Goal: Task Accomplishment & Management: Manage account settings

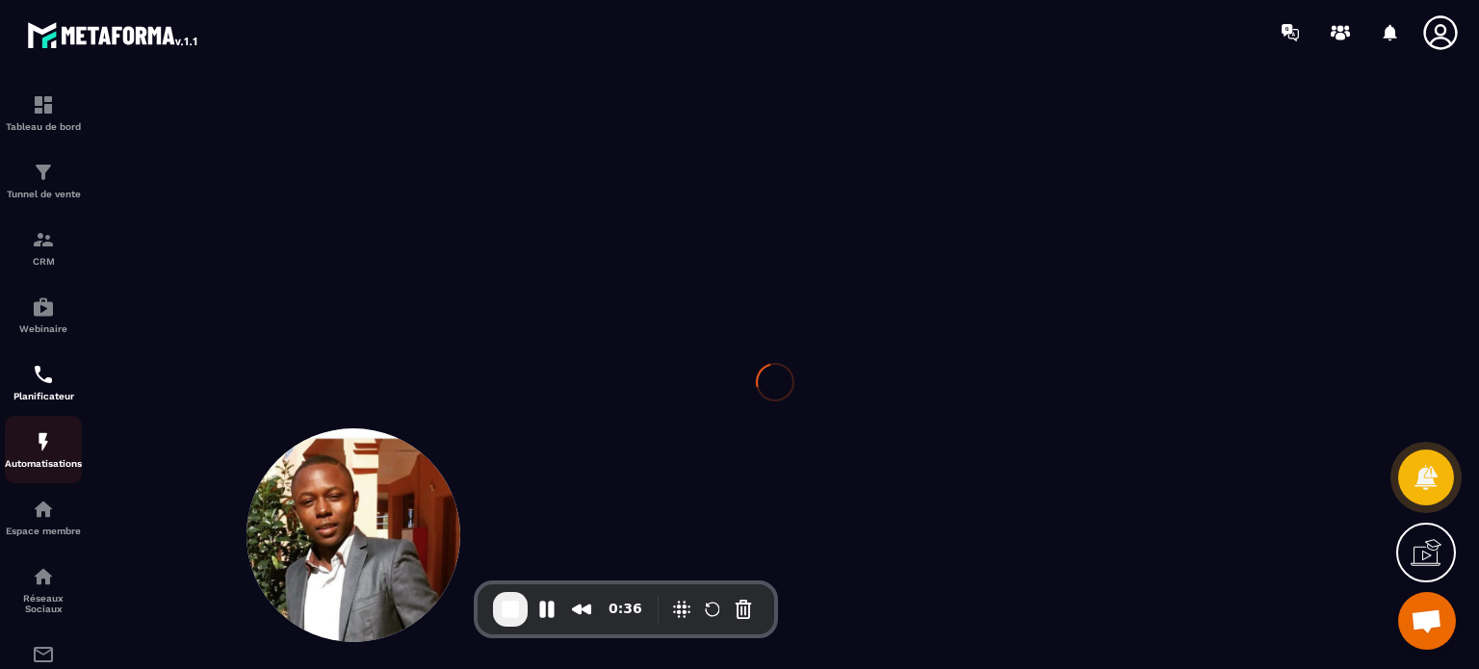
click at [54, 454] on img at bounding box center [43, 441] width 23 height 23
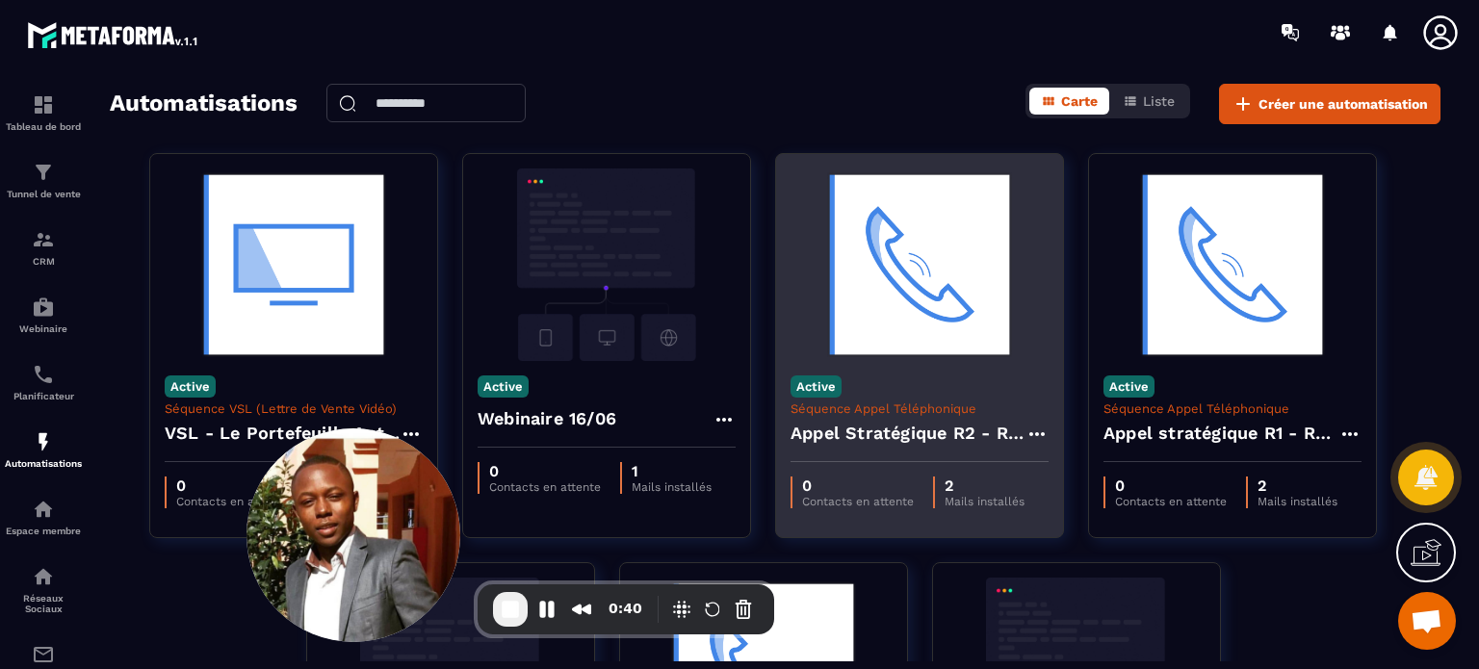
click at [887, 380] on div "Active Séquence Appel Téléphonique Appel Stratégique R2 - Réservation" at bounding box center [919, 411] width 287 height 101
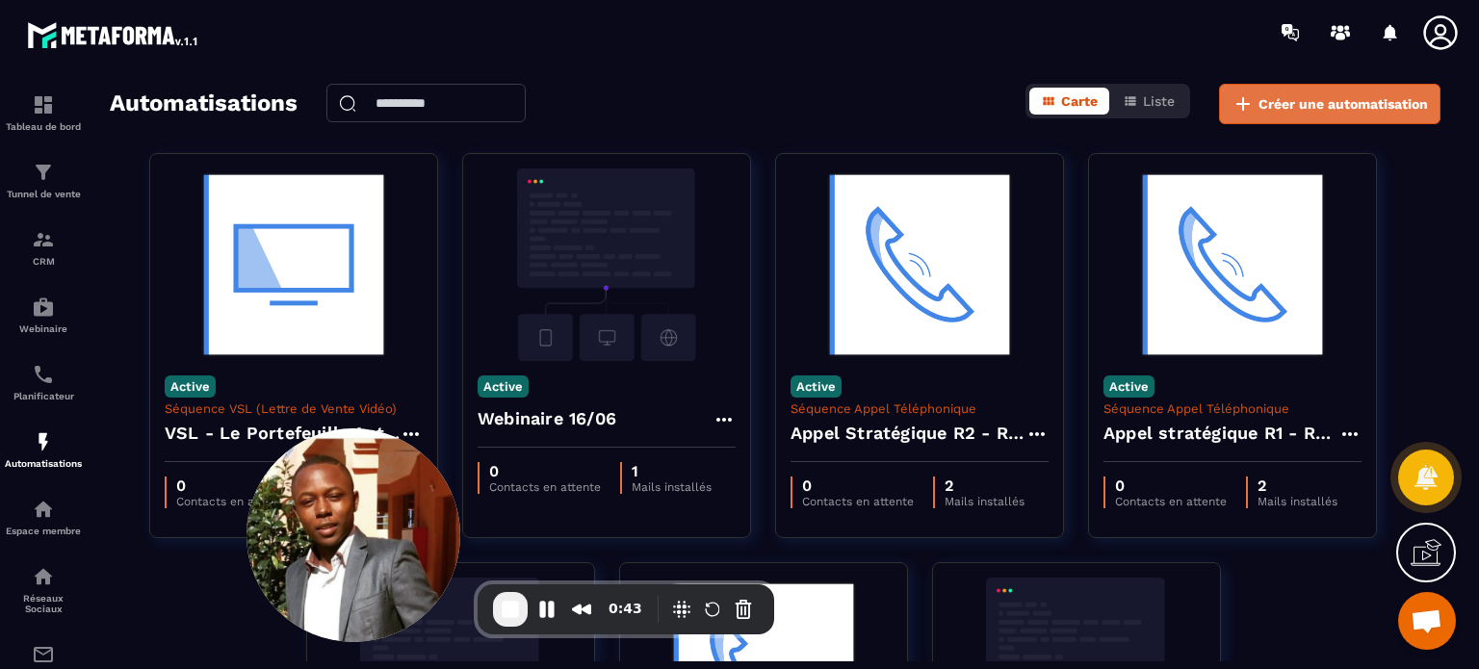
click at [1283, 108] on span "Créer une automatisation" at bounding box center [1343, 103] width 169 height 19
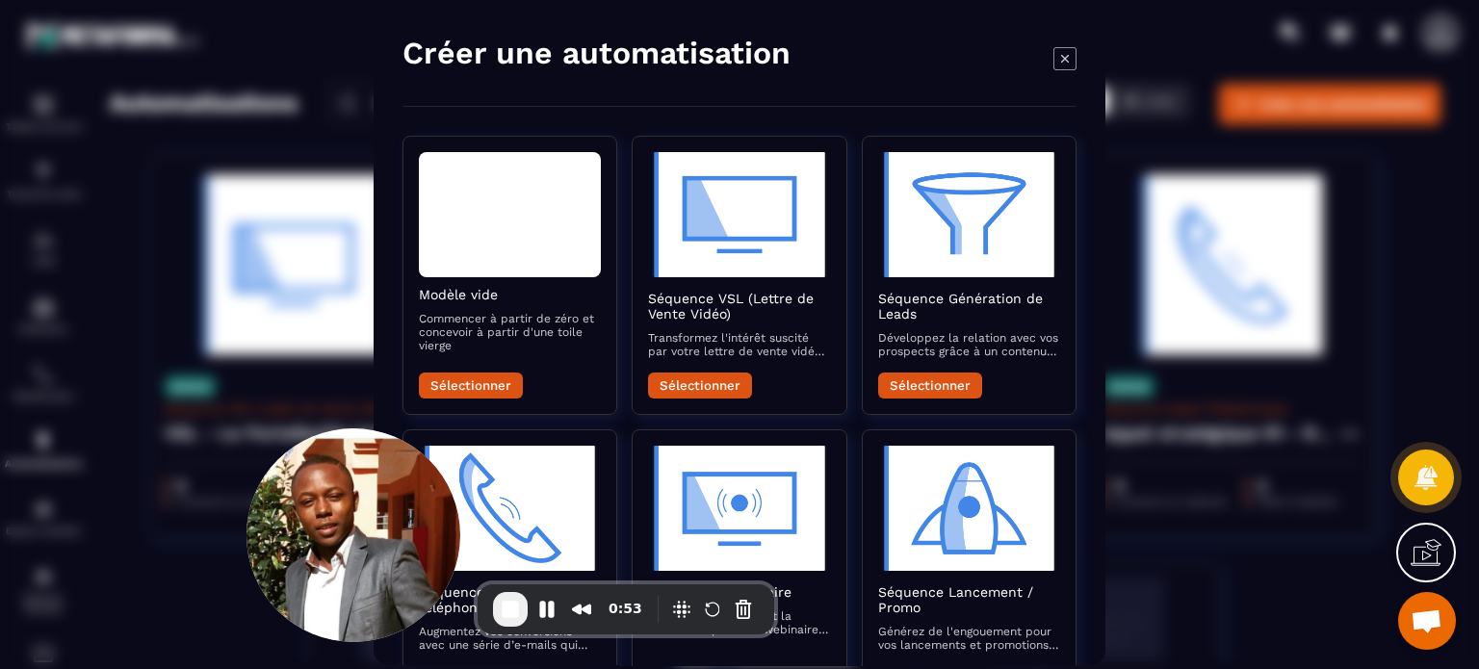
click at [1059, 57] on icon "Modal window" at bounding box center [1064, 57] width 23 height 23
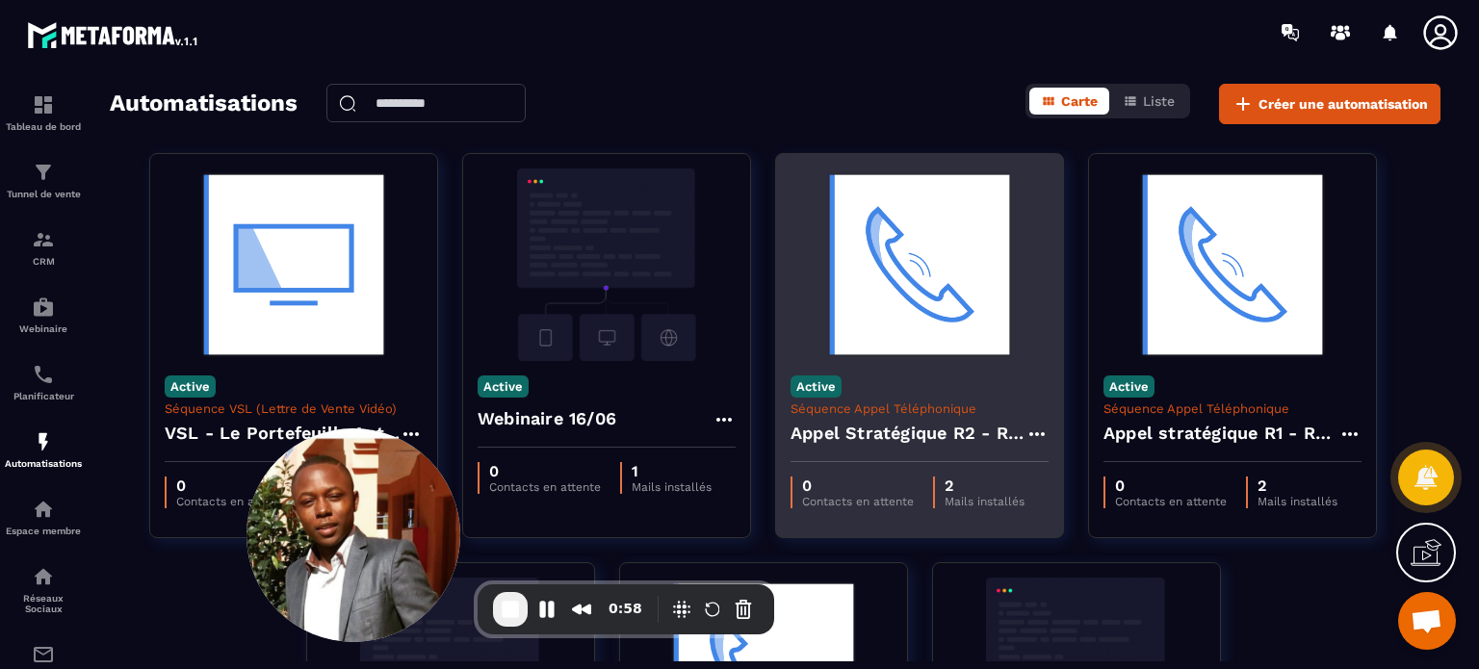
click at [936, 371] on div "Active Séquence Appel Téléphonique Appel Stratégique R2 - Réservation" at bounding box center [919, 411] width 287 height 101
click at [908, 299] on img at bounding box center [920, 265] width 258 height 193
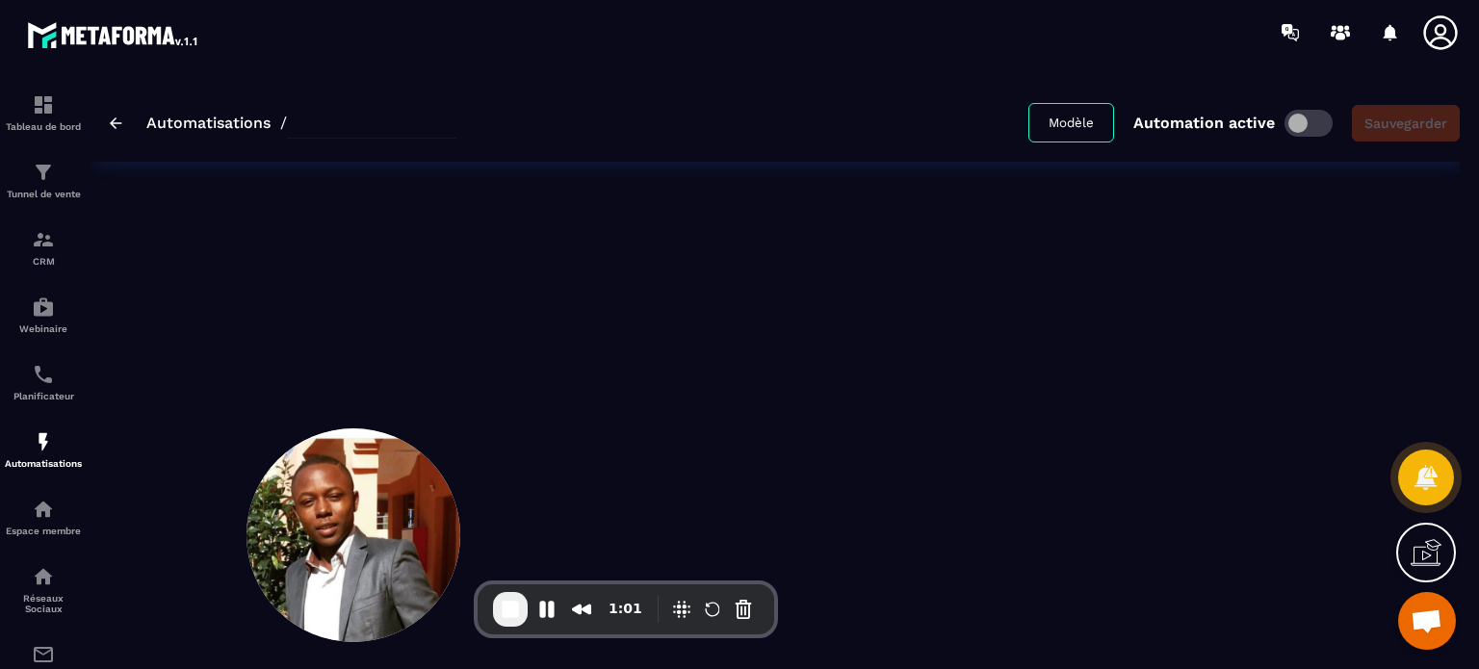
type input "**********"
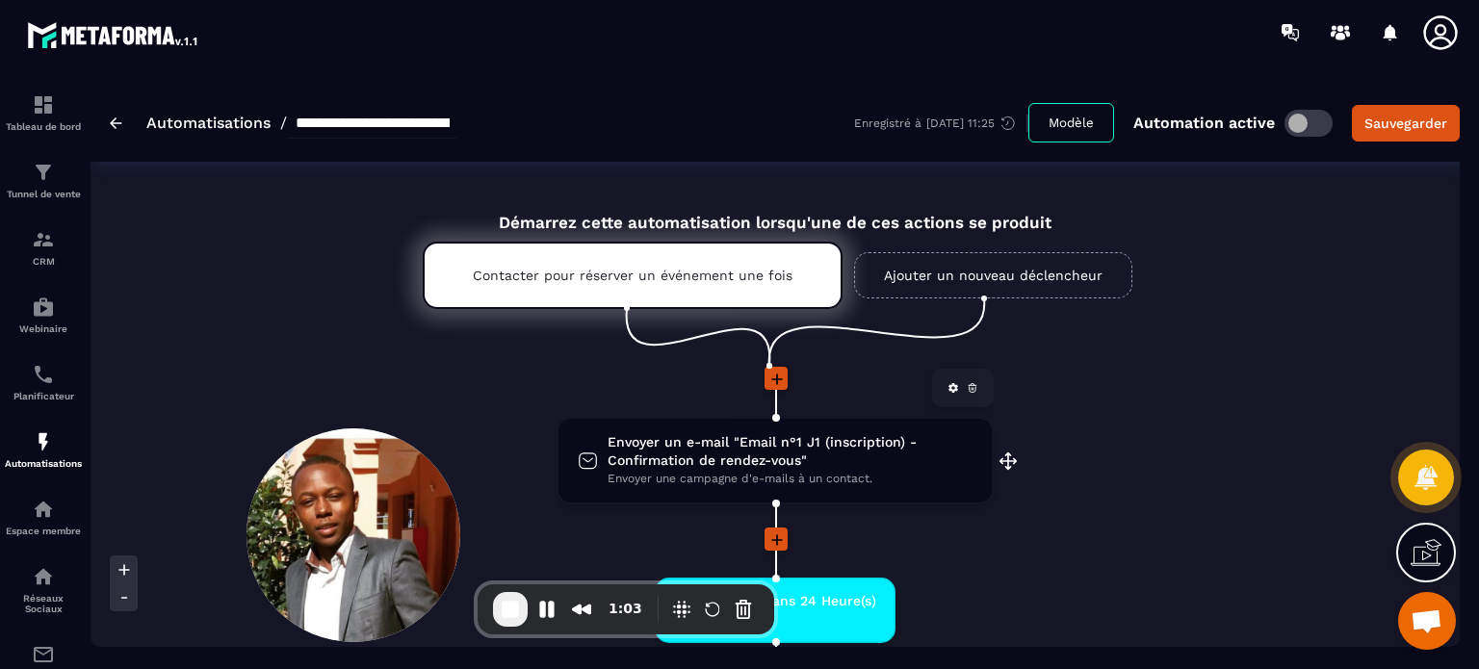
click at [686, 460] on span "Envoyer un e-mail "Email n°1 J1 (inscription) - Confirmation de rendez-vous"" at bounding box center [790, 451] width 365 height 37
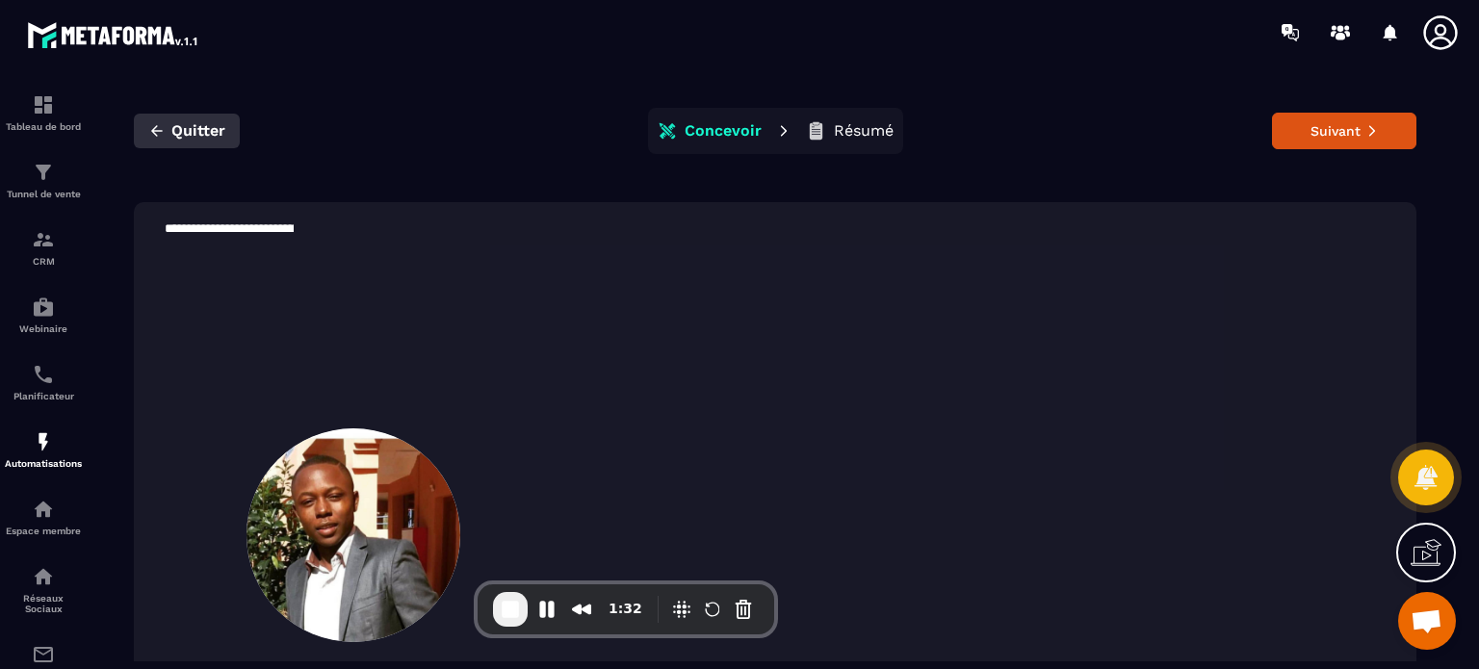
click at [189, 130] on span "Quitter" at bounding box center [198, 130] width 54 height 19
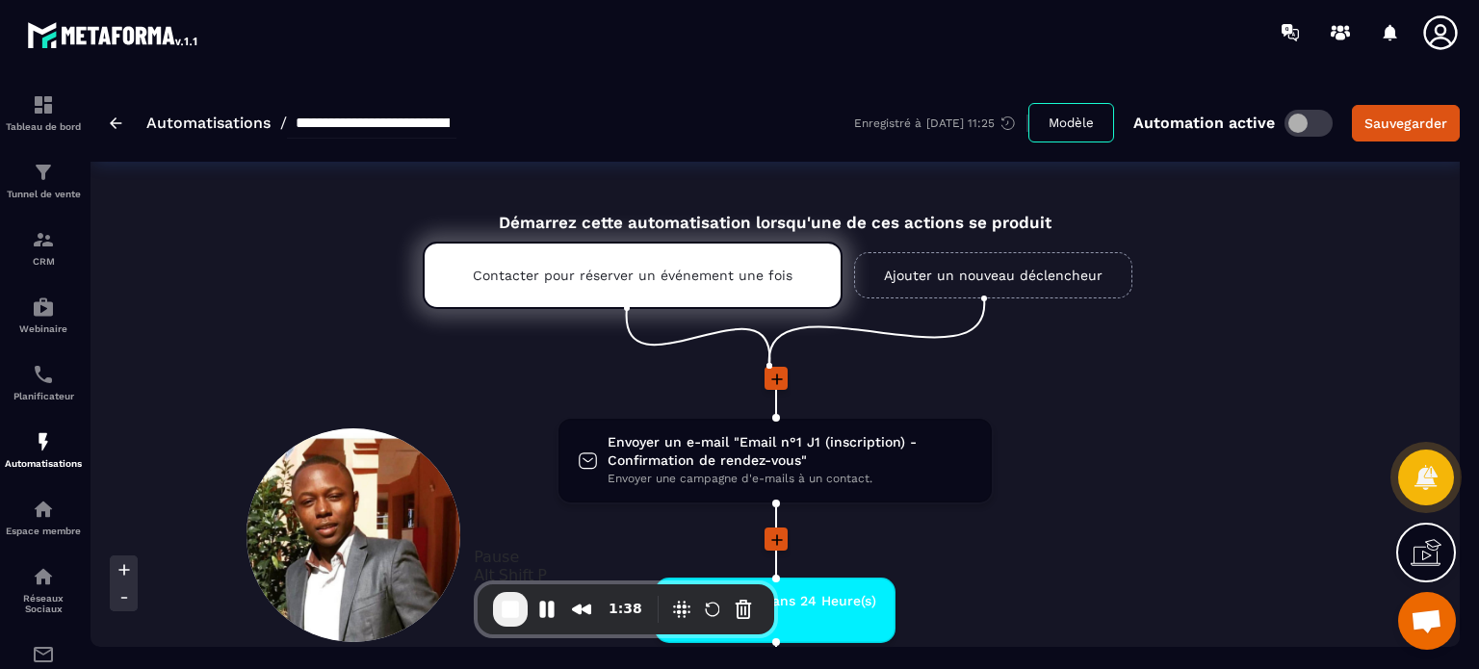
click at [509, 605] on span "End Recording" at bounding box center [510, 609] width 23 height 23
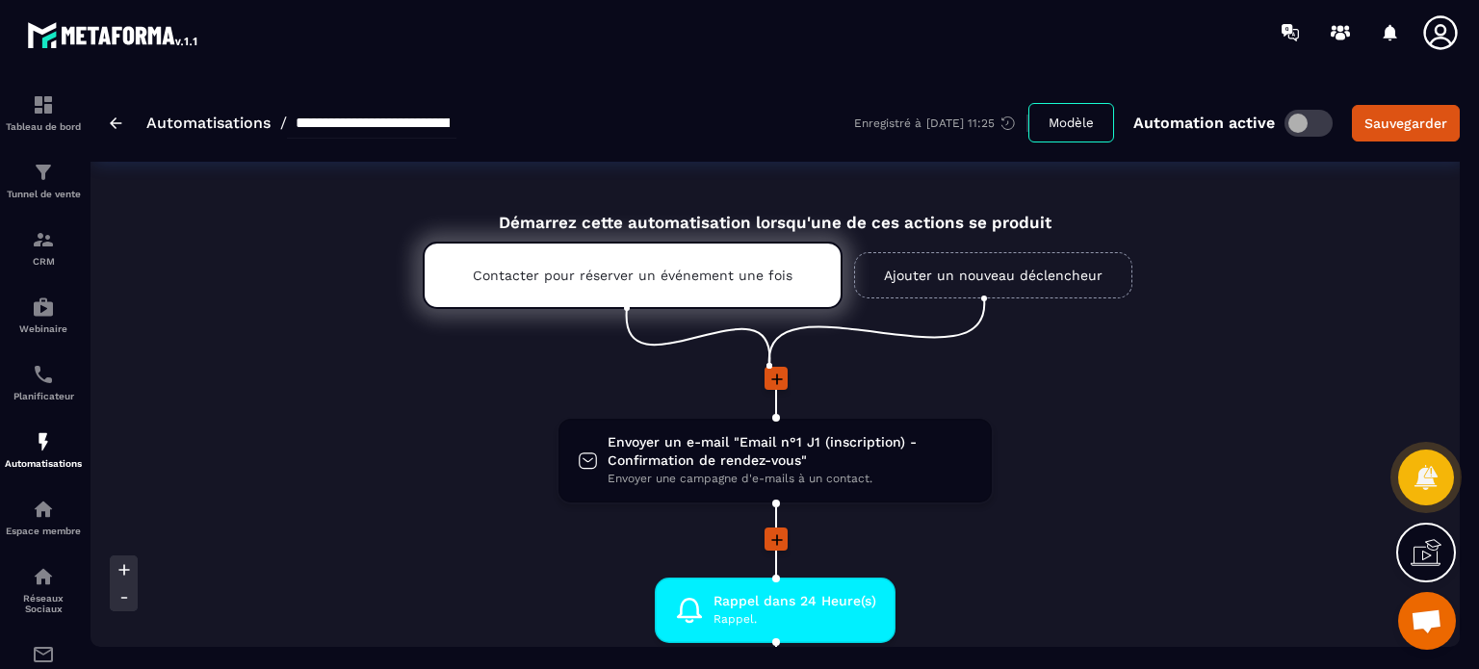
click at [770, 540] on icon at bounding box center [776, 540] width 19 height 19
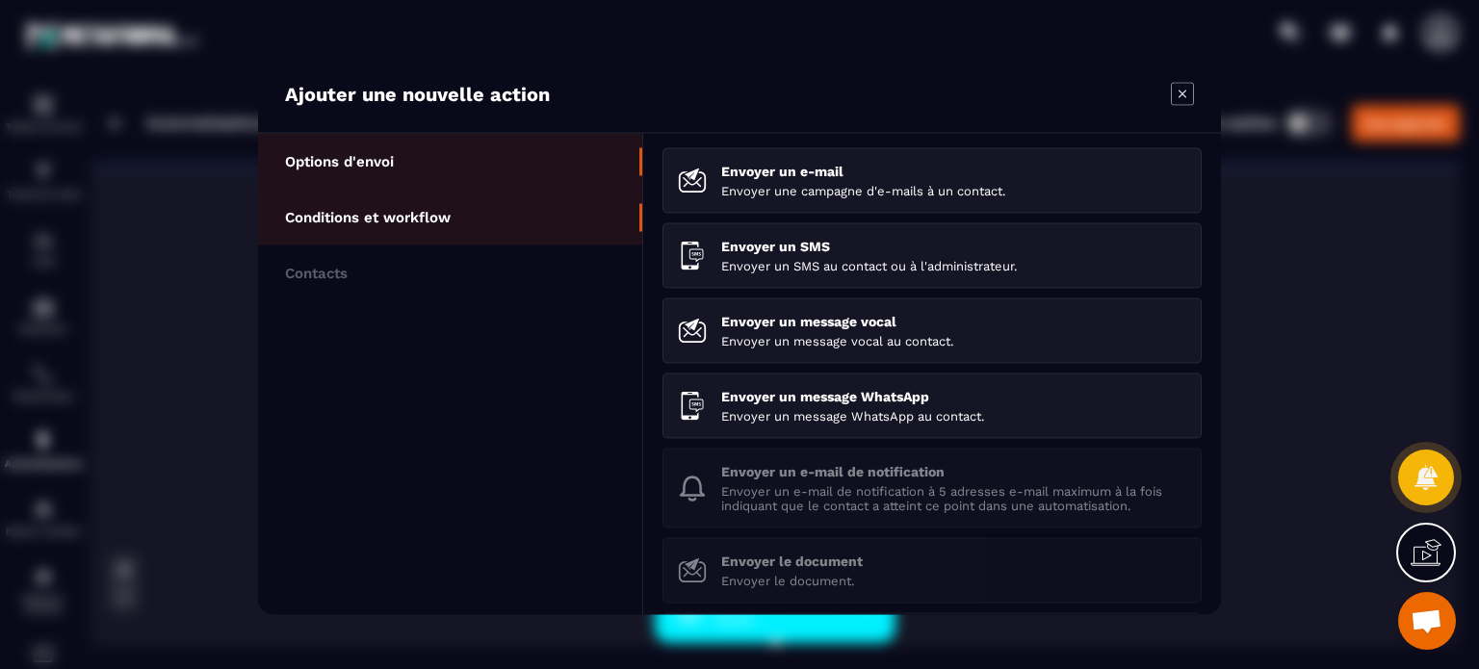
click at [501, 245] on li "Conditions et workflow" at bounding box center [450, 273] width 384 height 56
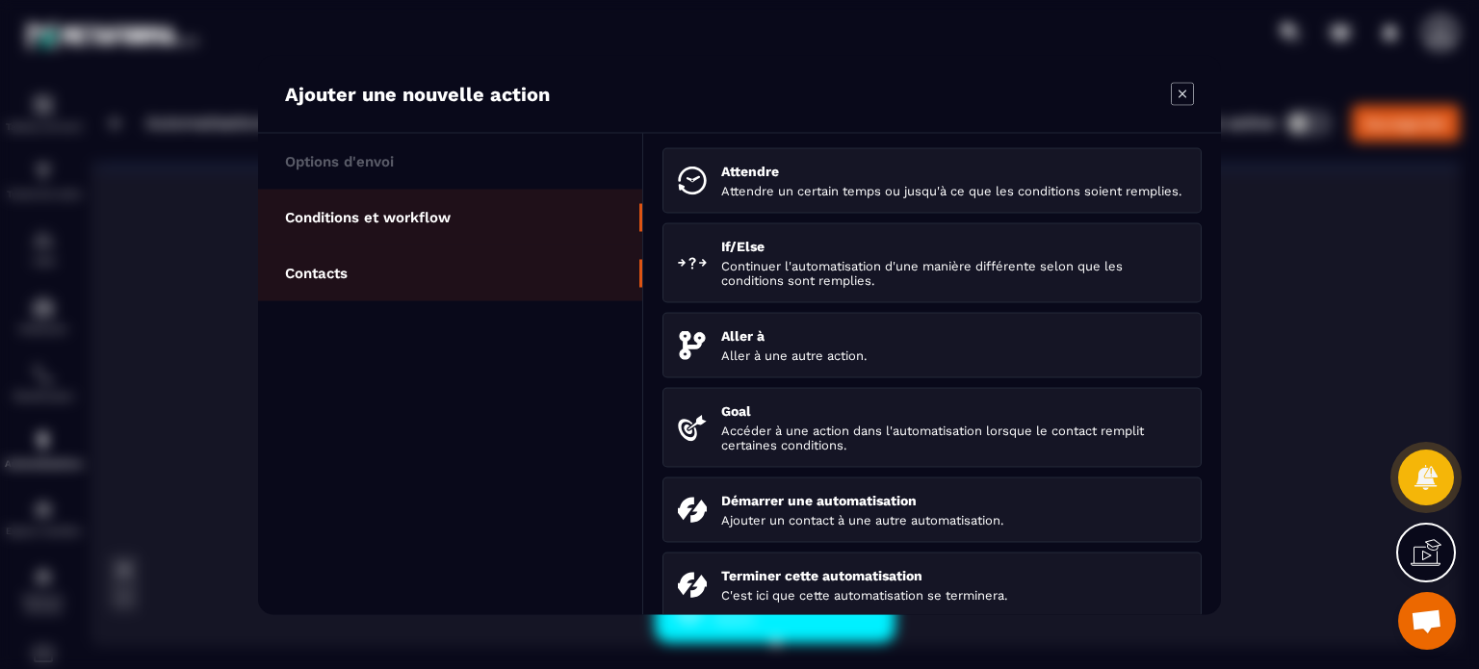
click at [501, 277] on li "Contacts" at bounding box center [450, 273] width 384 height 56
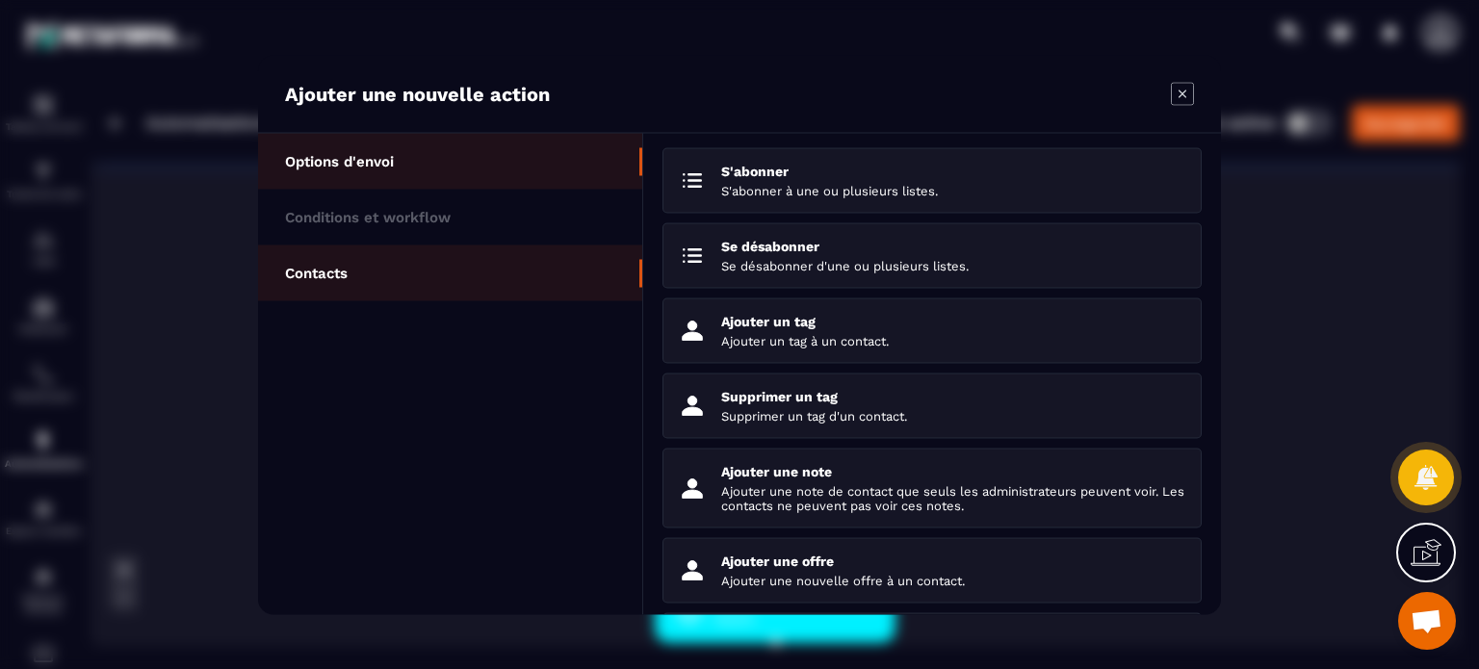
click at [438, 189] on li "Options d'envoi" at bounding box center [450, 217] width 384 height 56
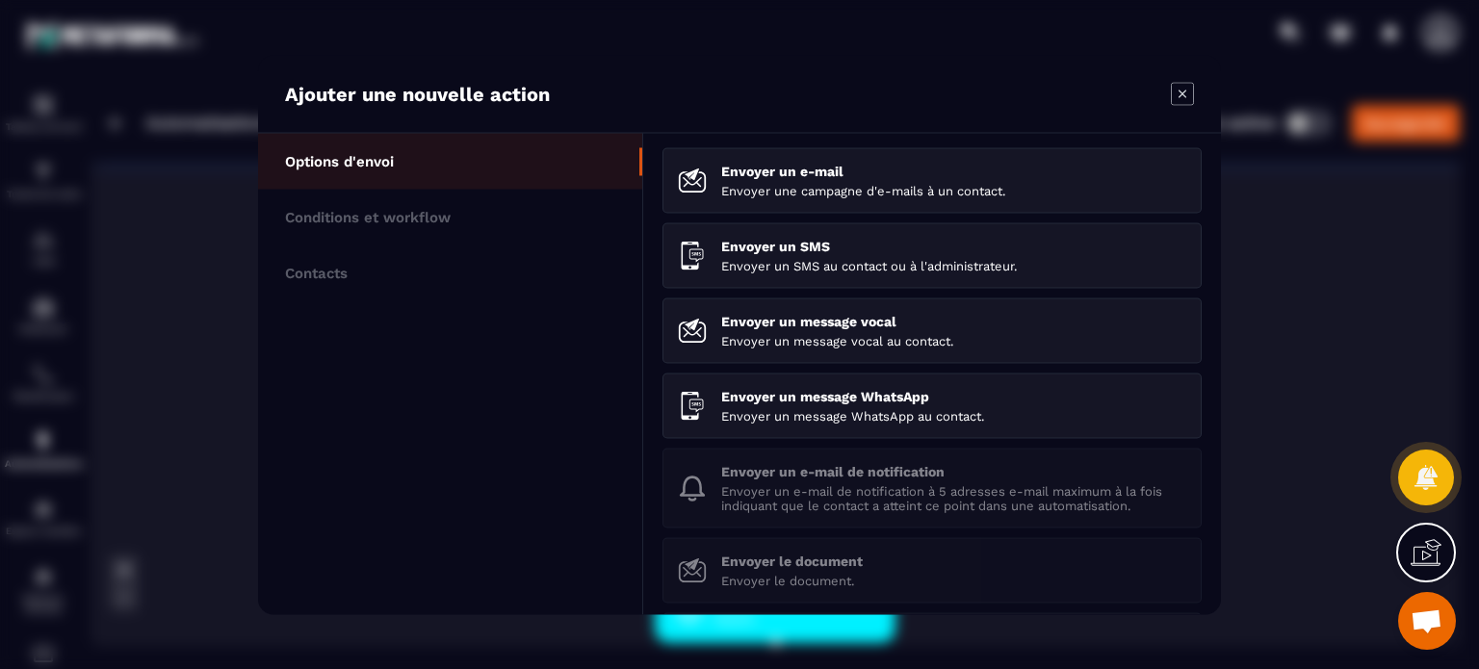
click at [1182, 84] on icon "Modal window" at bounding box center [1182, 93] width 23 height 23
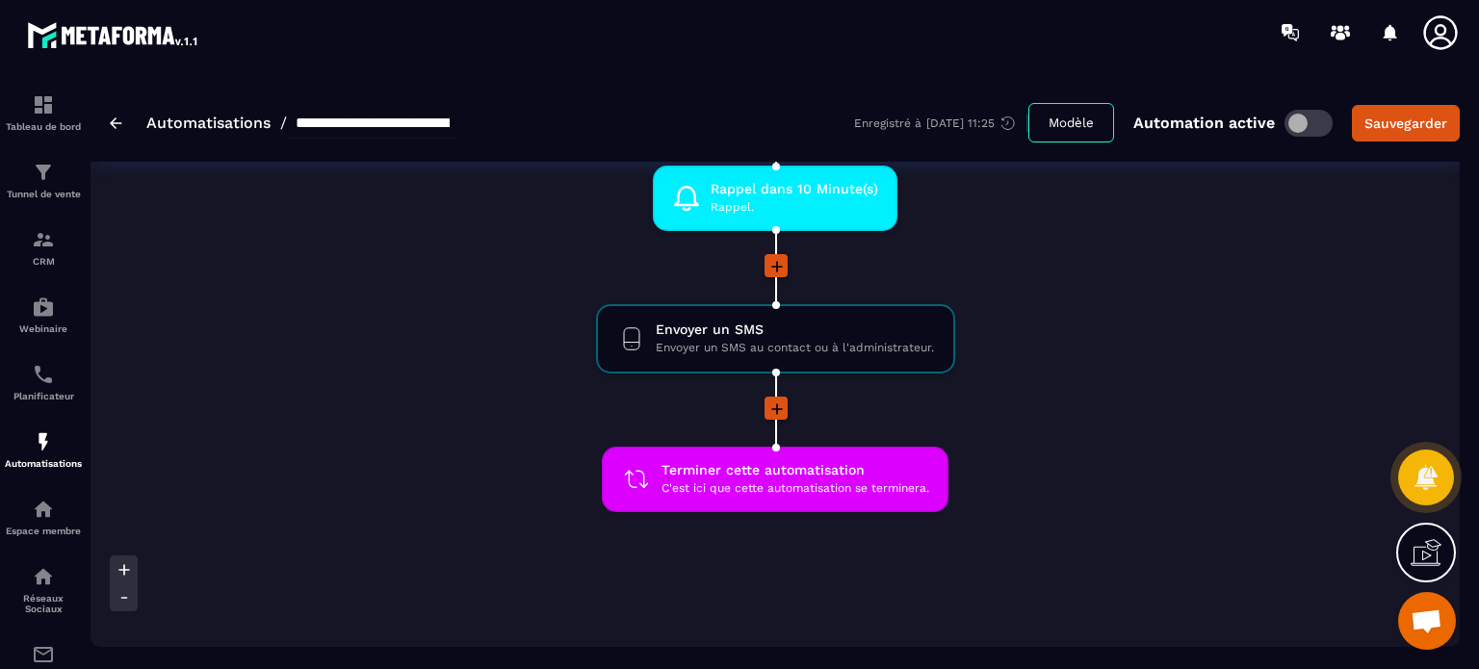
scroll to position [678, 0]
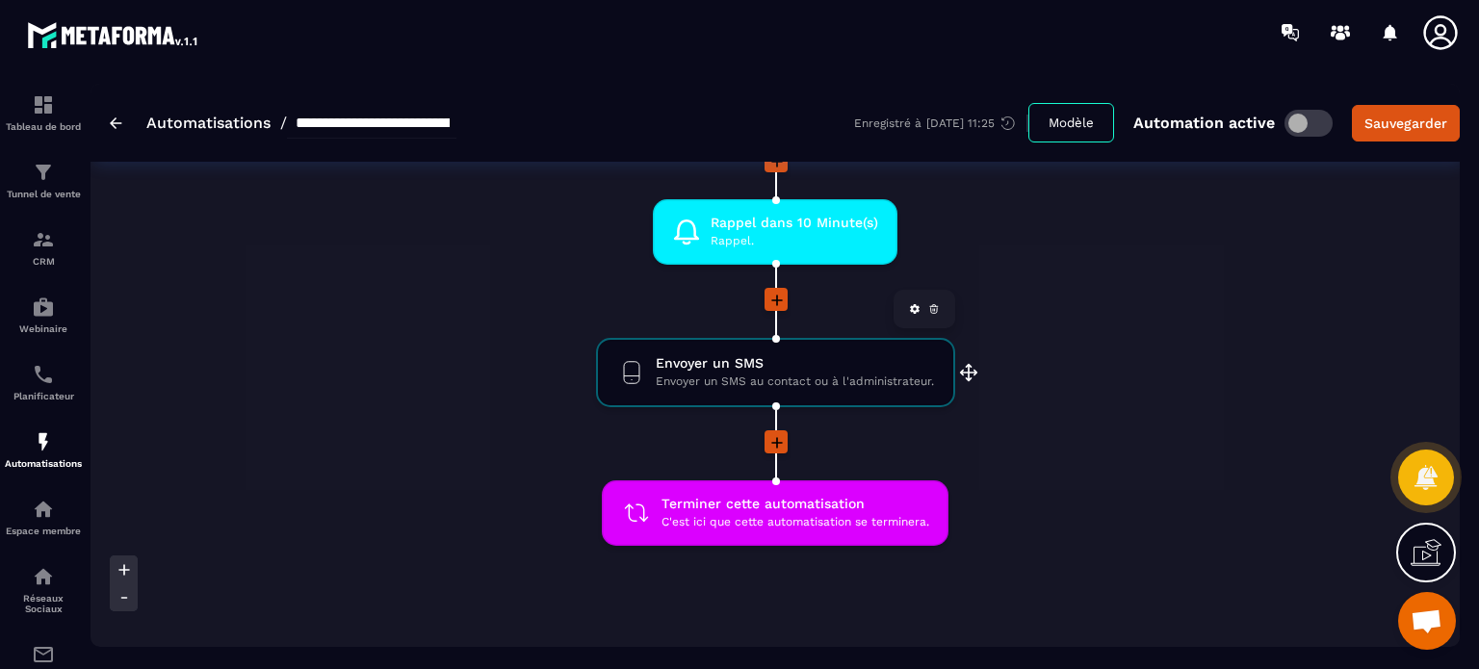
click at [766, 382] on span "Envoyer un SMS au contact ou à l'administrateur." at bounding box center [795, 382] width 278 height 18
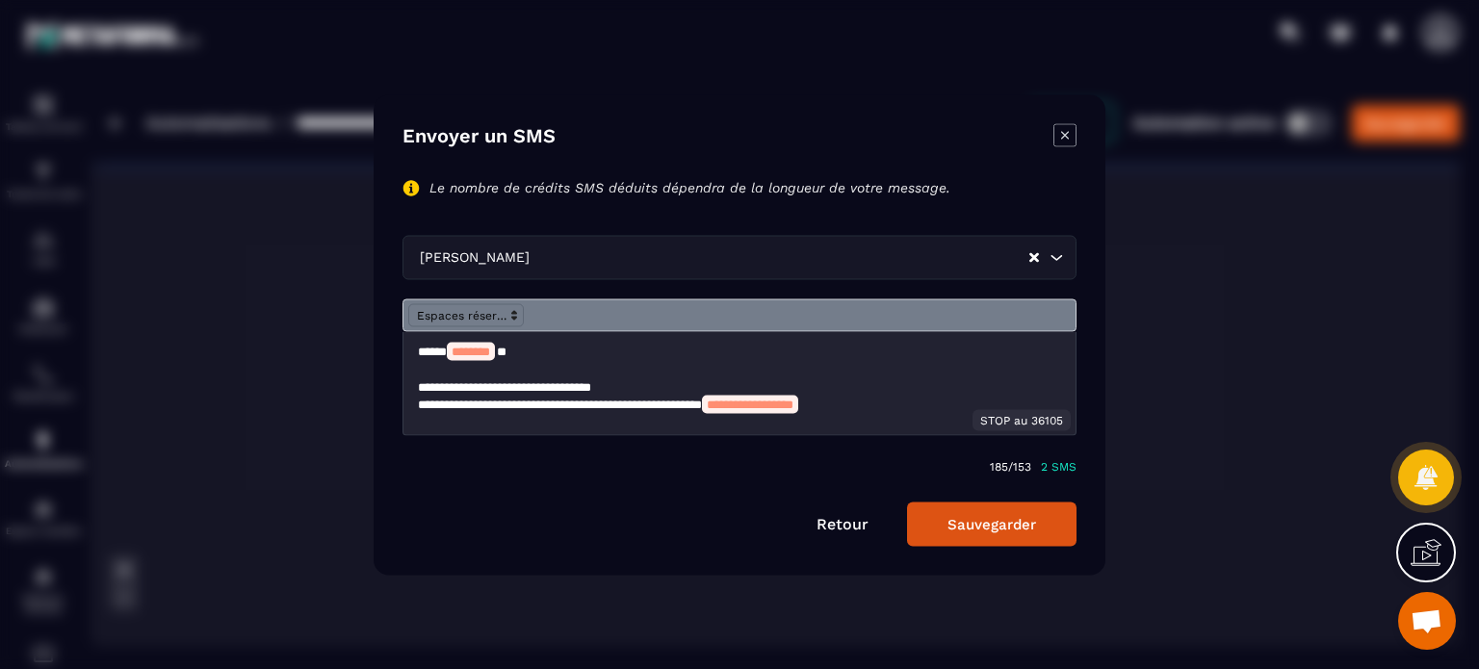
click at [848, 520] on link "Retour" at bounding box center [843, 523] width 52 height 18
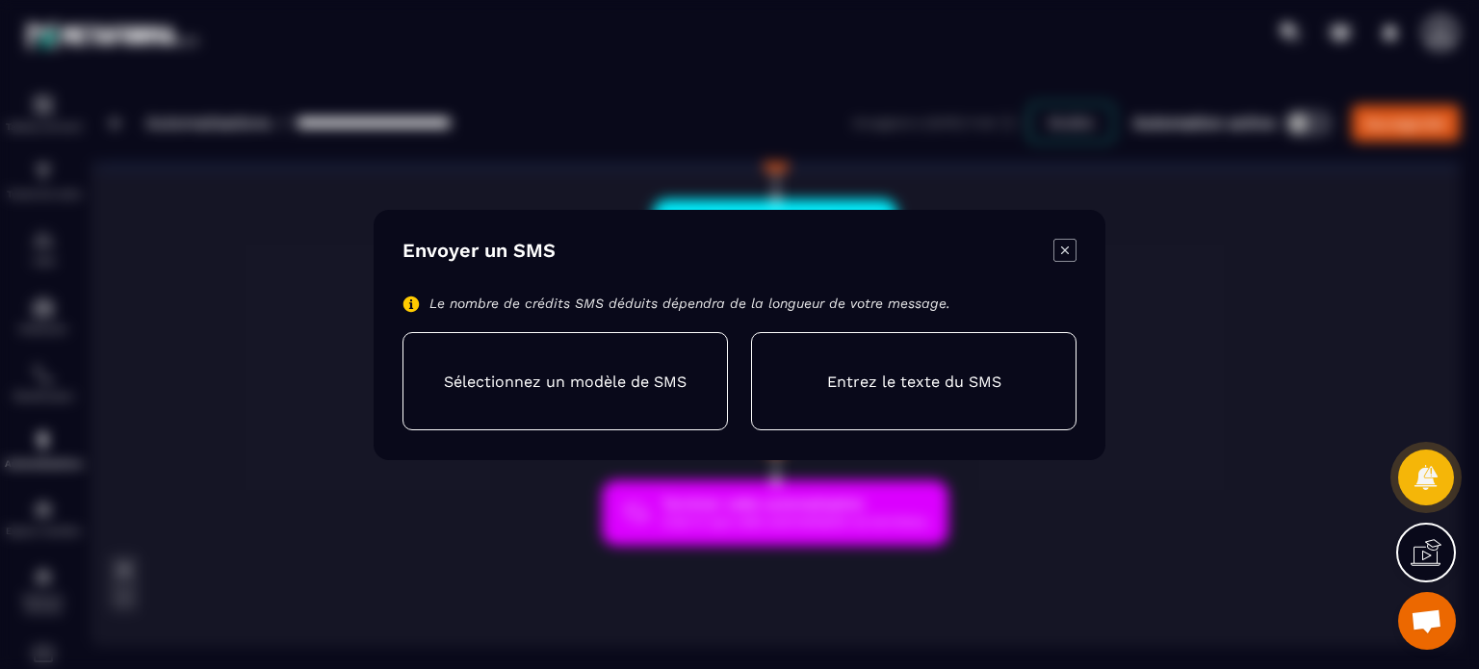
click at [1061, 255] on icon "Modal window" at bounding box center [1064, 250] width 23 height 23
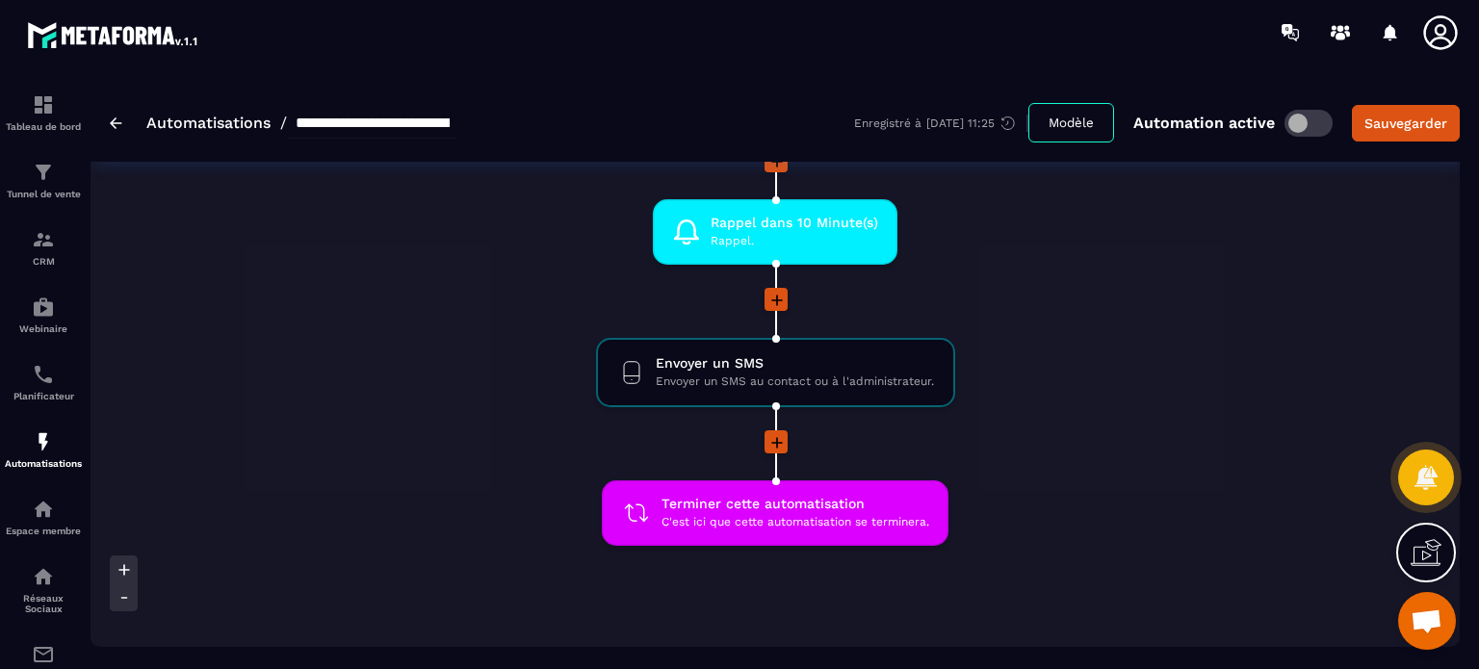
click at [774, 443] on icon at bounding box center [776, 442] width 19 height 19
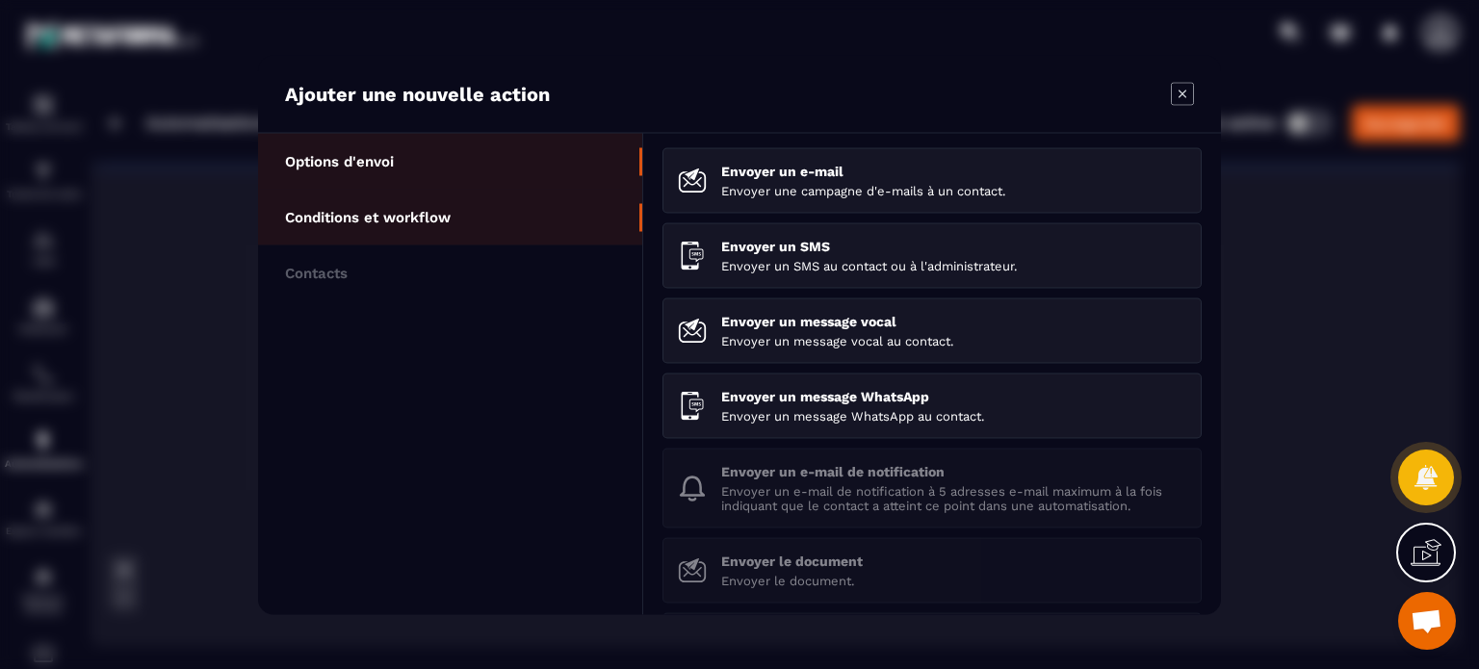
click at [503, 245] on li "Conditions et workflow" at bounding box center [450, 273] width 384 height 56
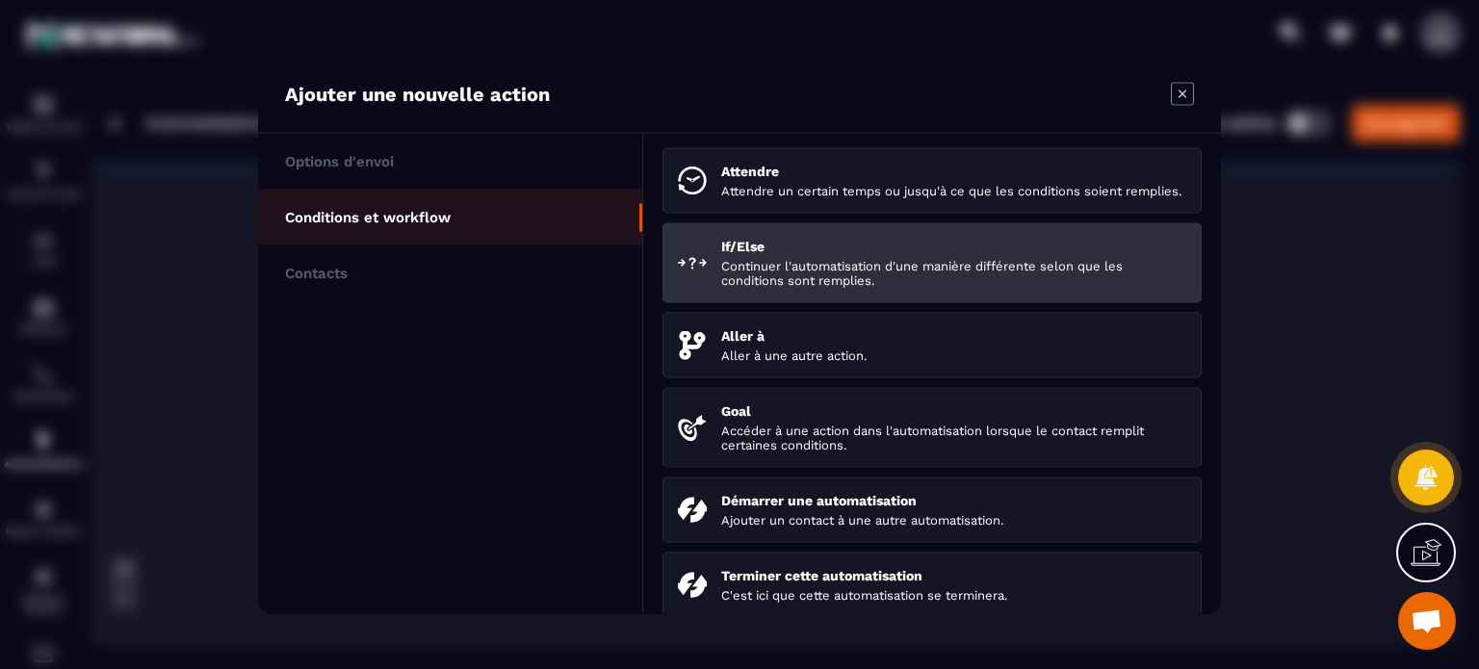
click at [750, 272] on div "If/Else Continuer l'automatisation d'une manière différente selon que les condi…" at bounding box center [953, 262] width 465 height 49
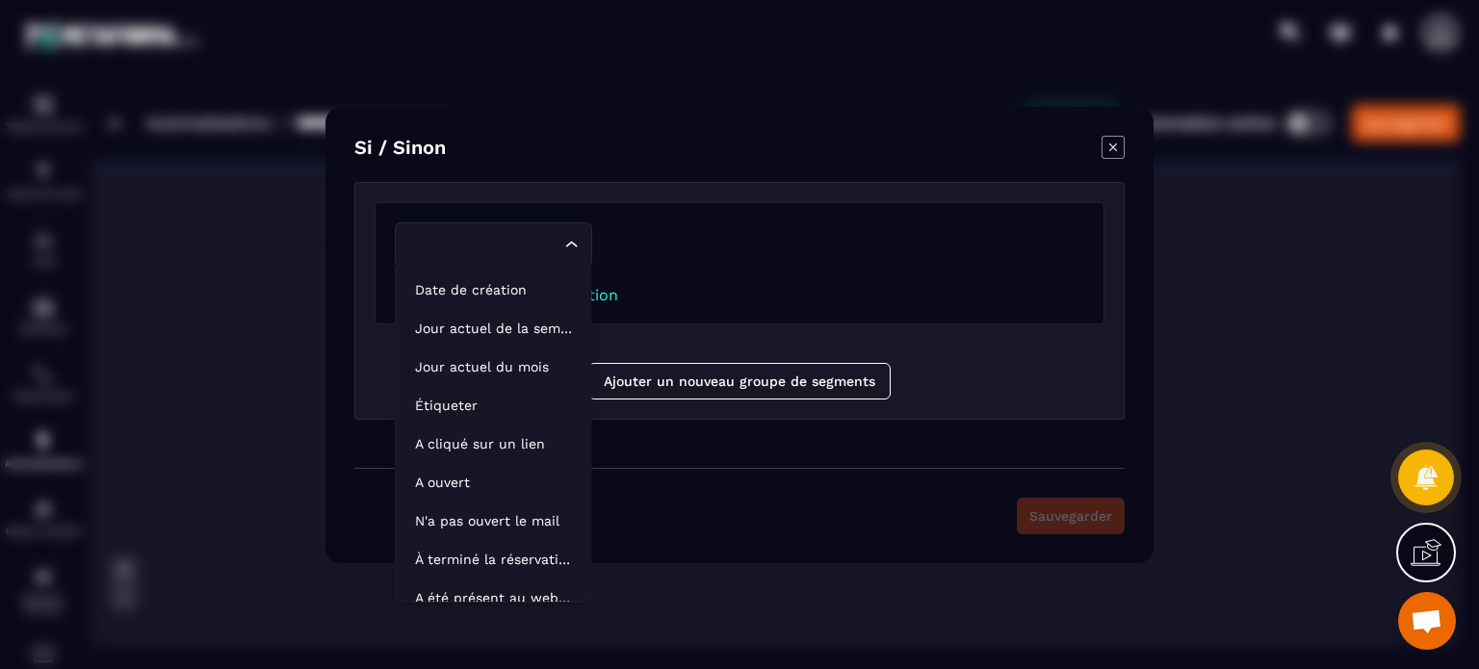
click at [551, 254] on input "Search for option" at bounding box center [483, 244] width 153 height 21
click at [504, 447] on p "A cliqué sur un lien" at bounding box center [493, 443] width 157 height 19
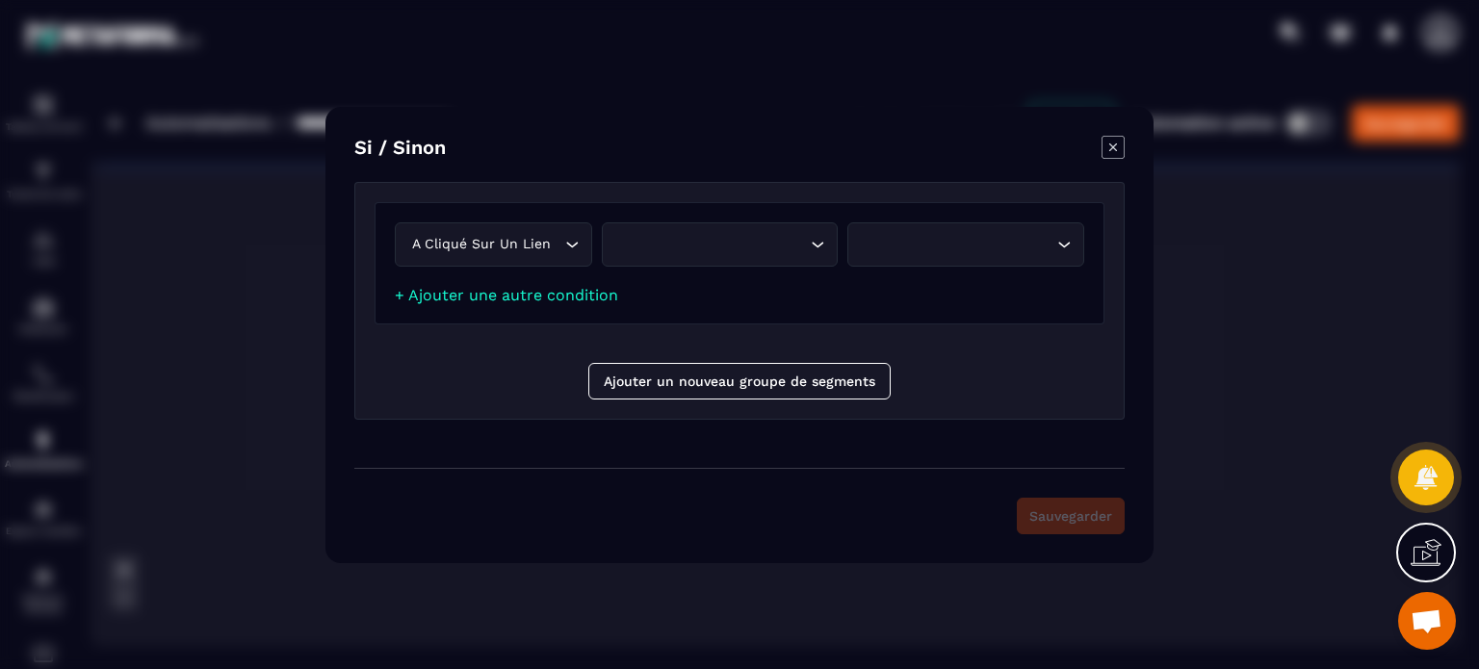
click at [693, 255] on div "Loading..." at bounding box center [720, 244] width 237 height 44
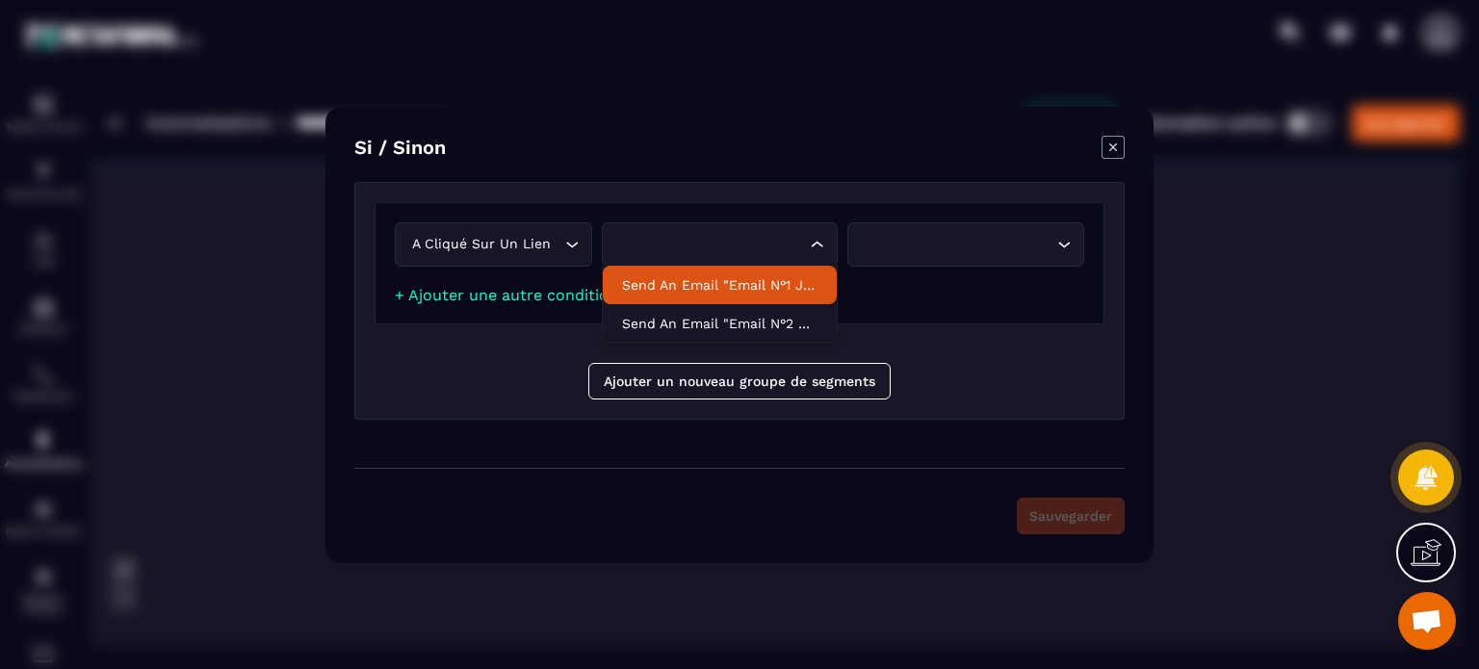
click at [697, 282] on p "Send an email "Email n°1 J1 (inscription) - Confirmation de rendez-vous"" at bounding box center [720, 284] width 196 height 19
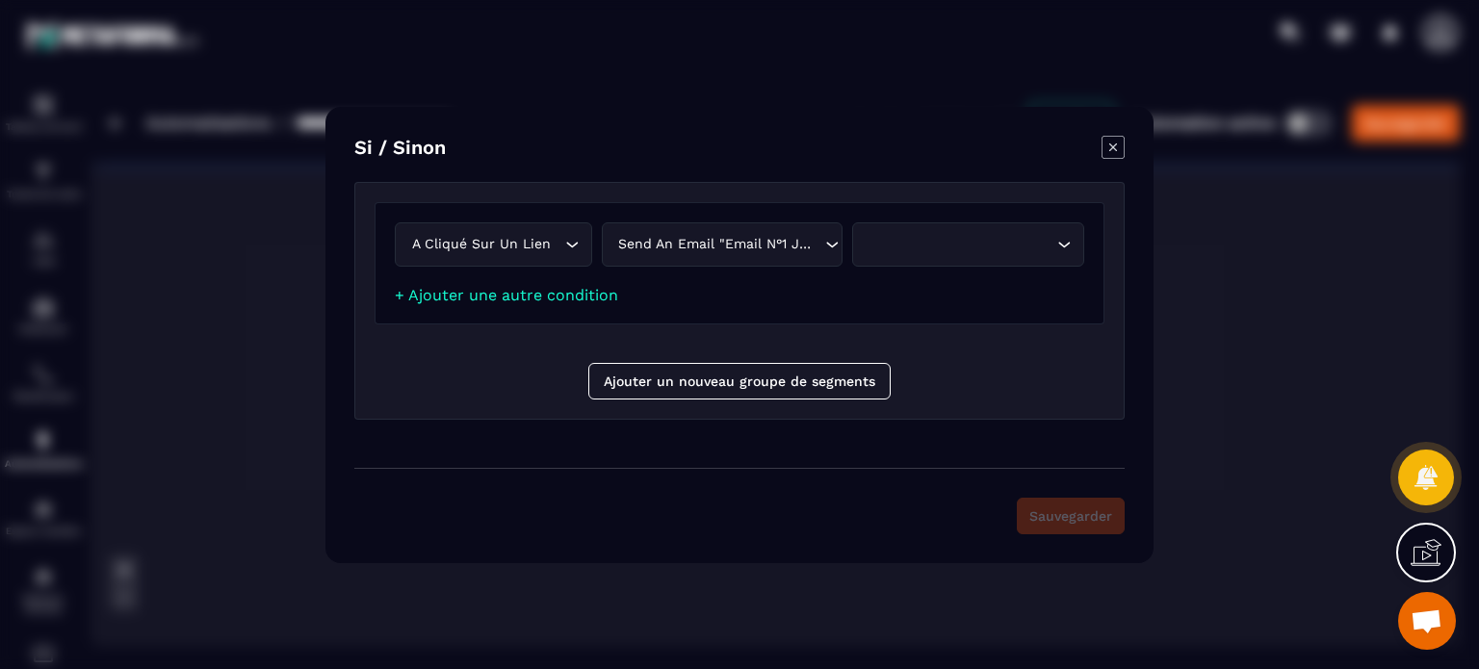
click at [946, 256] on div "Loading..." at bounding box center [968, 244] width 232 height 44
click at [774, 253] on div "Send an email "Email n°1 J1 (inscription) - Confirmation de rendez-vous"" at bounding box center [717, 244] width 211 height 21
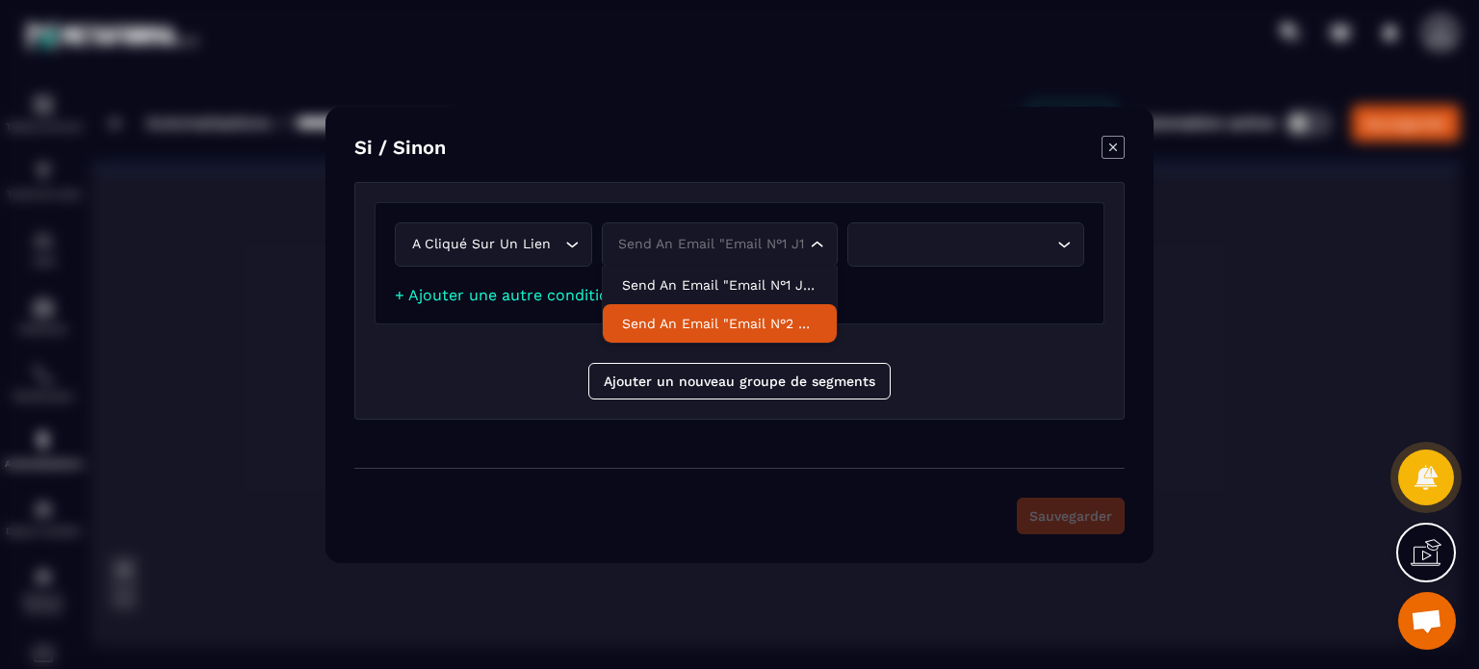
click at [732, 325] on p "Send an email "Email n°2 H-24 appel - Préparation à l’appel"" at bounding box center [720, 323] width 196 height 19
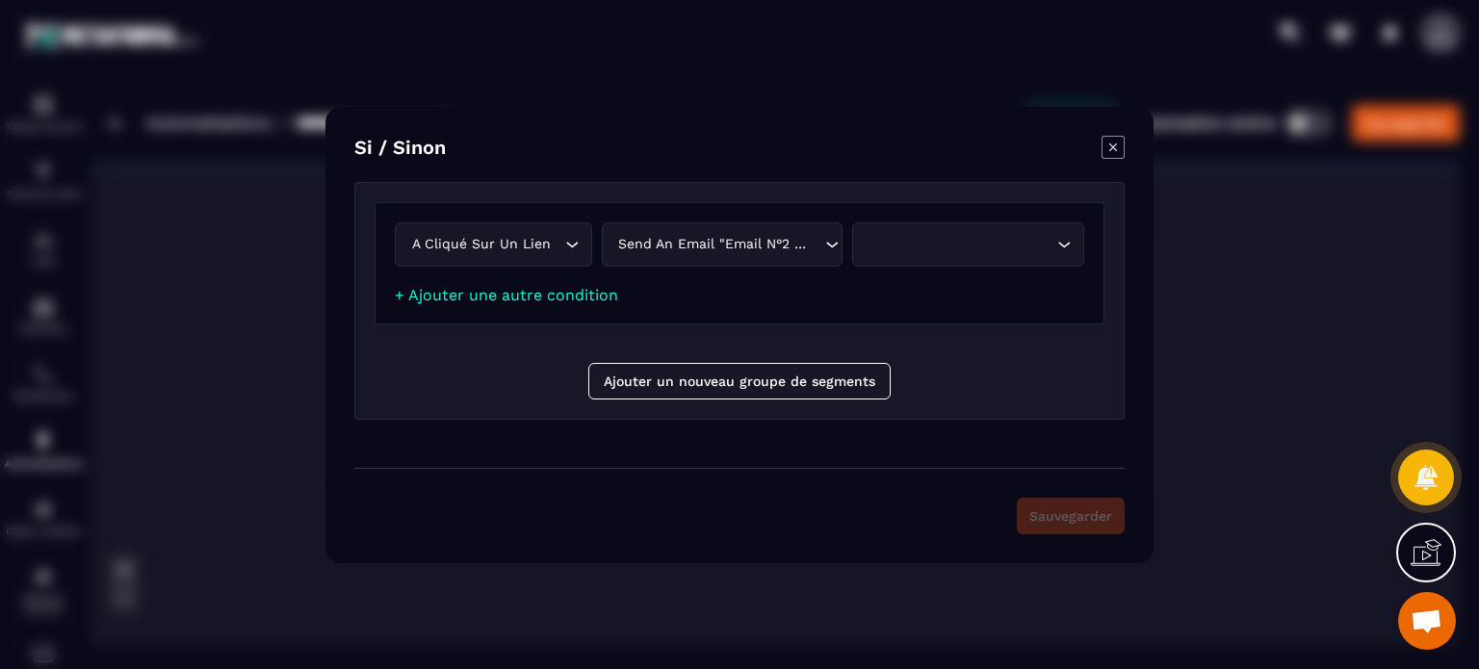
click at [951, 235] on div "Search for option" at bounding box center [959, 244] width 192 height 21
click at [1117, 145] on icon "Modal window" at bounding box center [1113, 147] width 23 height 23
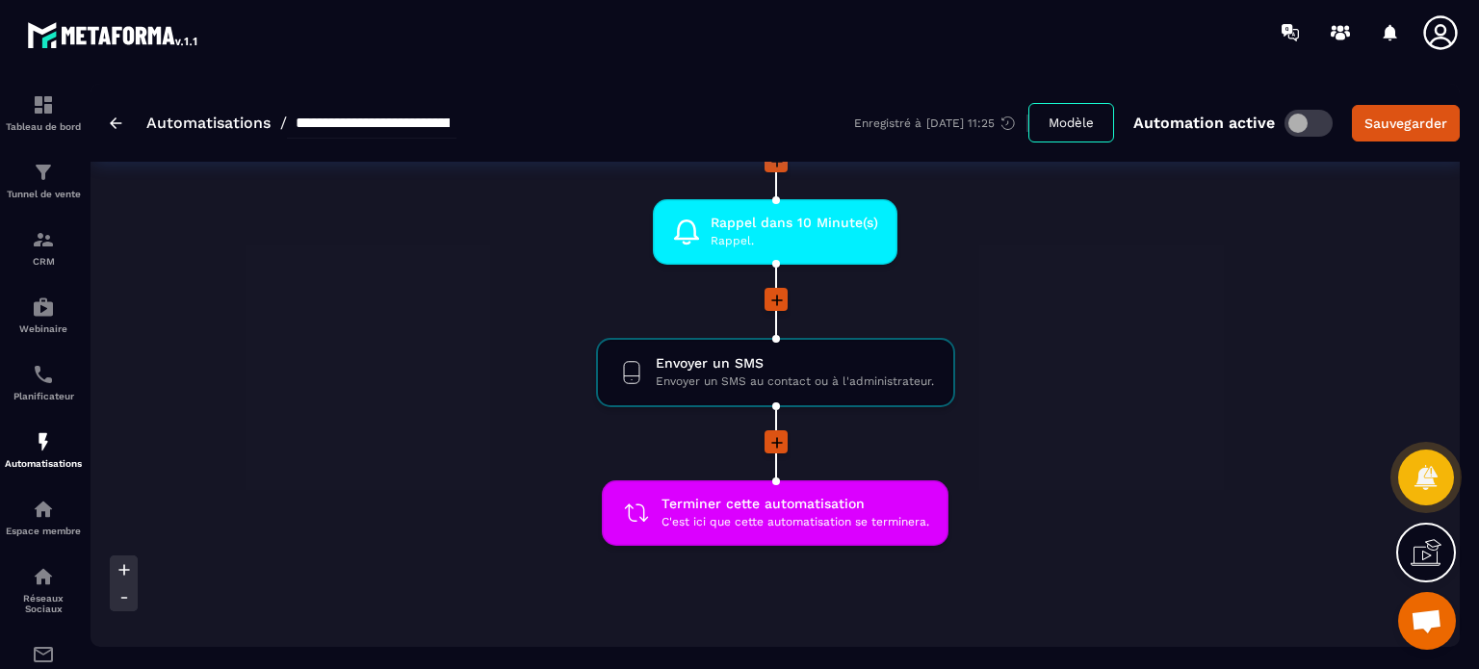
click at [770, 438] on icon at bounding box center [776, 442] width 19 height 19
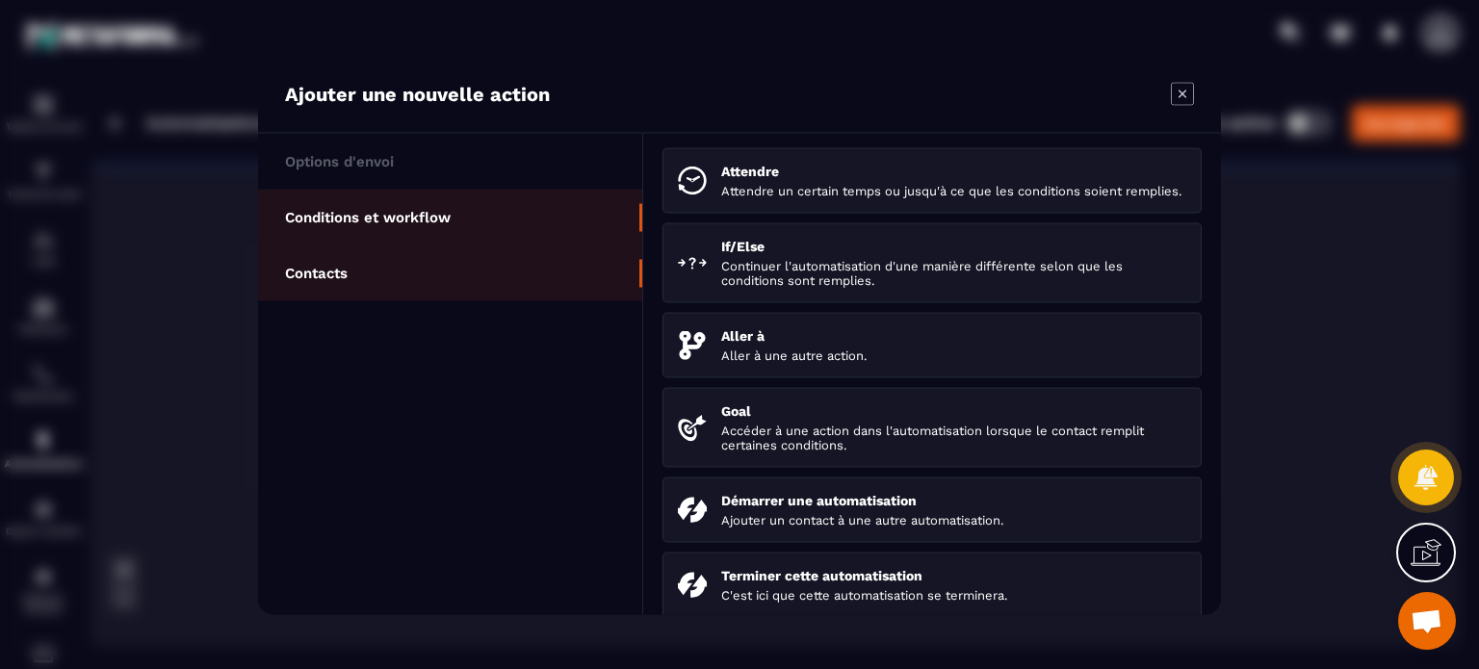
click at [585, 266] on li "Contacts" at bounding box center [450, 273] width 384 height 56
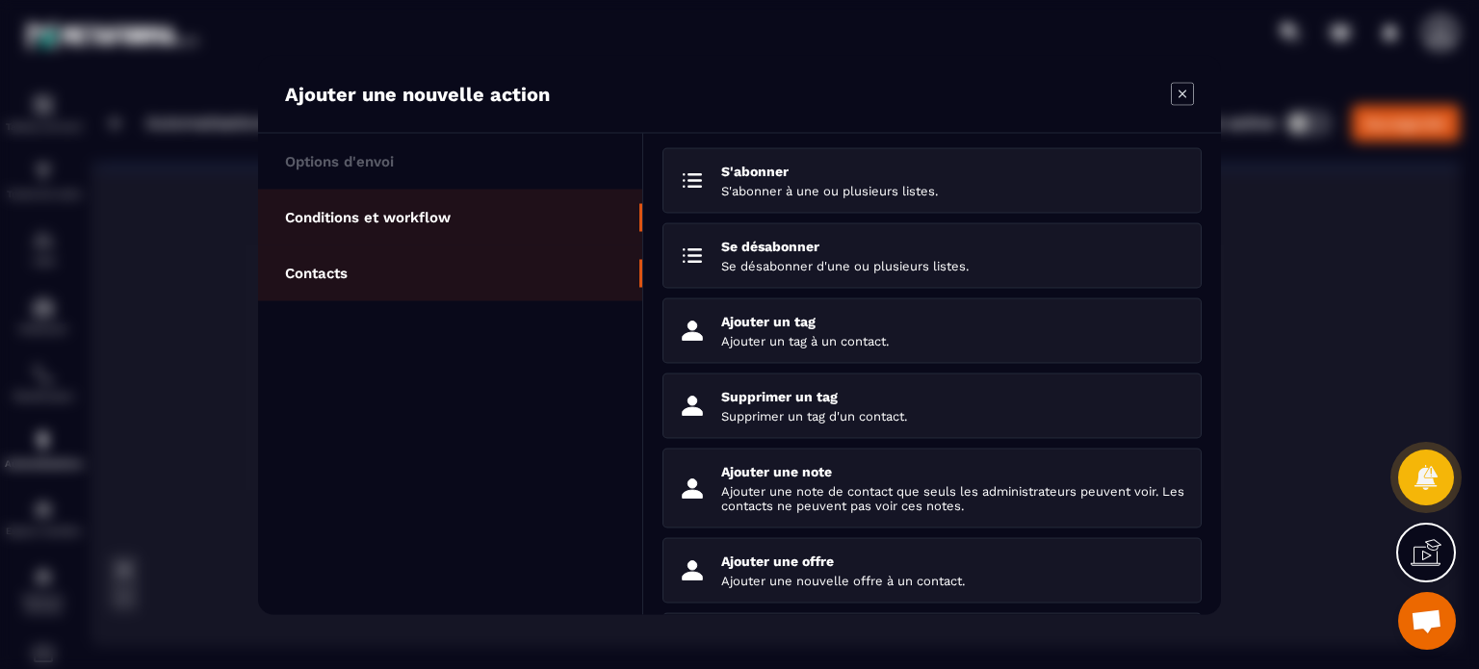
click at [508, 245] on li "Conditions et workflow" at bounding box center [450, 273] width 384 height 56
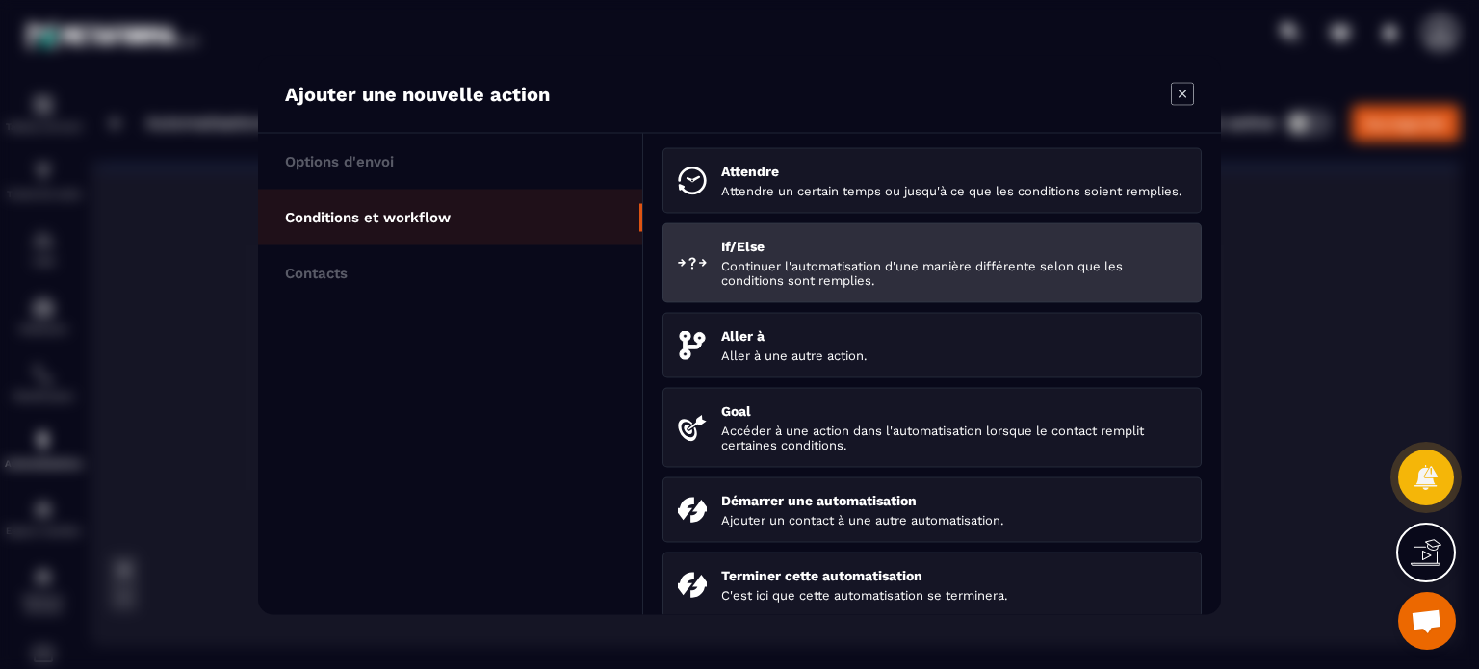
click at [735, 274] on p "Continuer l'automatisation d'une manière différente selon que les conditions so…" at bounding box center [953, 272] width 465 height 29
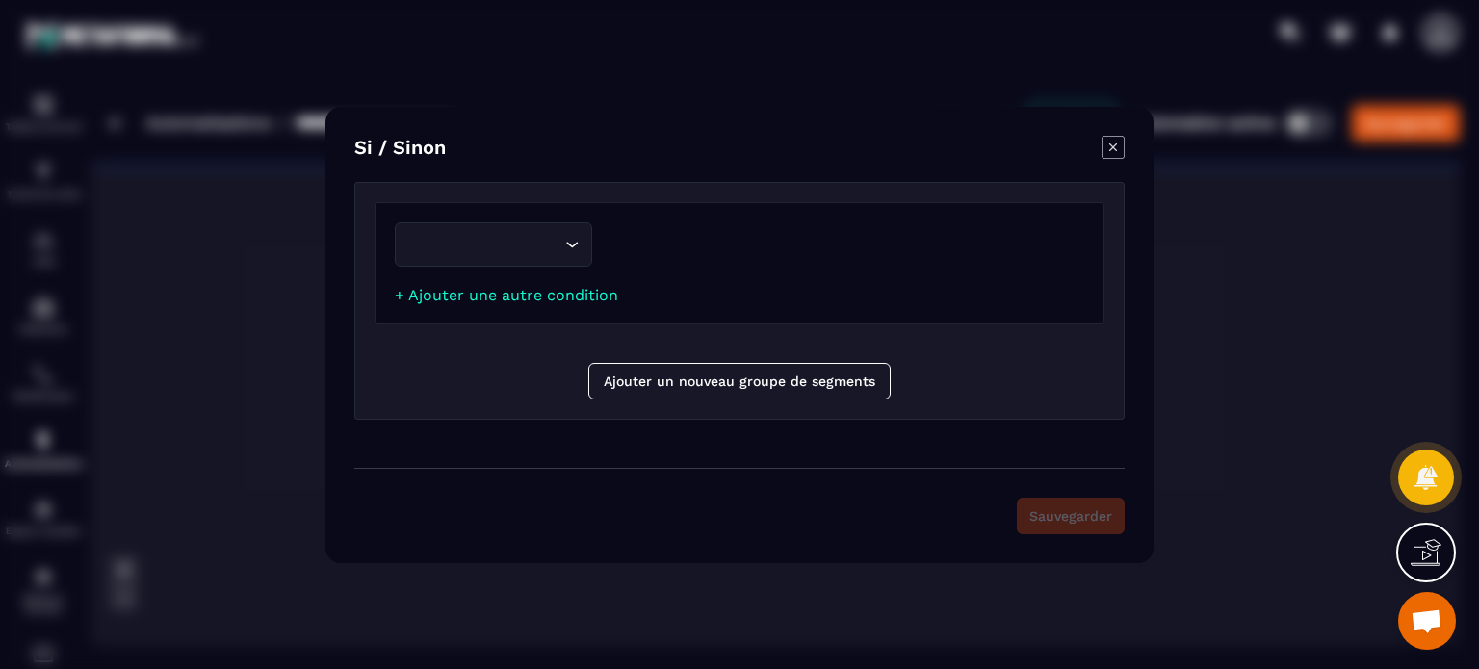
click at [482, 256] on div "Loading..." at bounding box center [493, 244] width 197 height 44
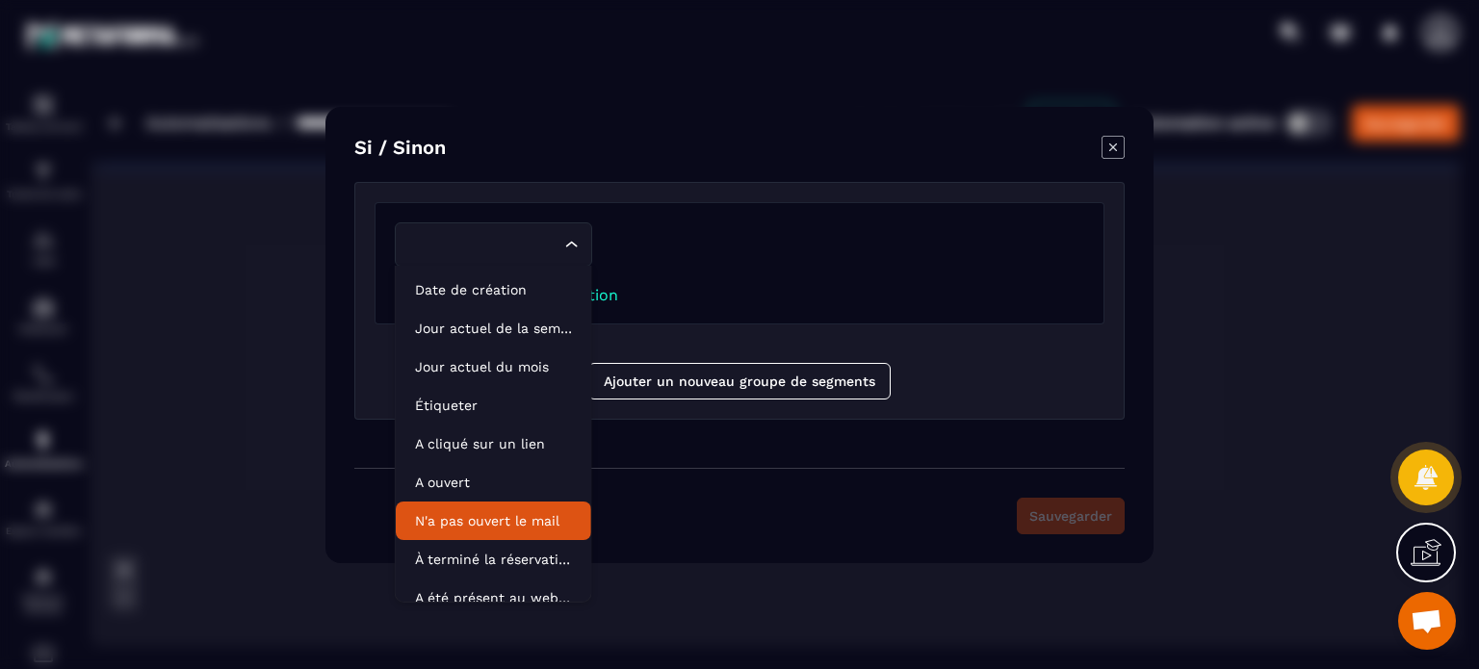
click at [476, 517] on p "N'a pas ouvert le mail" at bounding box center [493, 520] width 157 height 19
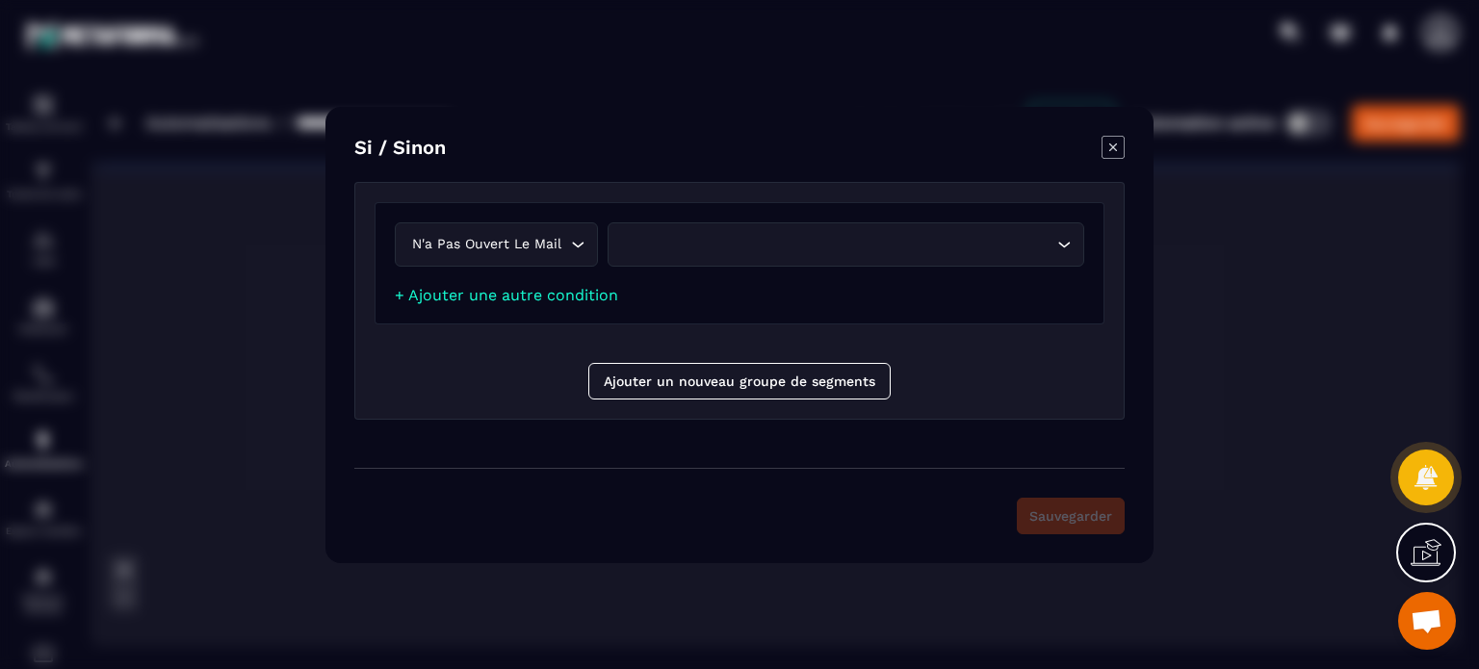
click at [709, 240] on div "Search for option" at bounding box center [836, 244] width 436 height 21
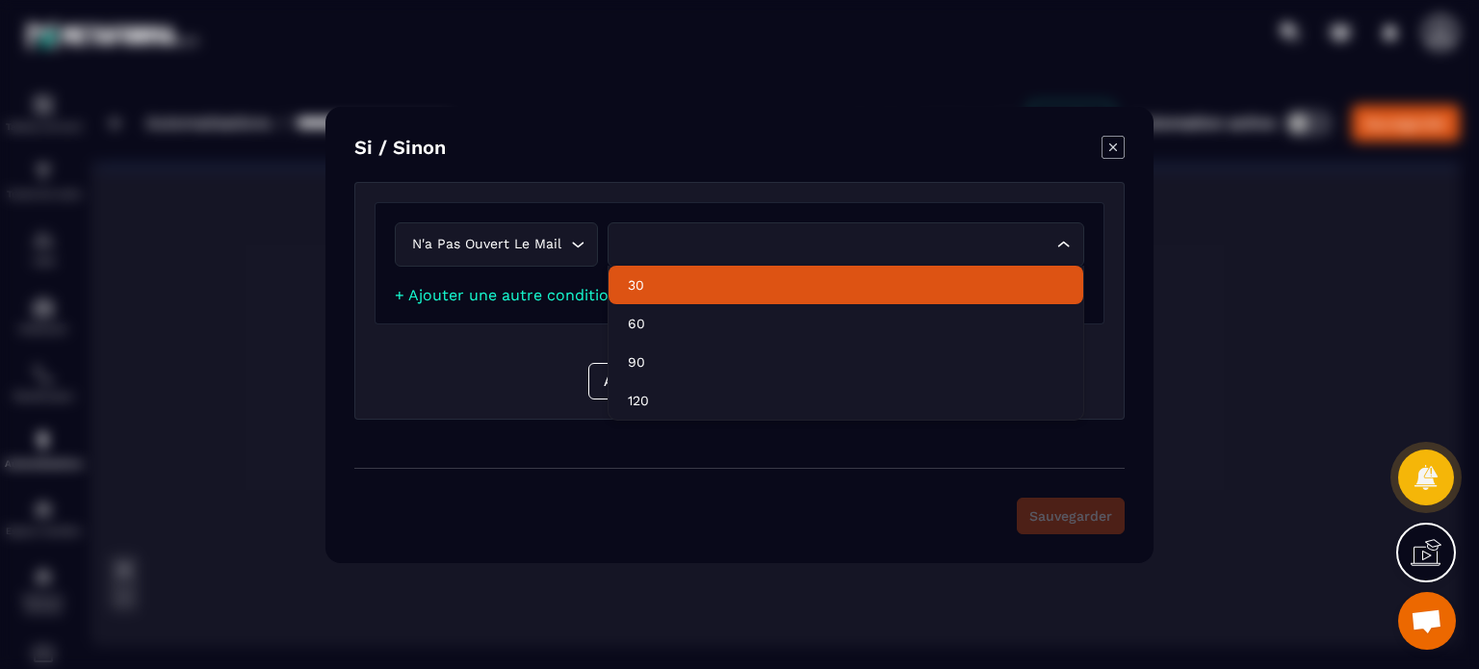
click at [693, 286] on p "30" at bounding box center [846, 284] width 436 height 19
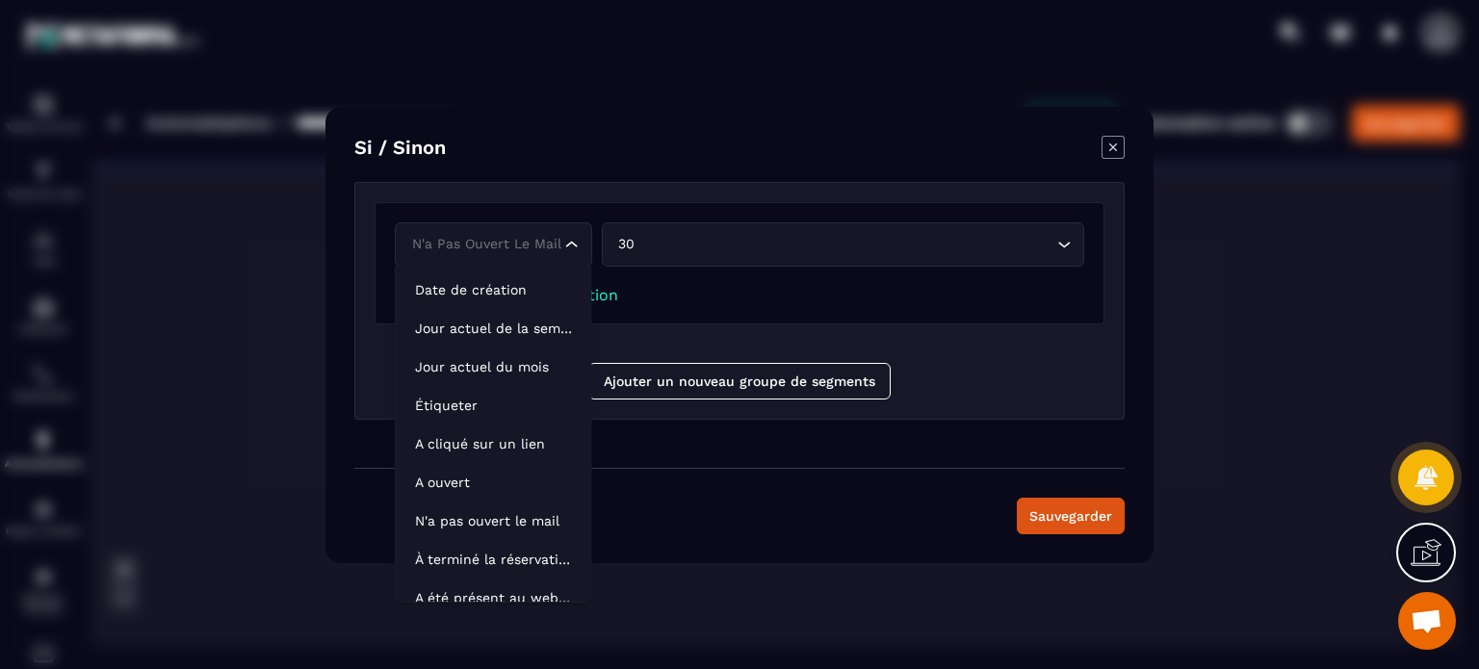
click at [570, 251] on icon "Search for option" at bounding box center [571, 244] width 19 height 19
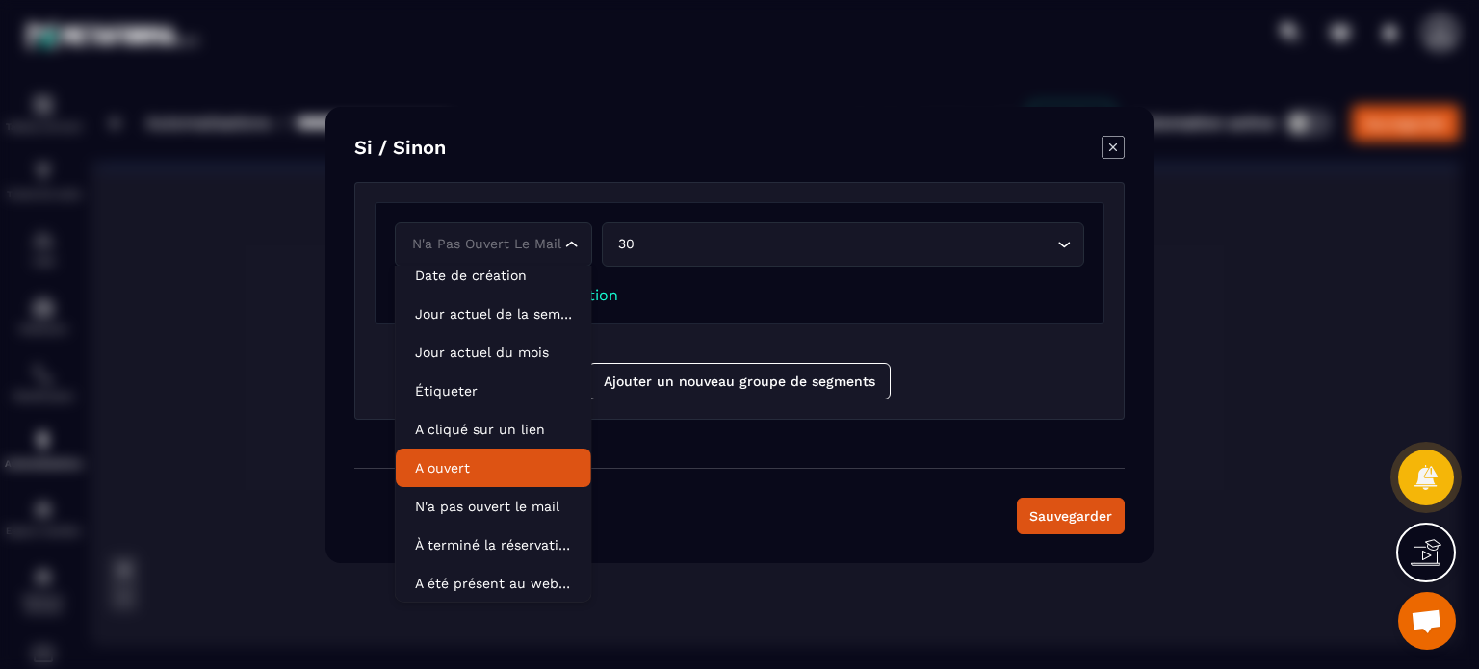
click at [478, 473] on p "A ouvert" at bounding box center [493, 467] width 157 height 19
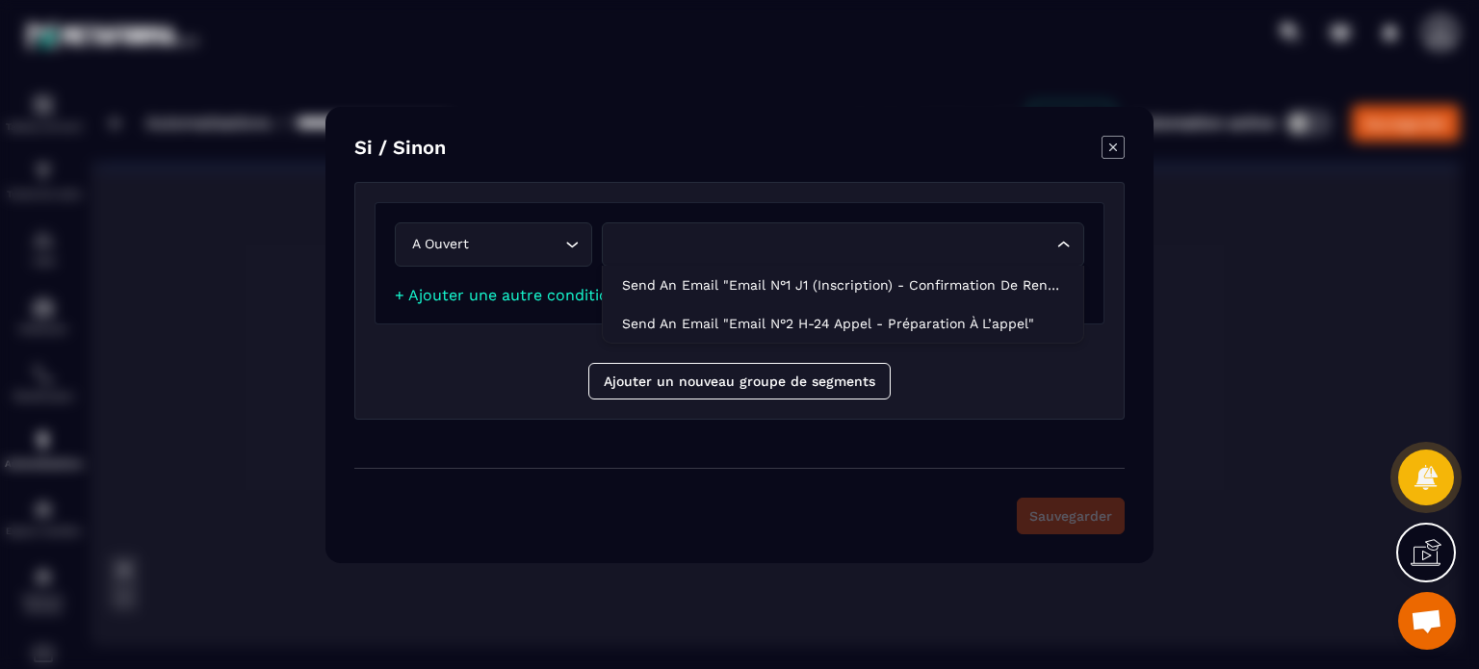
click at [657, 237] on div "Search for option" at bounding box center [833, 244] width 442 height 21
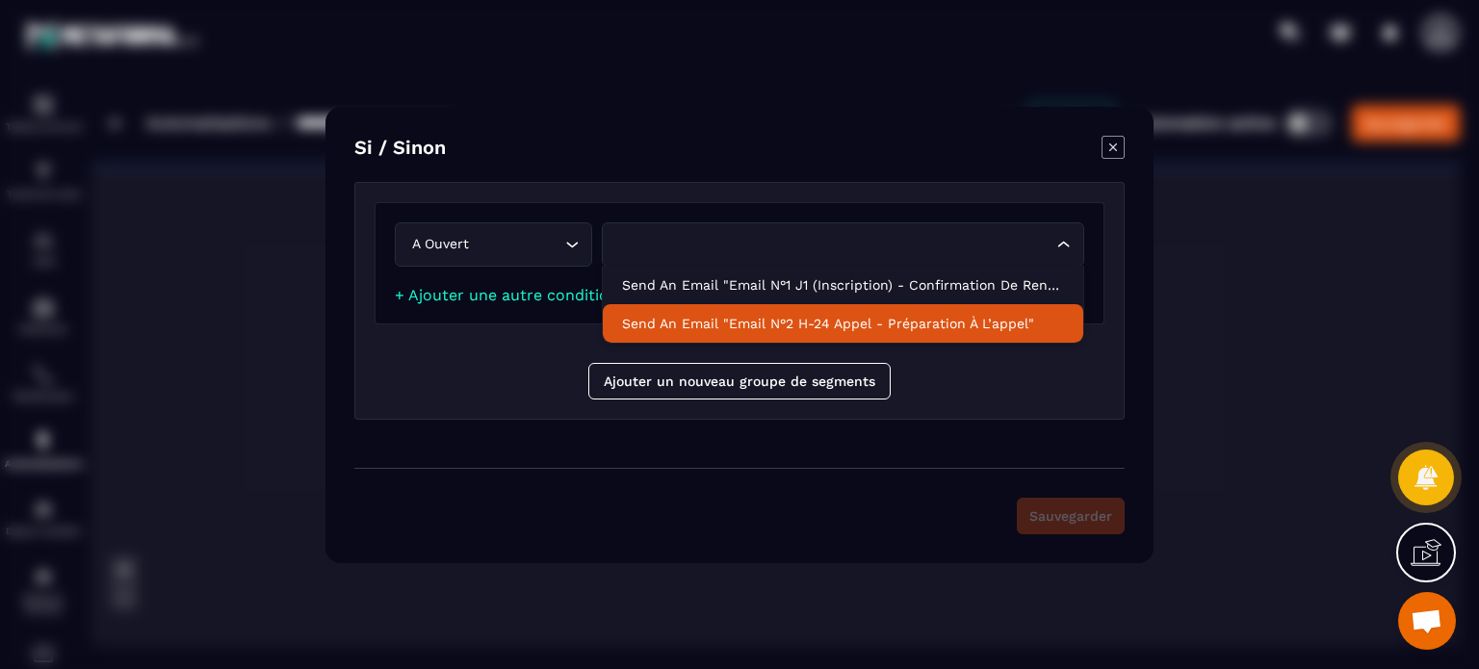
click at [512, 373] on div "A ouvert Loading... Loading... Send an email "Email n°1 J1 (inscription) - Conf…" at bounding box center [739, 301] width 770 height 238
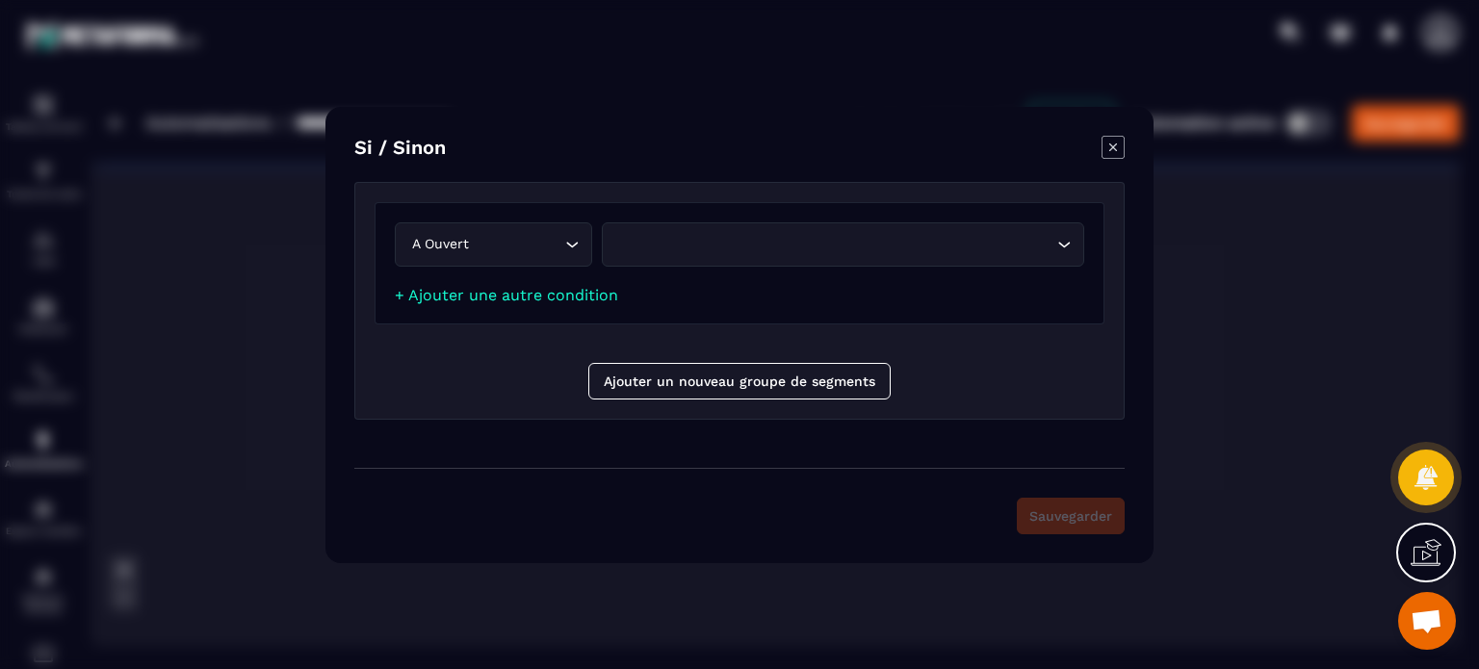
click at [544, 235] on div "A ouvert" at bounding box center [483, 244] width 157 height 21
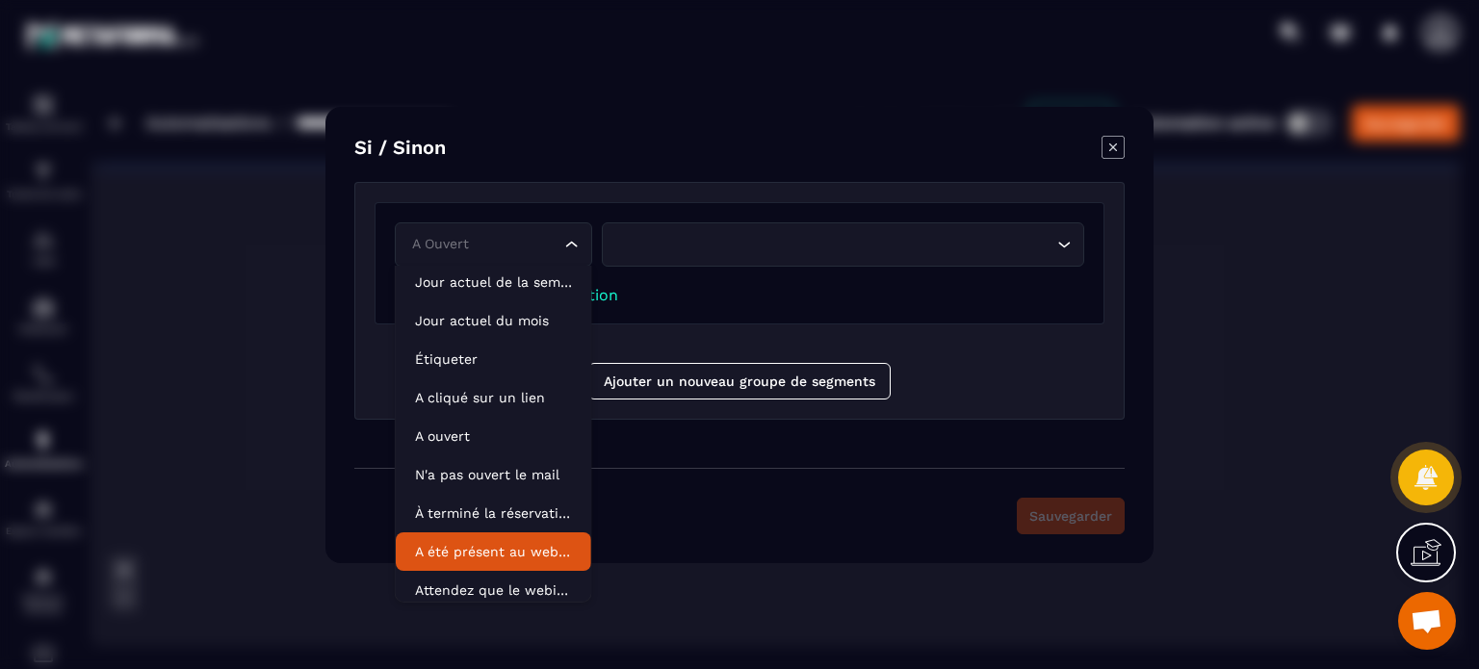
scroll to position [0, 0]
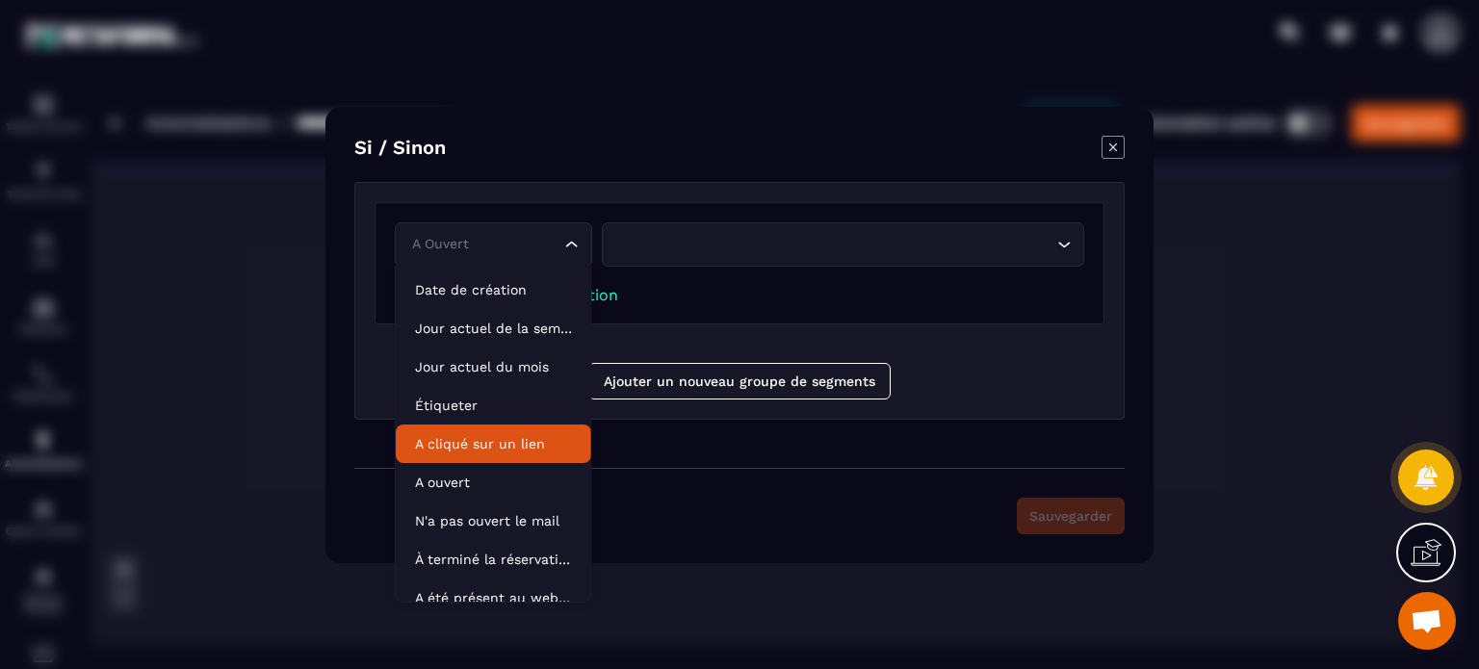
click at [496, 455] on li "A cliqué sur un lien" at bounding box center [493, 444] width 195 height 39
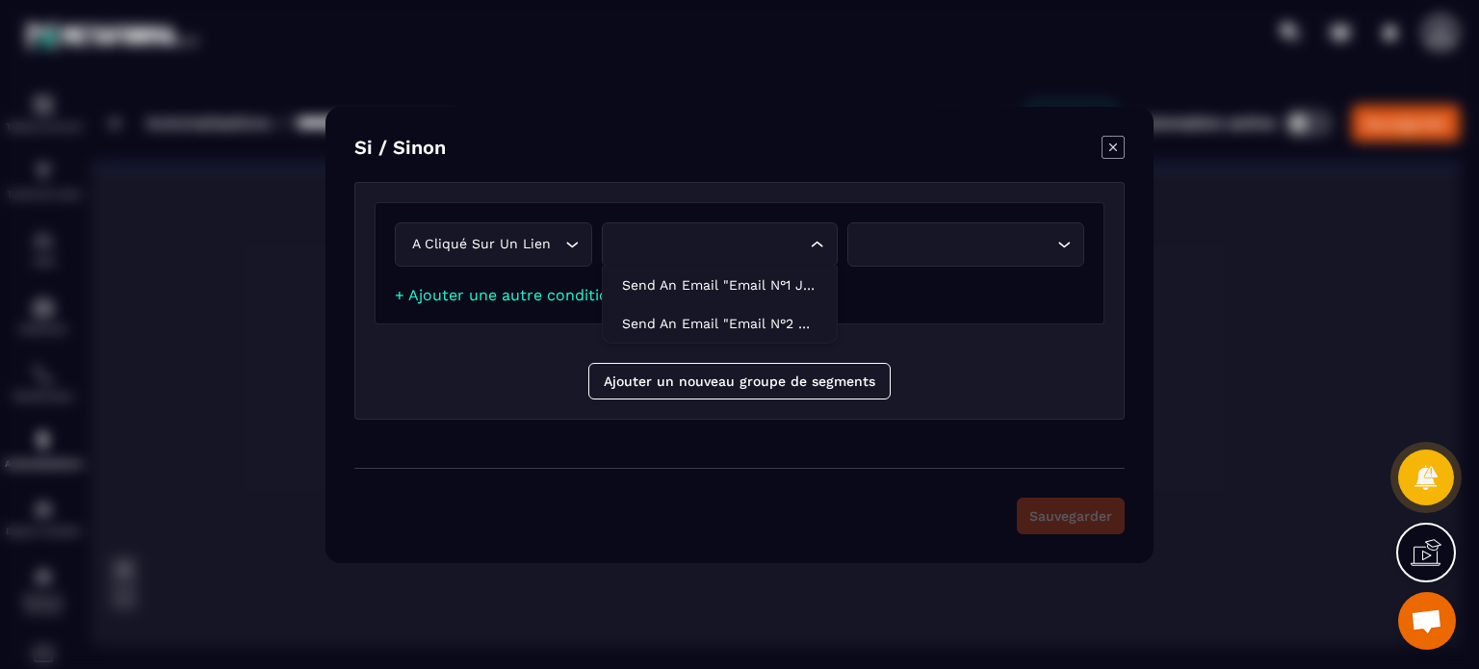
click at [673, 246] on div "Search for option" at bounding box center [710, 244] width 196 height 21
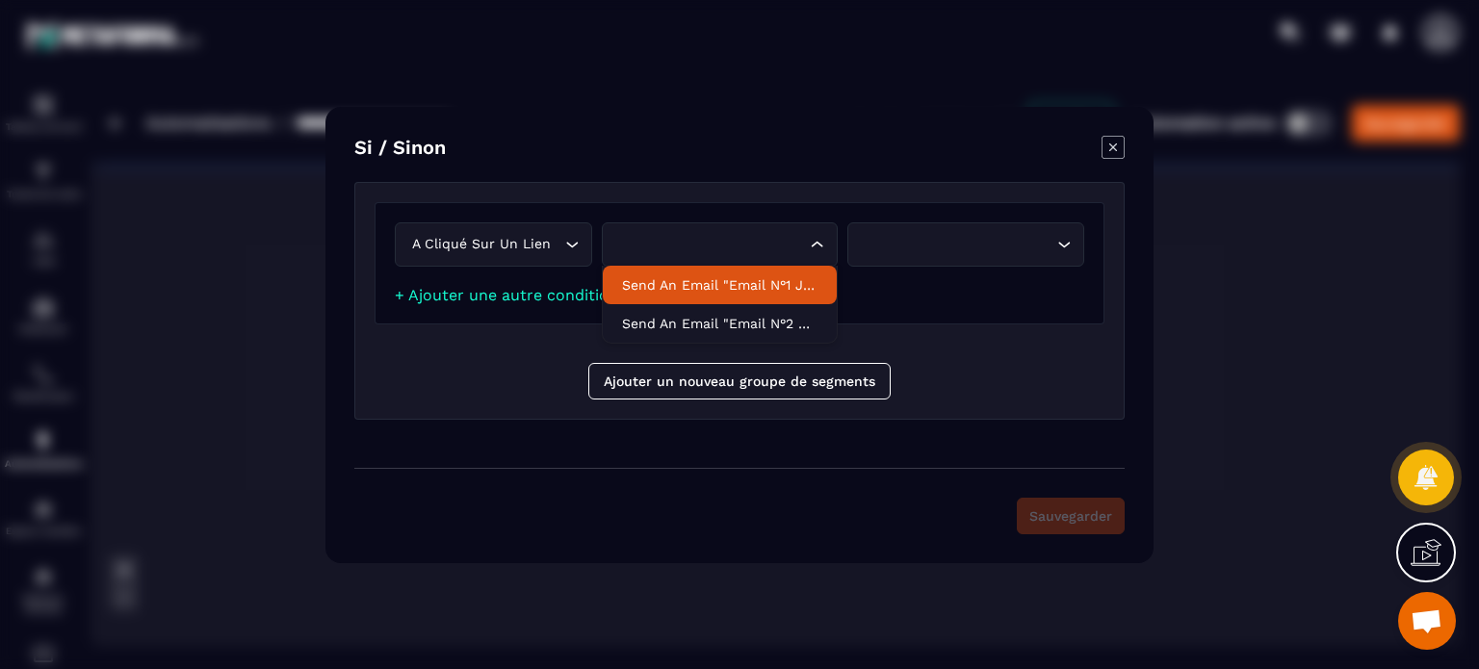
click at [704, 284] on p "Send an email "Email n°1 J1 (inscription) - Confirmation de rendez-vous"" at bounding box center [720, 284] width 196 height 19
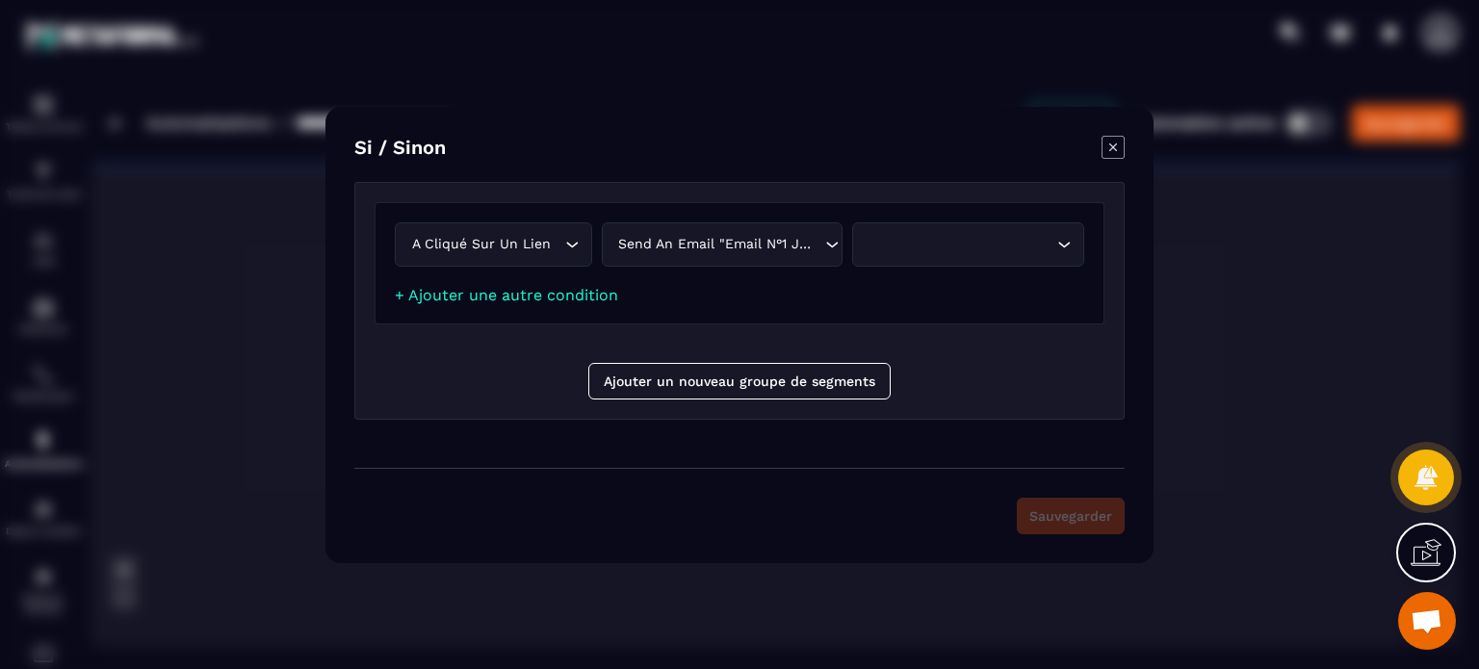
click at [889, 247] on div "Search for option" at bounding box center [959, 244] width 192 height 21
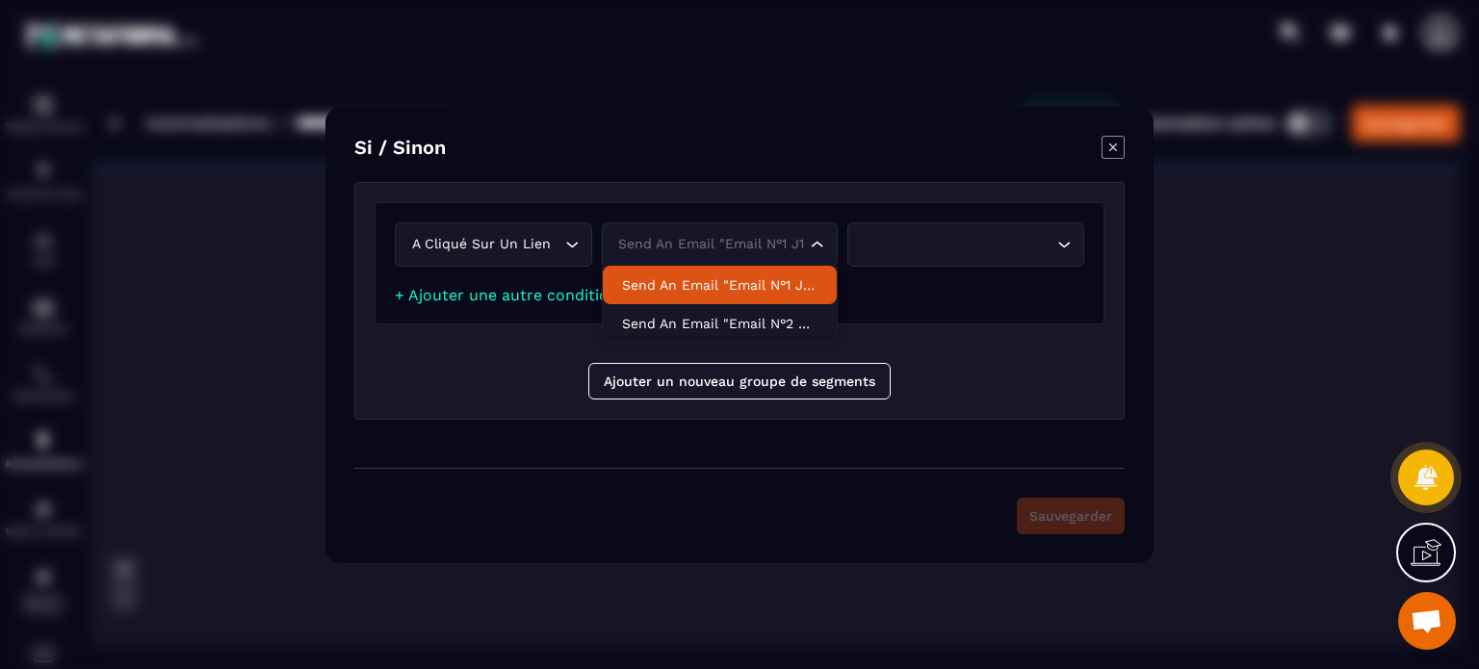
click at [771, 241] on div "Send an email "Email n°1 J1 (inscription) - Confirmation de rendez-vous"" at bounding box center [710, 244] width 196 height 21
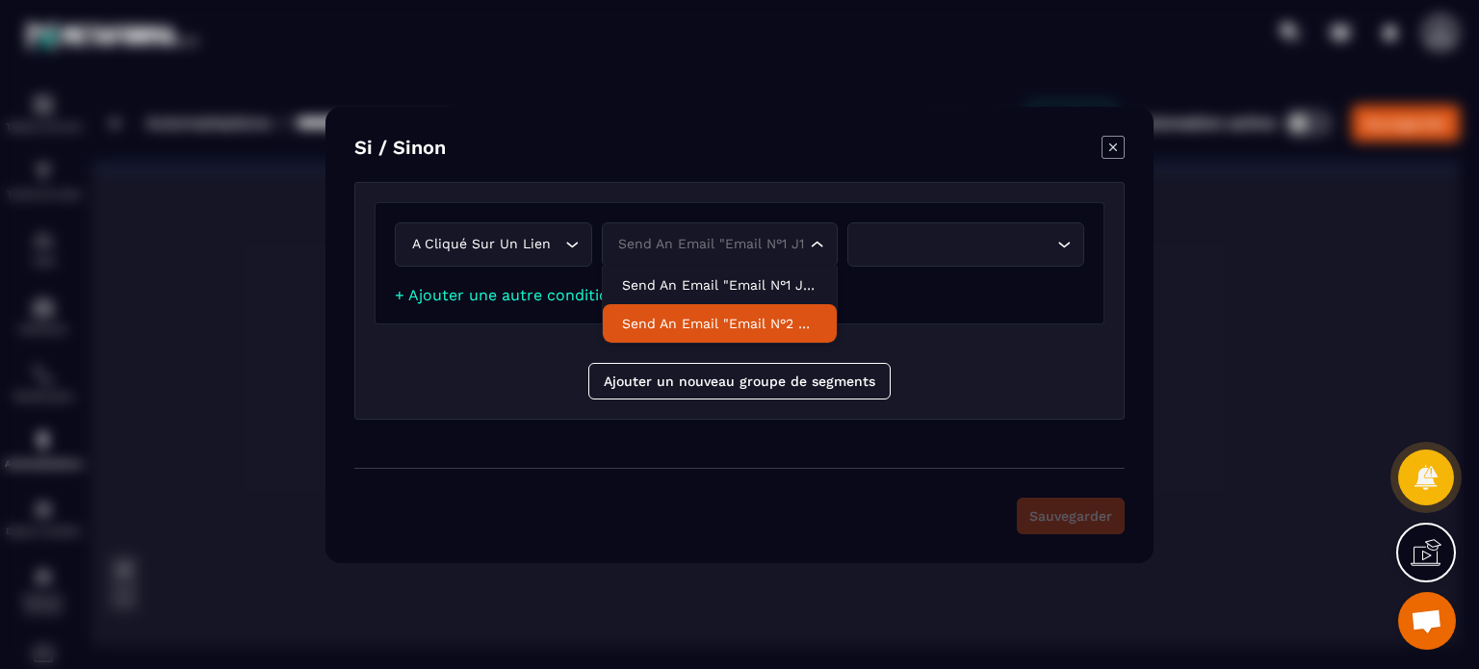
click at [504, 354] on div "A cliqué sur un lien Loading... Send an email "Email n°1 J1 (inscription) - Con…" at bounding box center [739, 301] width 770 height 238
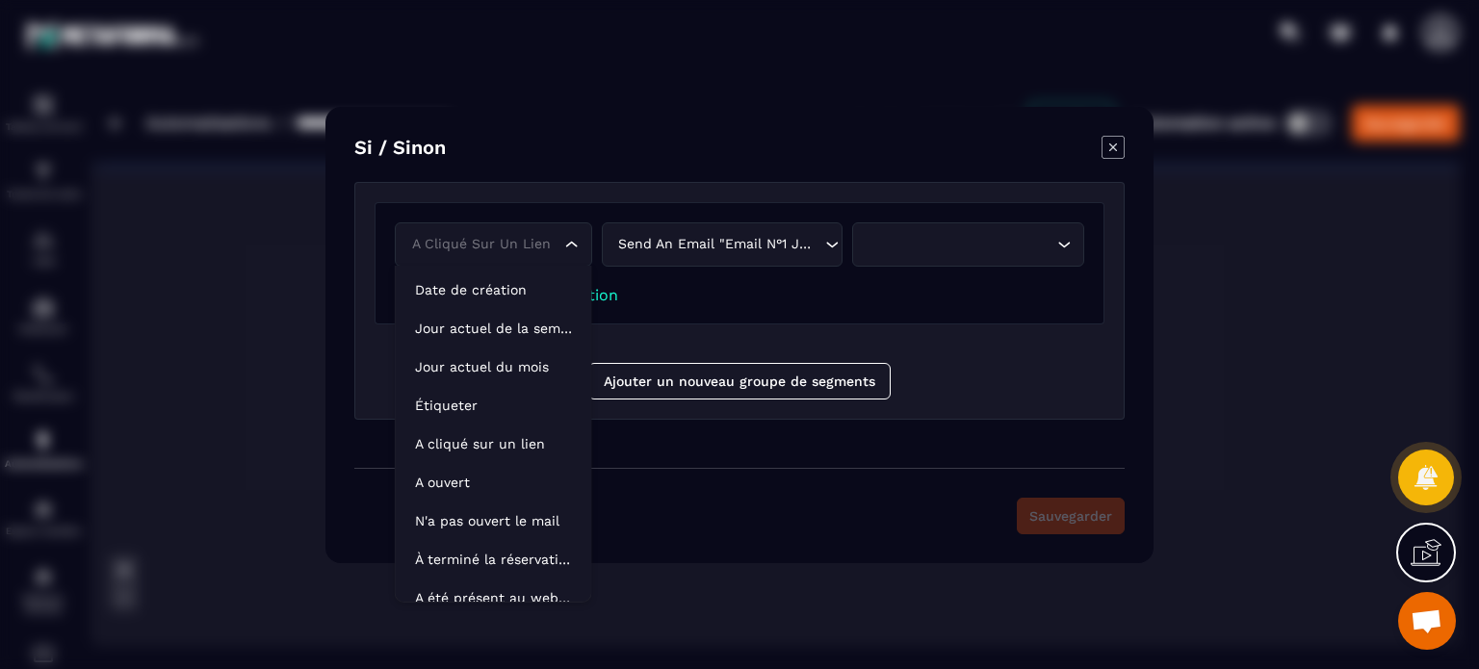
click at [531, 247] on div "A cliqué sur un lien" at bounding box center [483, 244] width 157 height 21
click at [455, 485] on p "A ouvert" at bounding box center [493, 482] width 157 height 19
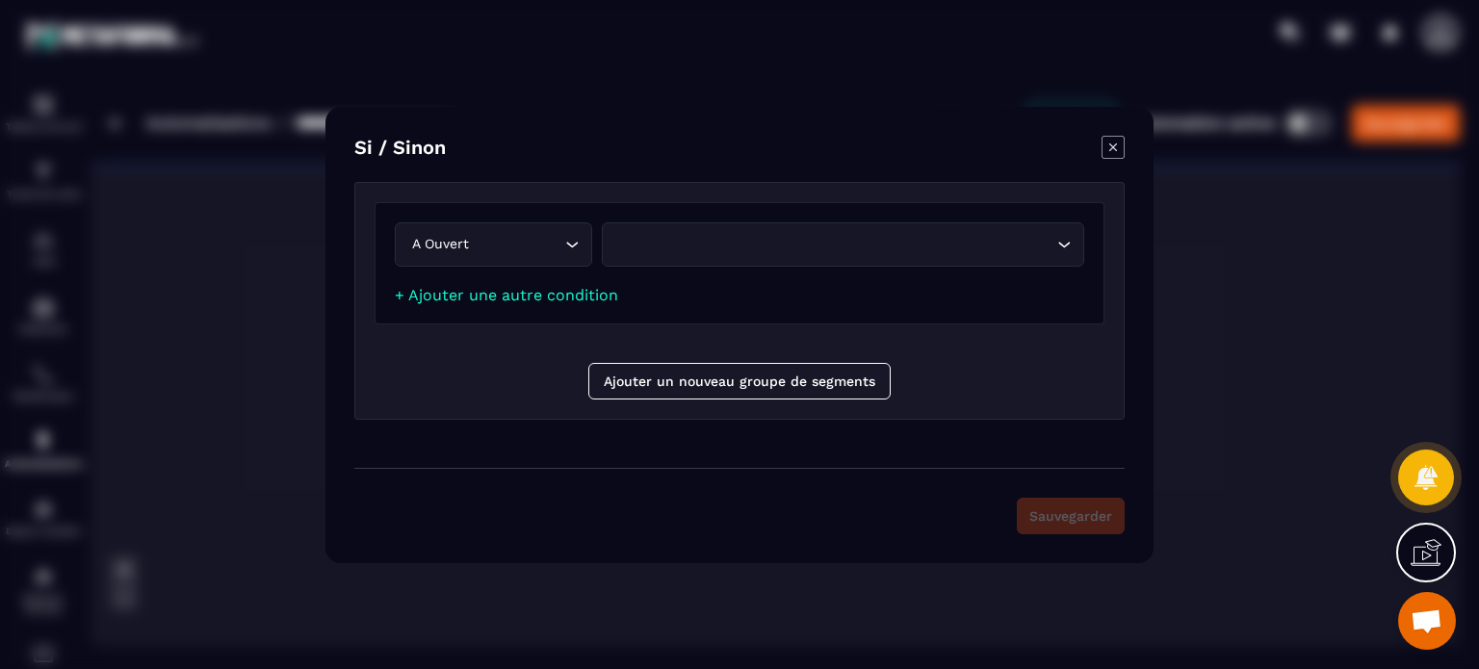
click at [1116, 138] on icon "Modal window" at bounding box center [1113, 147] width 23 height 23
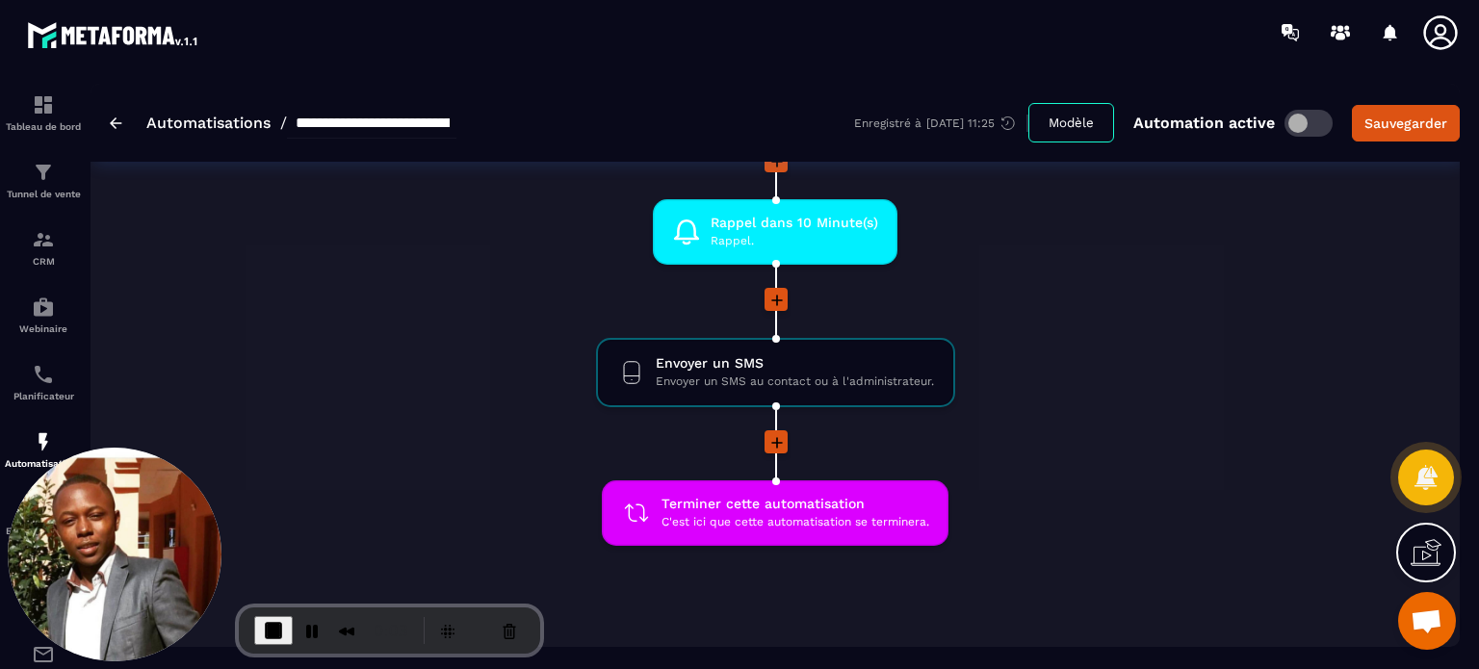
click at [773, 433] on icon at bounding box center [776, 442] width 19 height 19
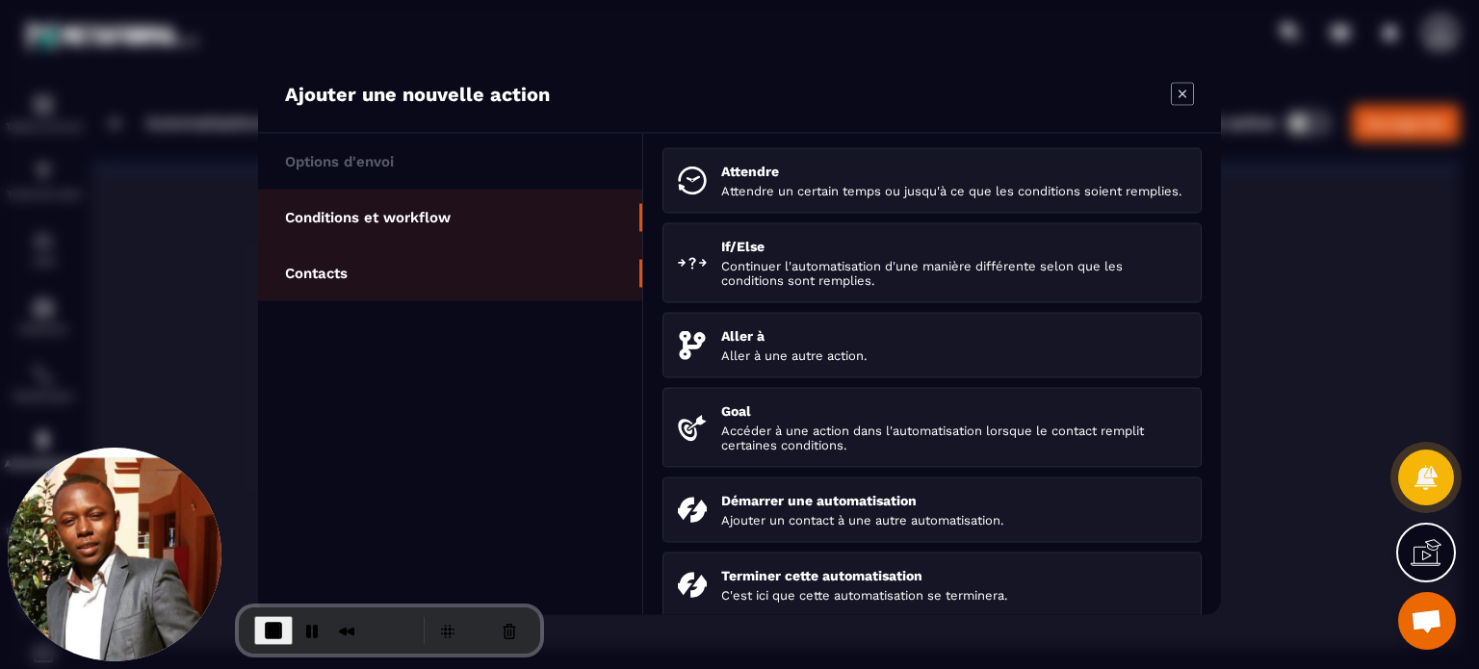
click at [472, 261] on li "Contacts" at bounding box center [450, 273] width 384 height 56
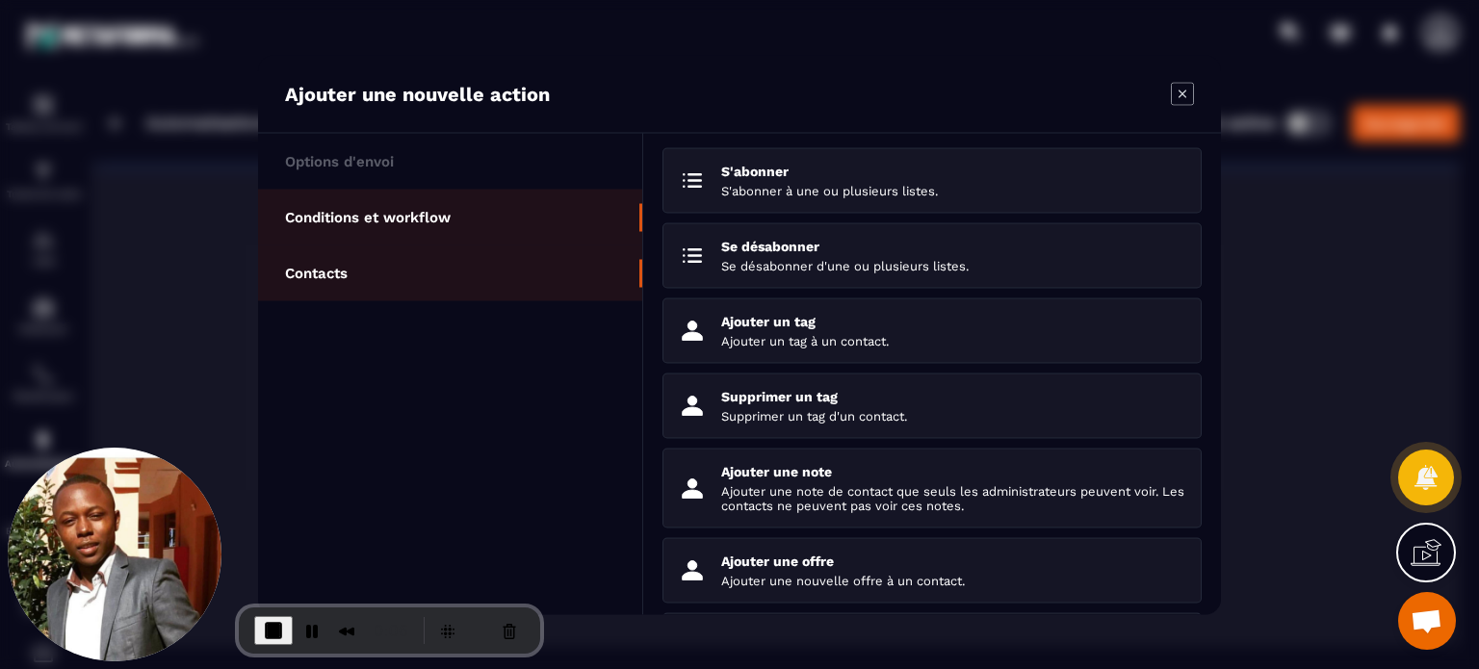
click at [515, 245] on li "Conditions et workflow" at bounding box center [450, 273] width 384 height 56
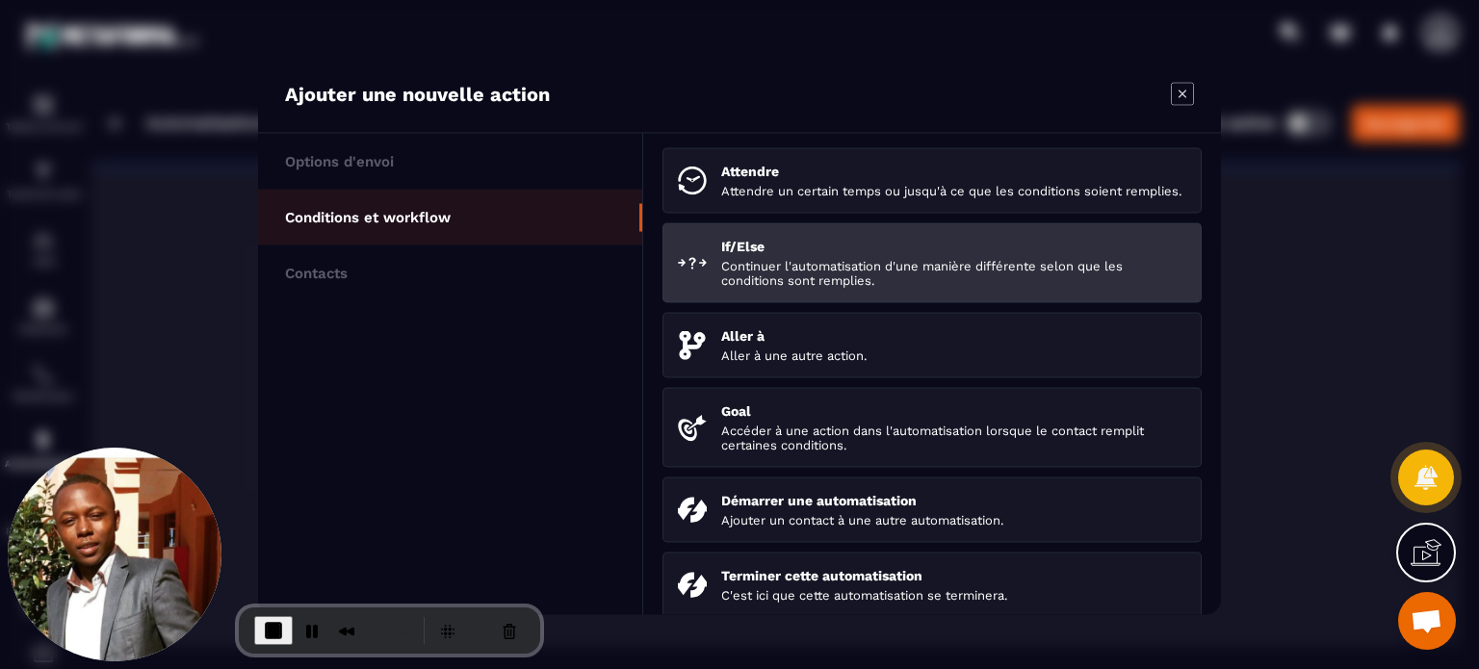
click at [779, 287] on p "Continuer l'automatisation d'une manière différente selon que les conditions so…" at bounding box center [953, 272] width 465 height 29
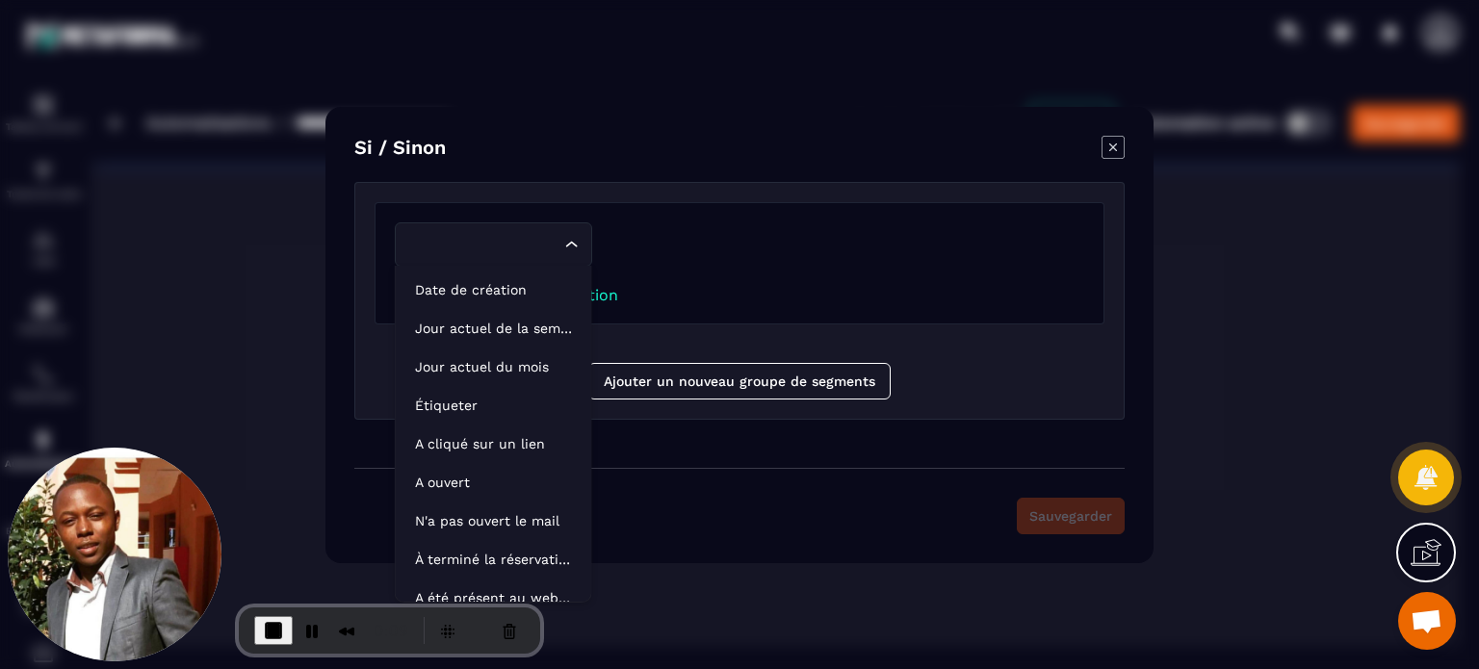
click at [520, 239] on input "Search for option" at bounding box center [483, 244] width 153 height 21
click at [470, 474] on p "A ouvert" at bounding box center [493, 482] width 157 height 19
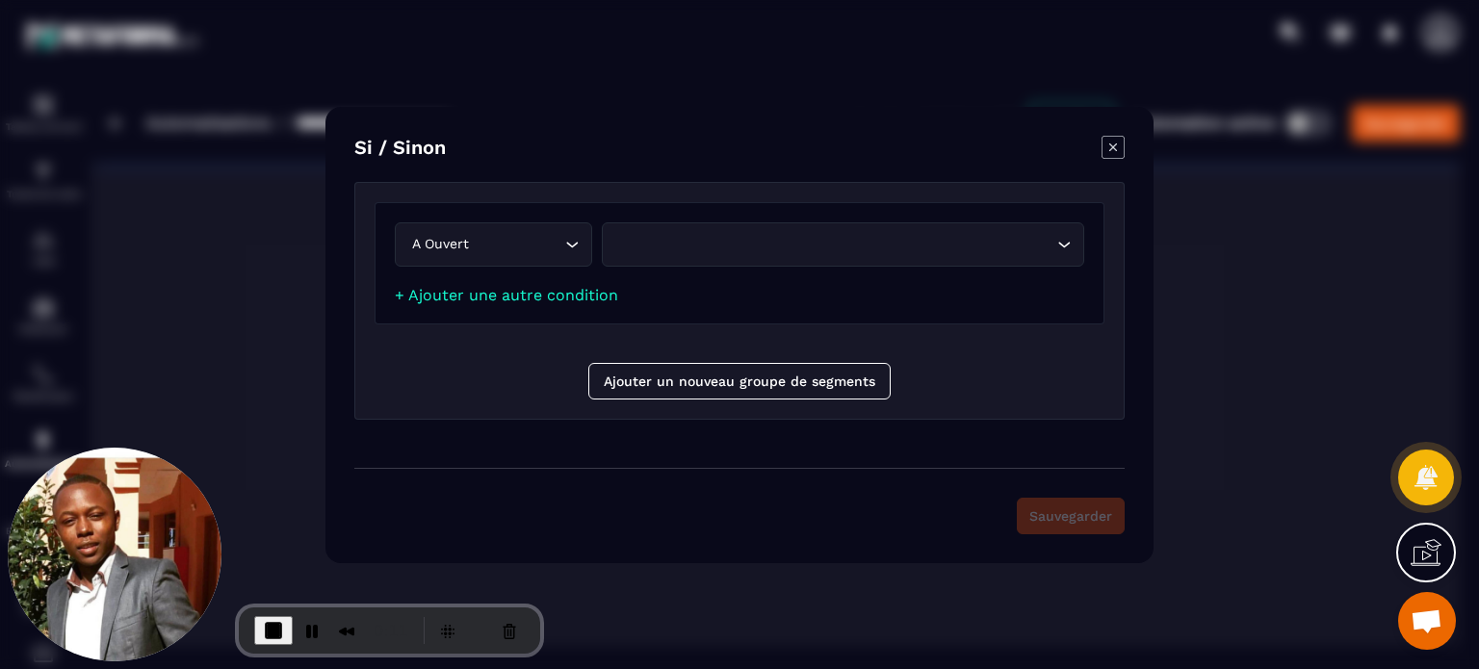
click at [675, 257] on div "Loading..." at bounding box center [843, 244] width 482 height 44
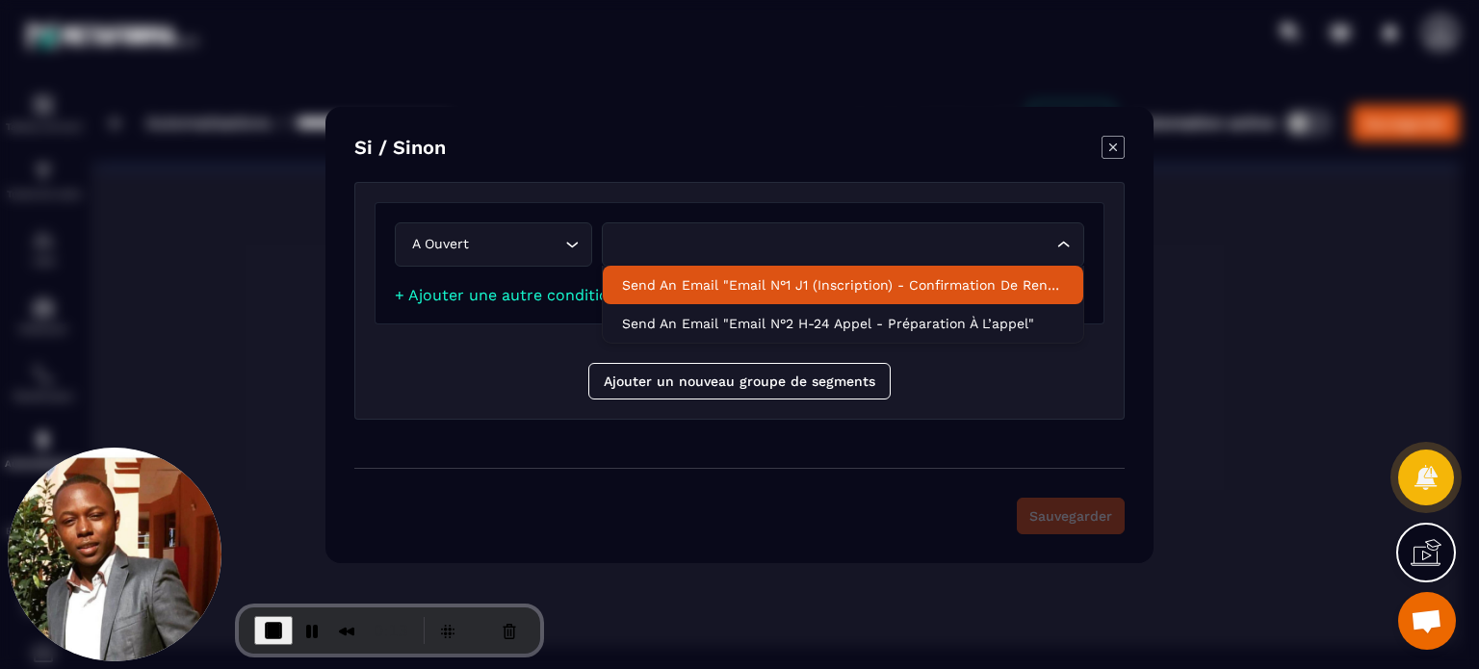
click at [680, 291] on p "Send an email "Email n°1 J1 (inscription) - Confirmation de rendez-vous"" at bounding box center [843, 284] width 442 height 19
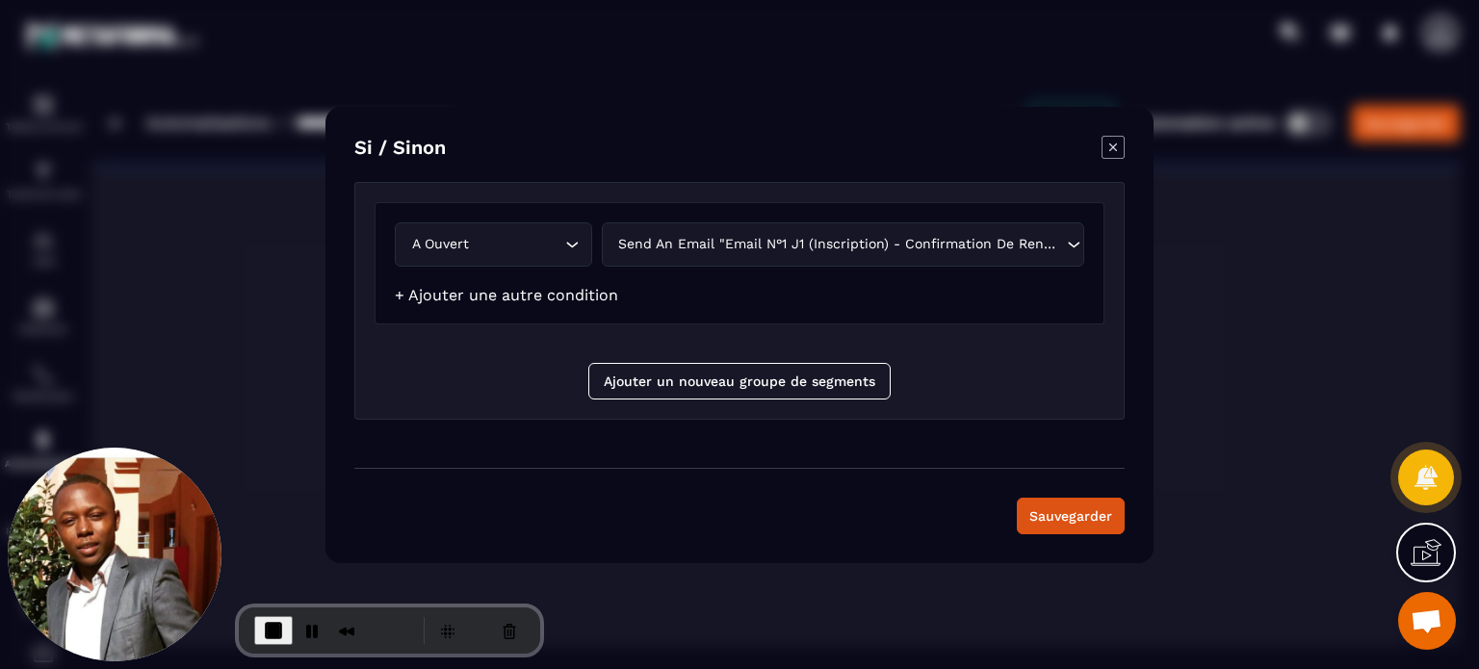
click at [487, 296] on link "+ Ajouter une autre condition" at bounding box center [506, 295] width 223 height 18
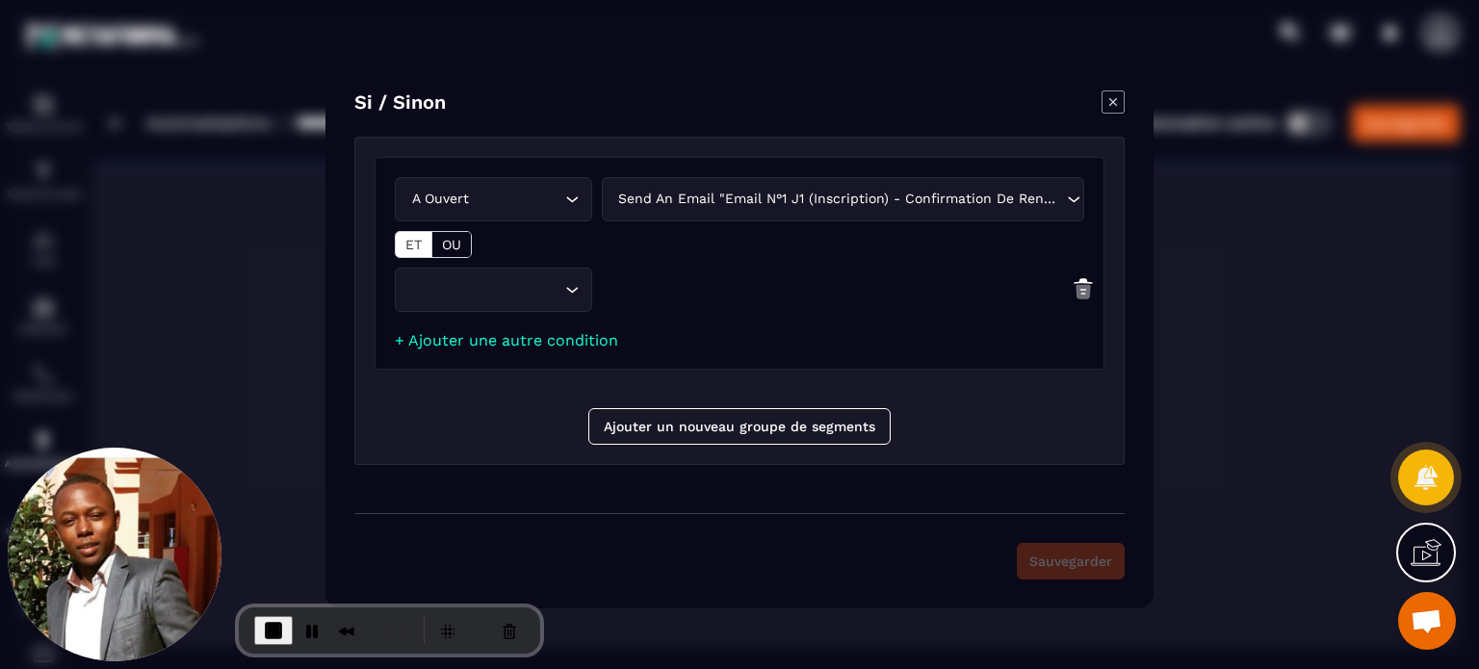
click at [487, 292] on input "Search for option" at bounding box center [483, 289] width 153 height 21
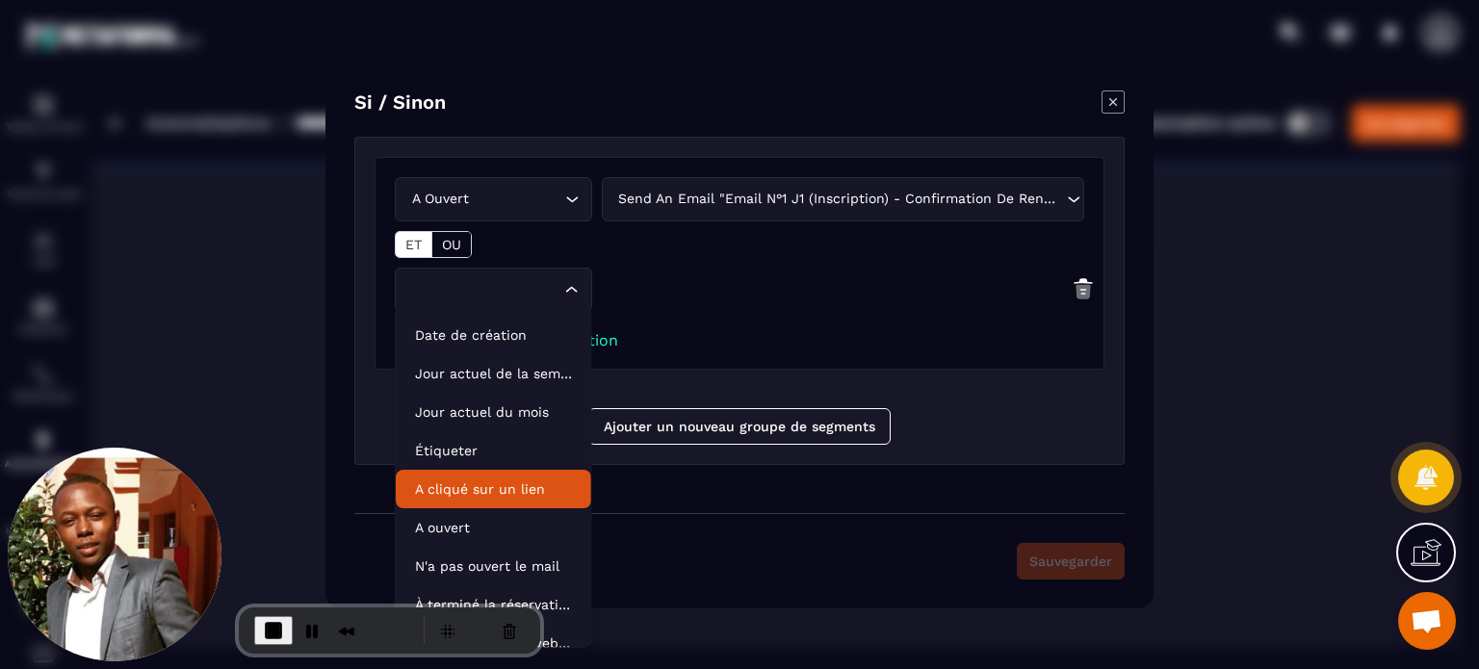
click at [472, 496] on p "A cliqué sur un lien" at bounding box center [493, 489] width 157 height 19
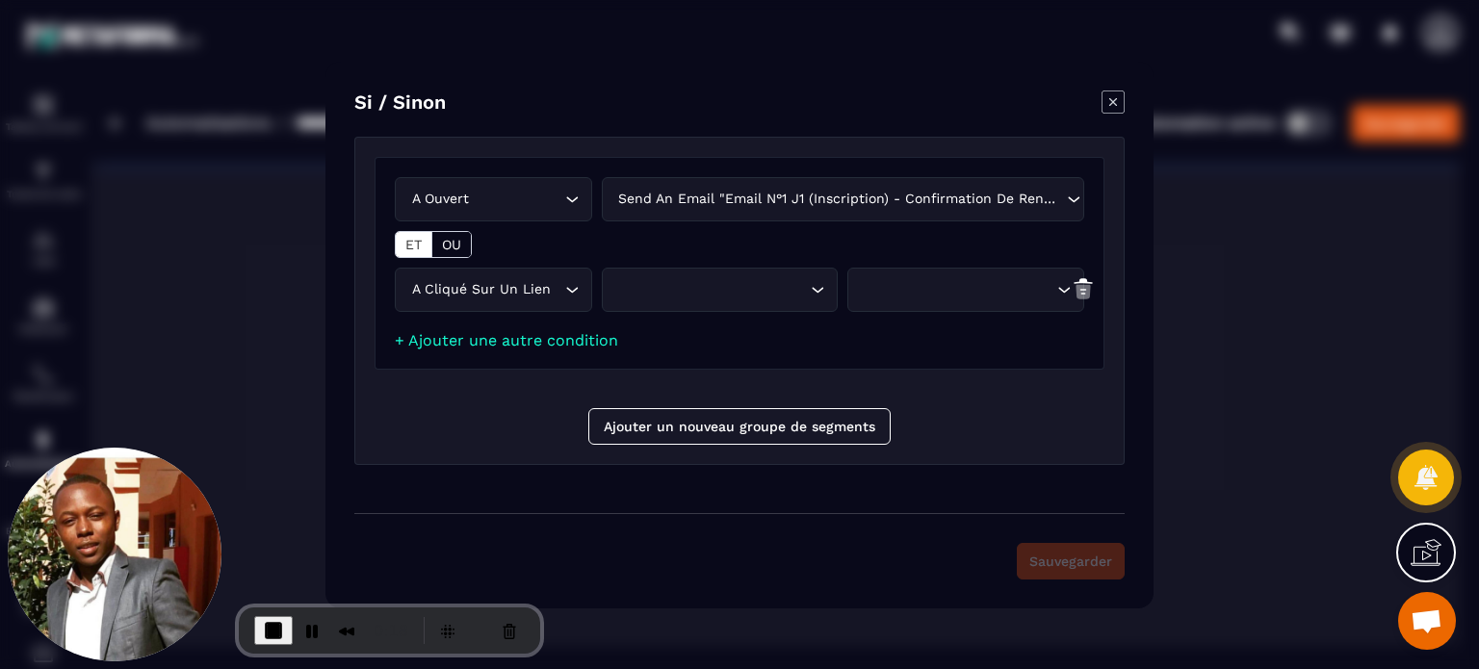
click at [648, 292] on div "Search for option" at bounding box center [710, 289] width 196 height 21
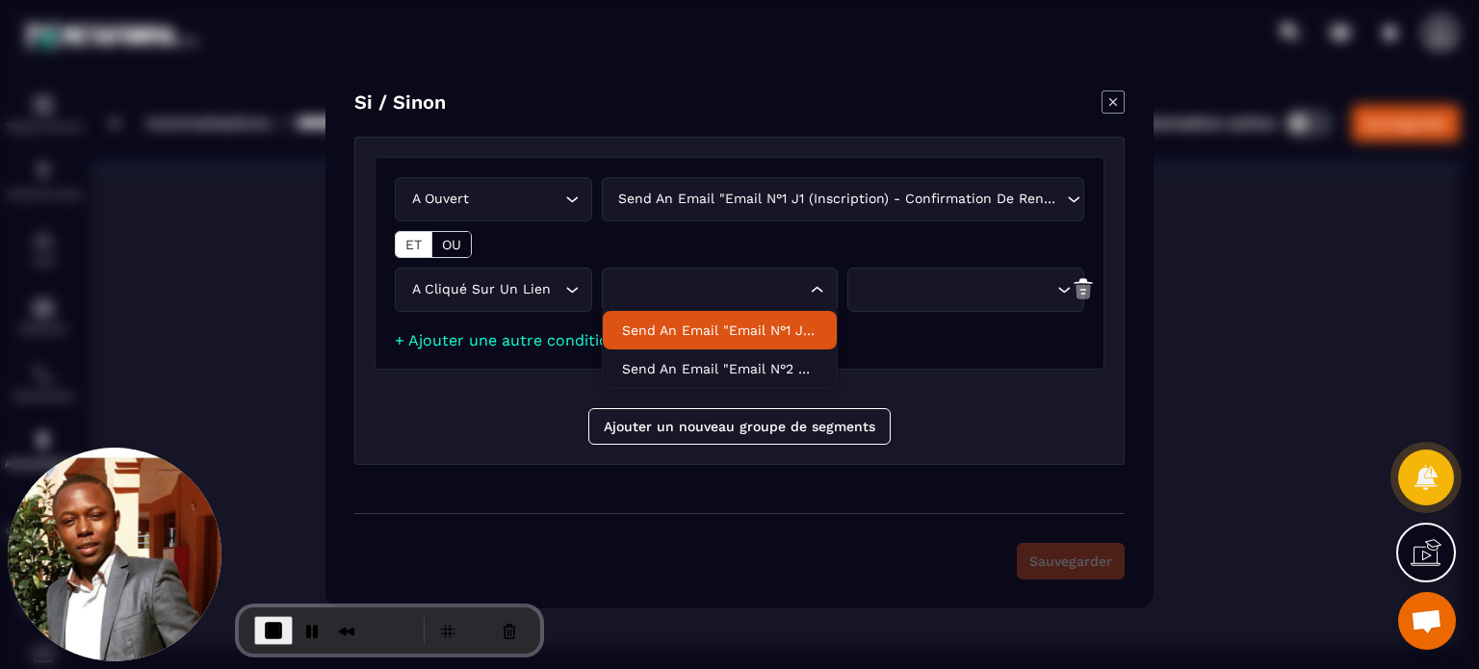
click at [657, 326] on p "Send an email "Email n°1 J1 (inscription) - Confirmation de rendez-vous"" at bounding box center [720, 330] width 196 height 19
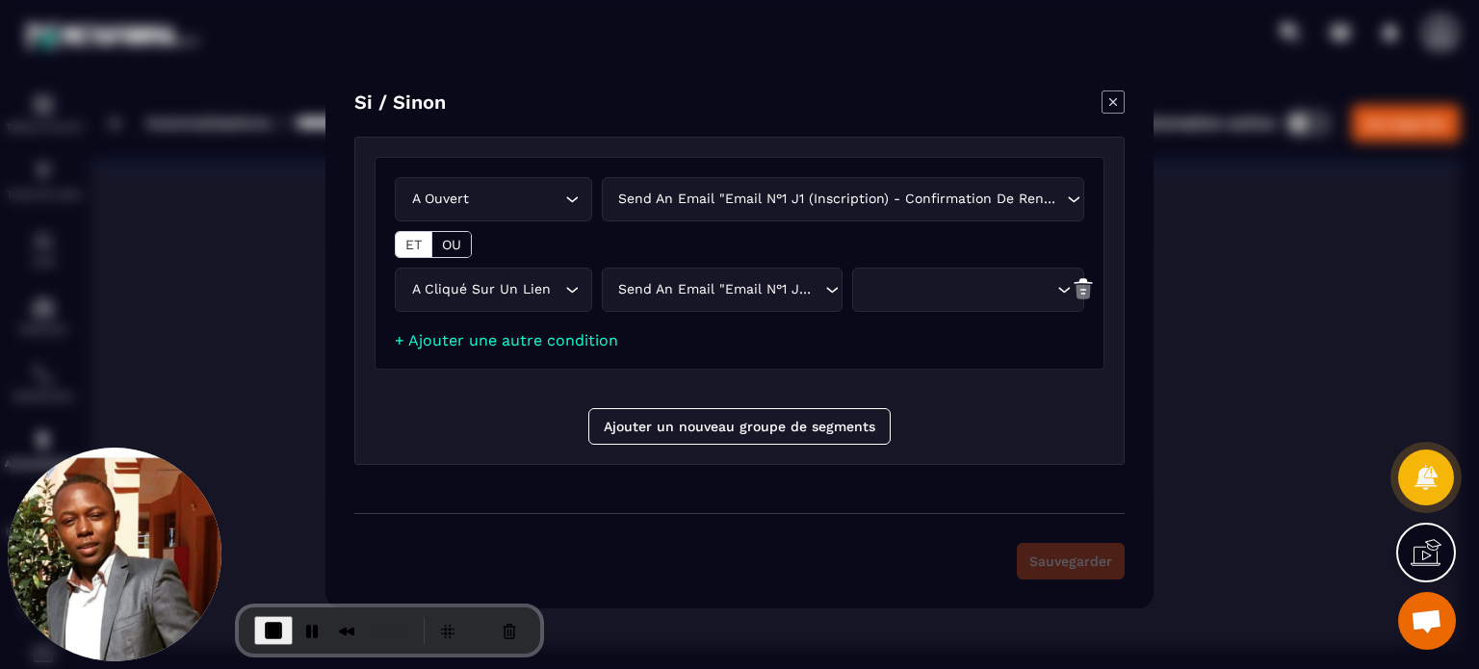
click at [963, 310] on div "Loading..." at bounding box center [968, 290] width 232 height 44
click at [532, 362] on div "A ouvert Loading... Send an email "Email n°1 J1 (inscription) - Confirmation de…" at bounding box center [740, 263] width 730 height 213
click at [1110, 103] on icon "Modal window" at bounding box center [1113, 102] width 23 height 23
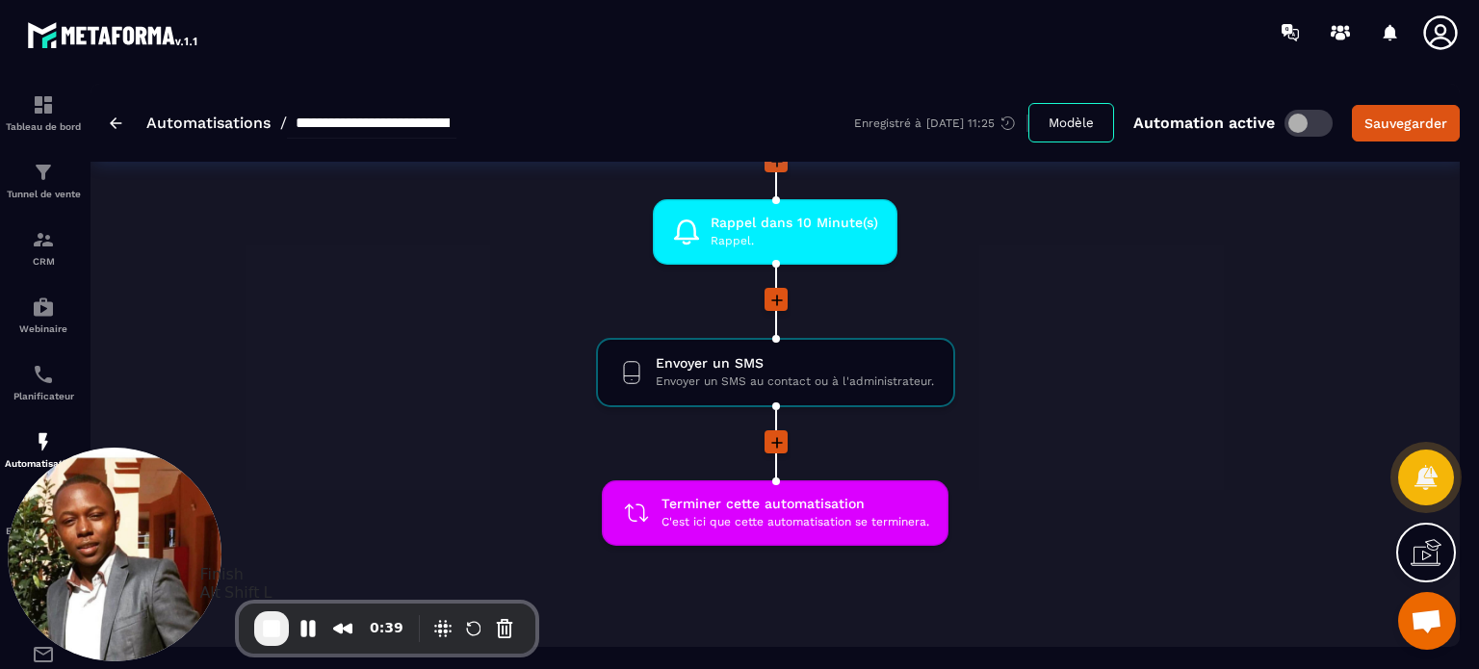
click at [263, 633] on span "End Recording" at bounding box center [271, 628] width 23 height 23
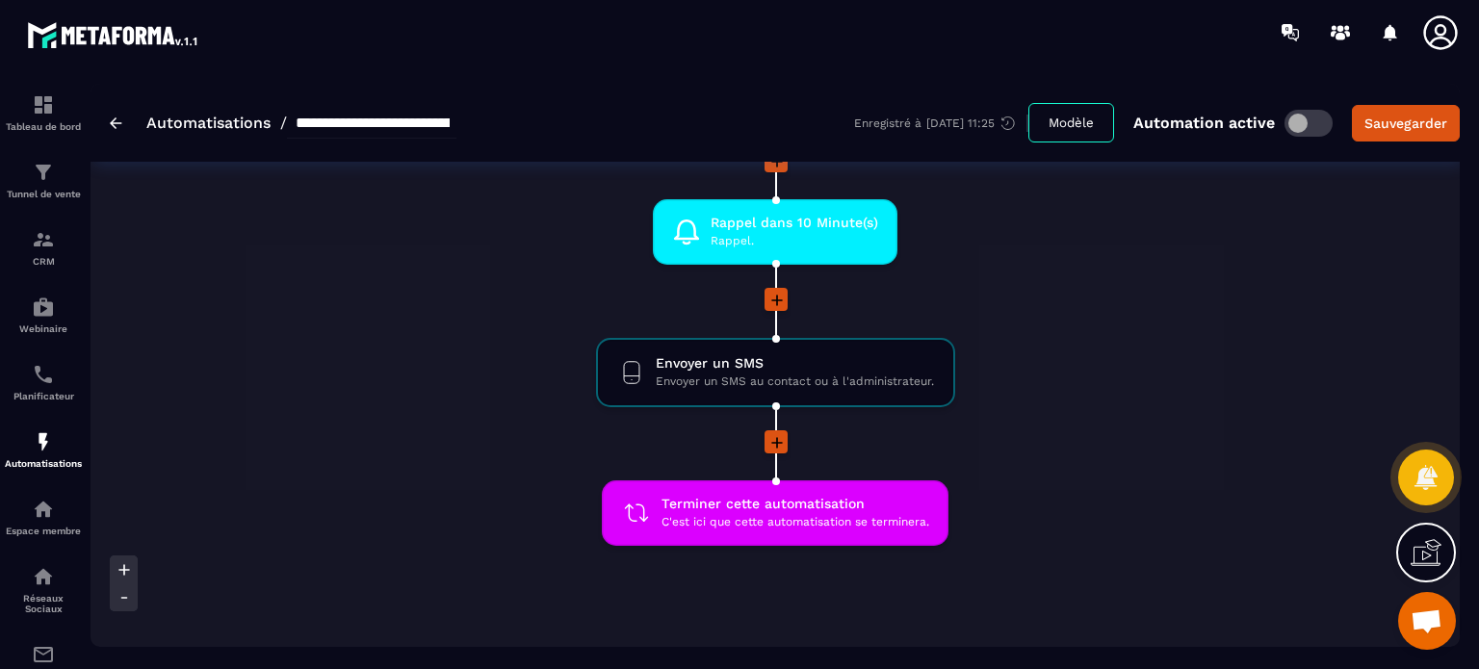
click at [1439, 22] on icon at bounding box center [1440, 32] width 39 height 39
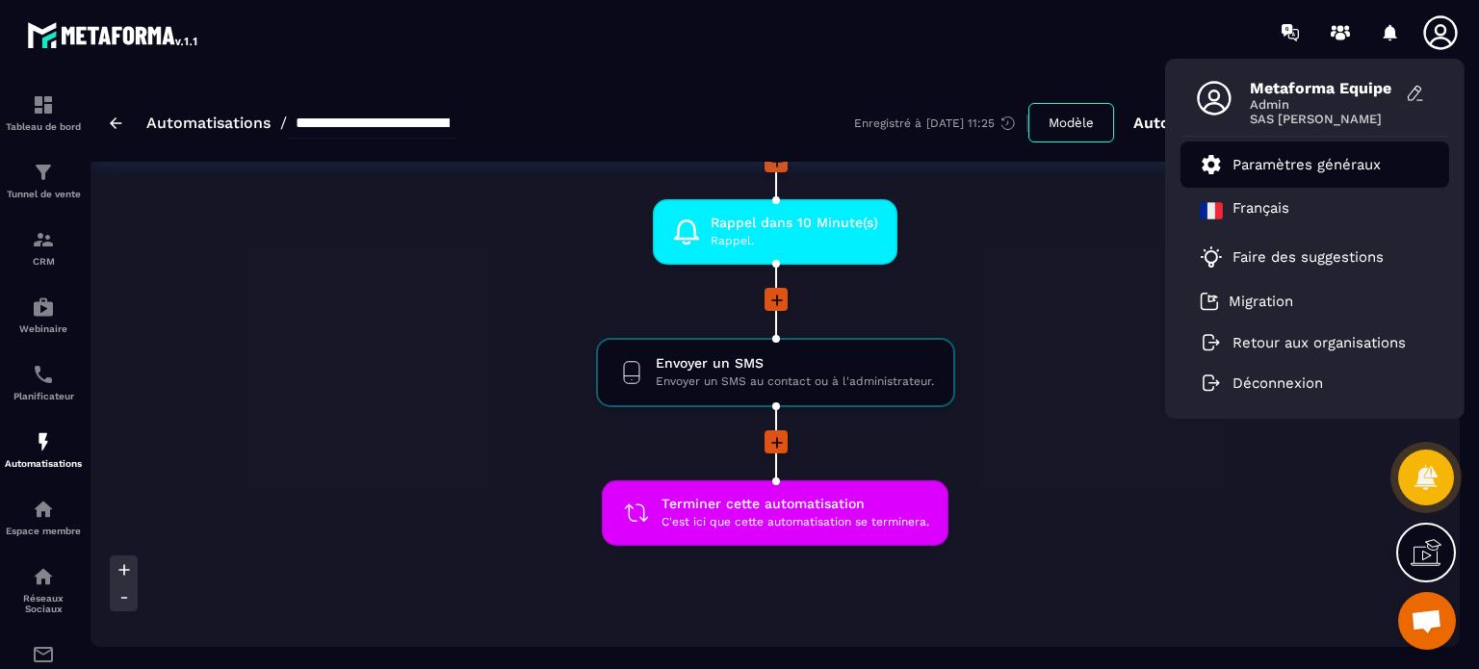
click at [1302, 168] on p "Paramètres généraux" at bounding box center [1307, 164] width 148 height 17
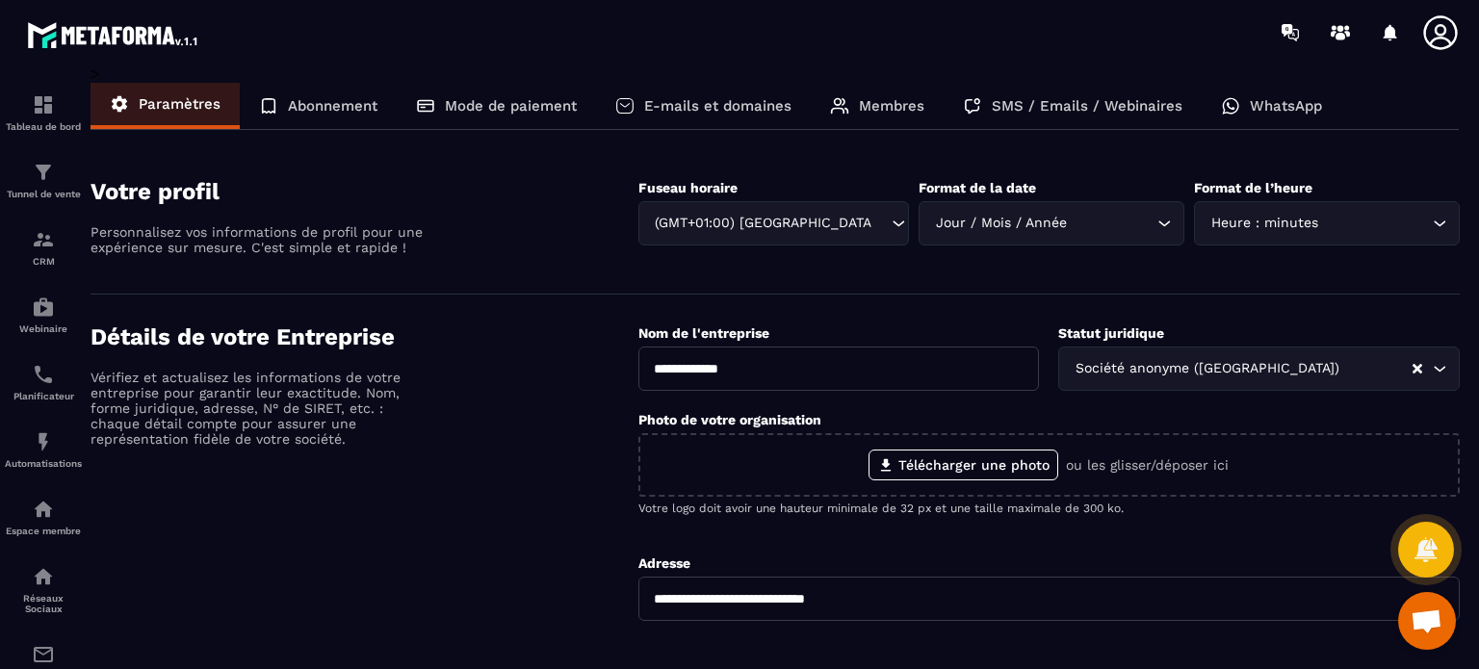
click at [840, 107] on icon at bounding box center [839, 105] width 19 height 19
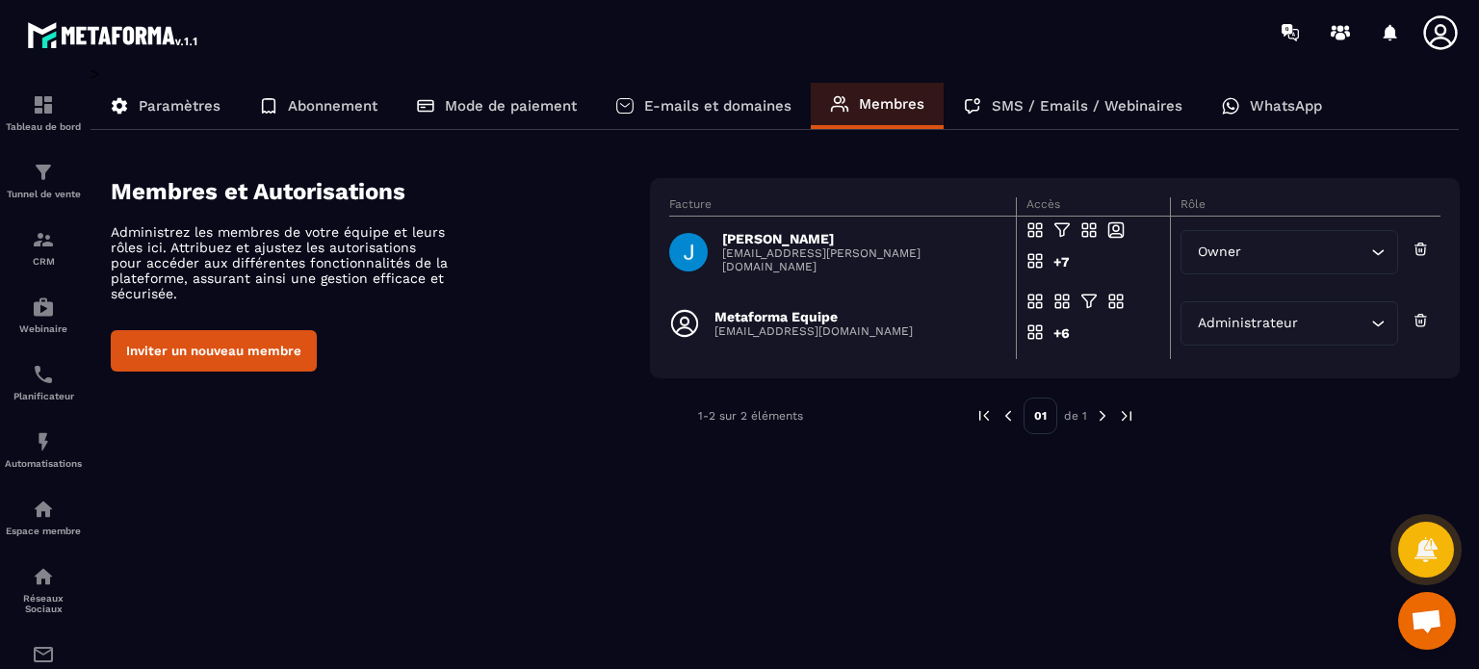
click at [248, 361] on button "Inviter un nouveau membre" at bounding box center [214, 350] width 206 height 41
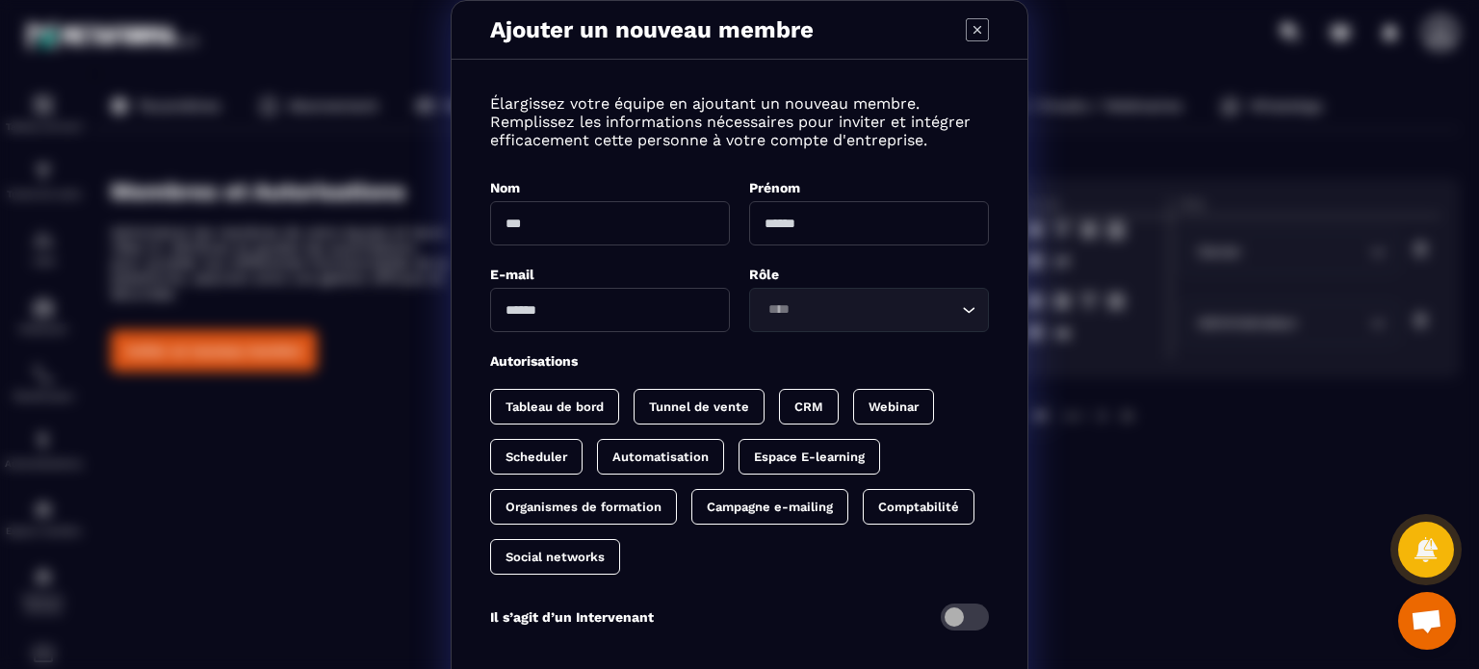
click at [971, 26] on icon "Modal window" at bounding box center [977, 29] width 23 height 23
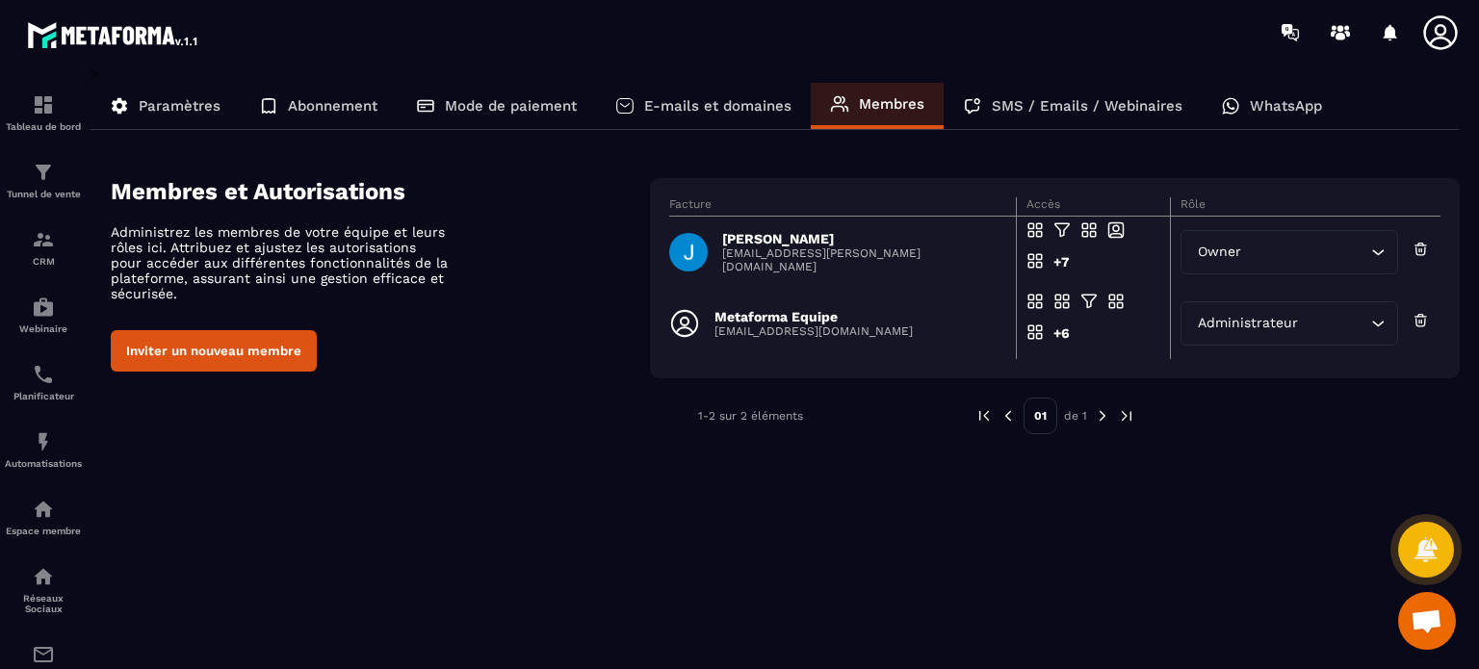
click at [1444, 34] on icon at bounding box center [1440, 32] width 39 height 39
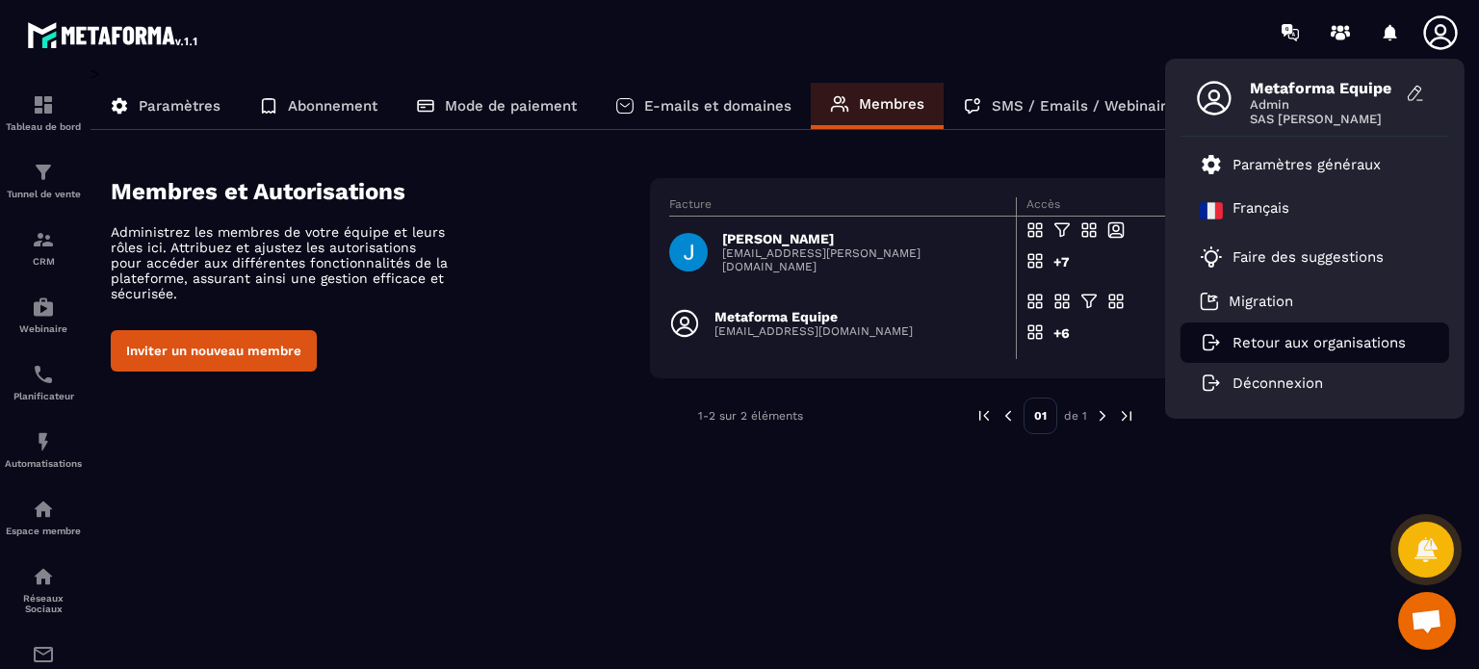
click at [1273, 357] on li "Retour aux organisations" at bounding box center [1315, 343] width 269 height 40
click at [1267, 352] on li "Retour aux organisations" at bounding box center [1315, 343] width 269 height 40
click at [1283, 338] on p "Retour aux organisations" at bounding box center [1319, 342] width 173 height 17
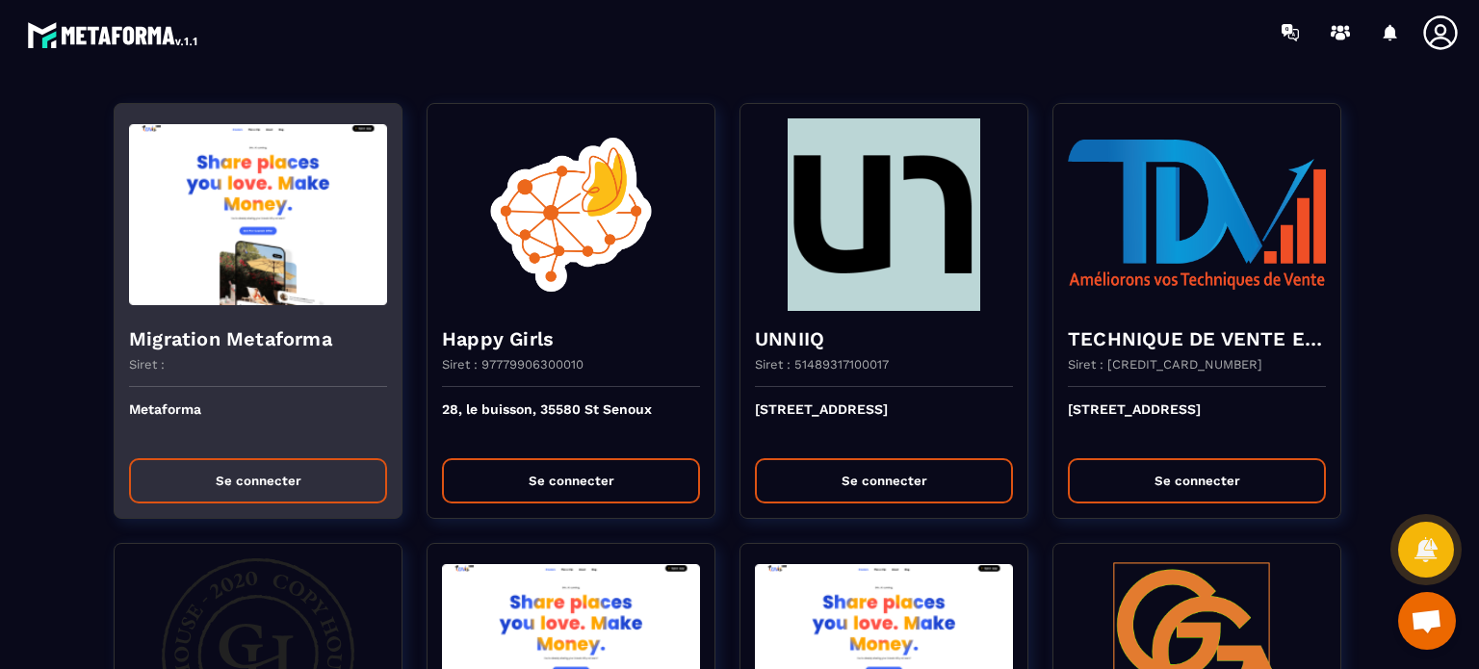
click at [231, 471] on button "Se connecter" at bounding box center [258, 480] width 258 height 45
